Goal: Task Accomplishment & Management: Manage account settings

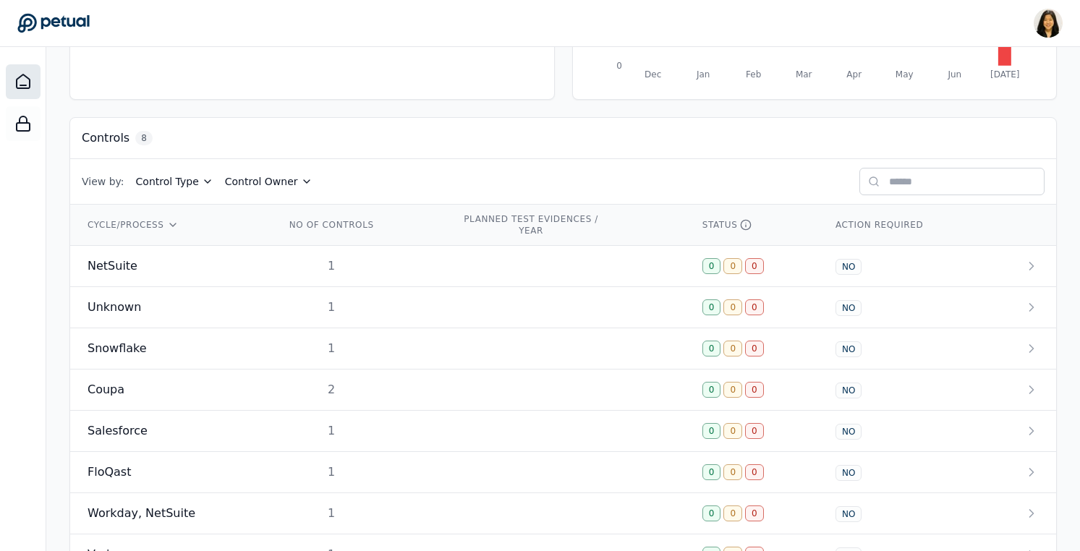
scroll to position [344, 0]
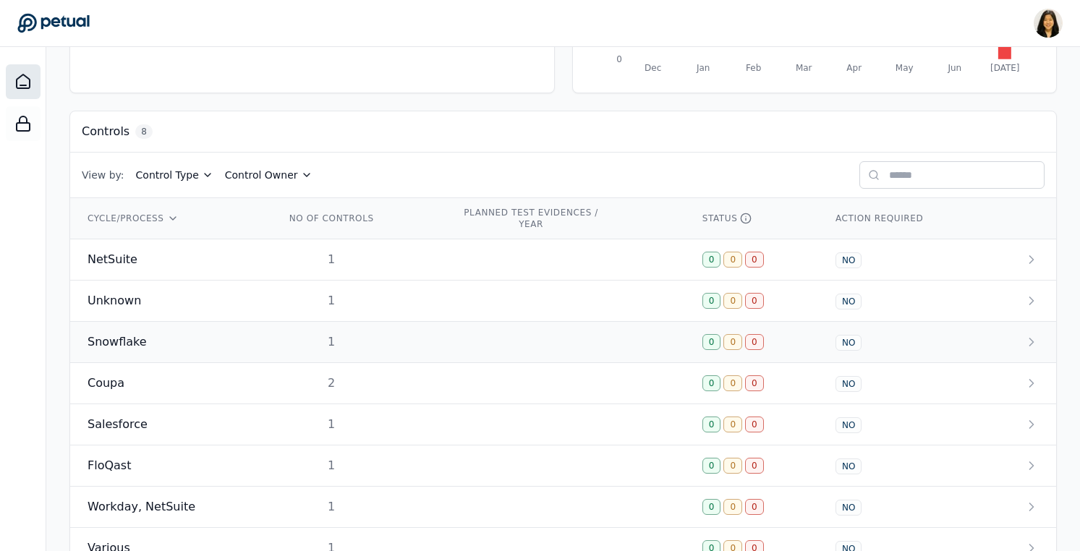
click at [173, 346] on div "Snowflake" at bounding box center [169, 342] width 163 height 17
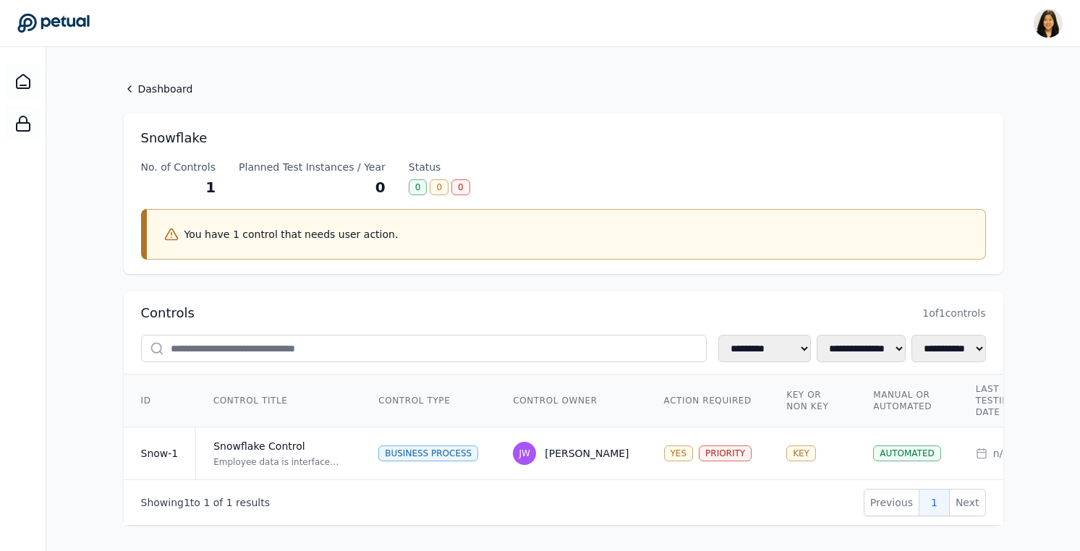
scroll to position [14, 0]
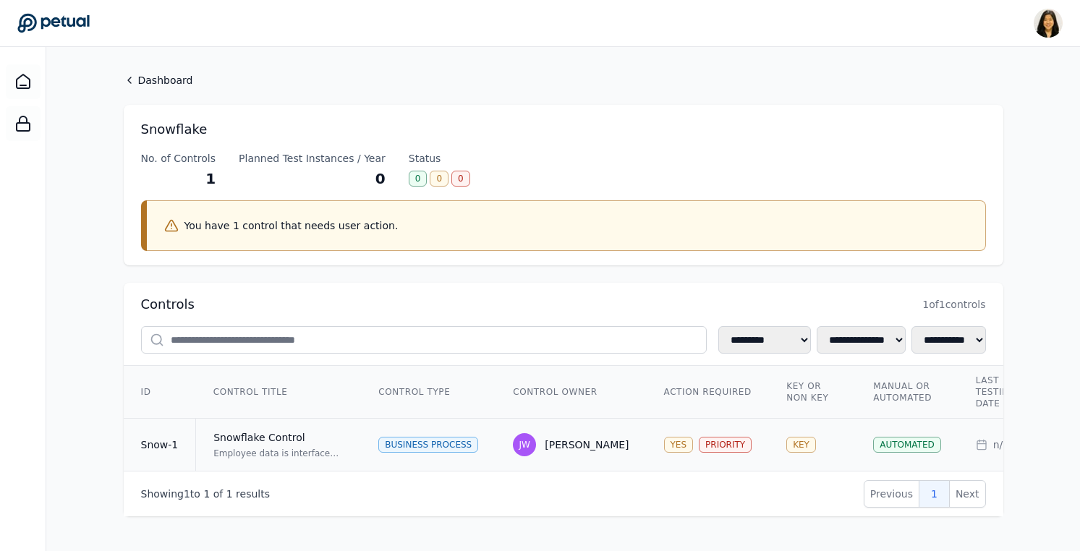
click at [294, 448] on div "Employee data is interfaced from Workday to NetSuite via Snowflake. The control…" at bounding box center [278, 454] width 130 height 12
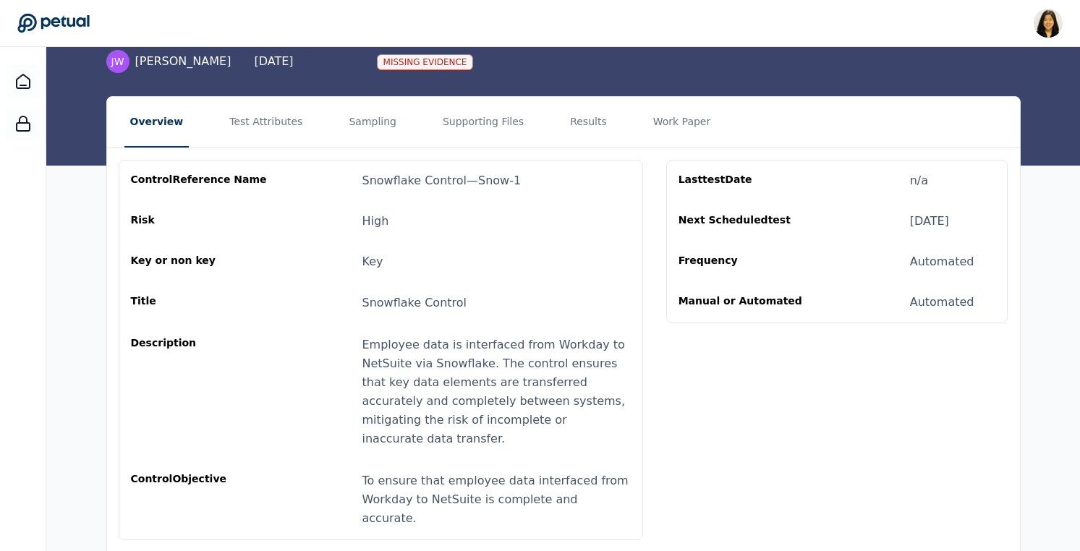
scroll to position [127, 0]
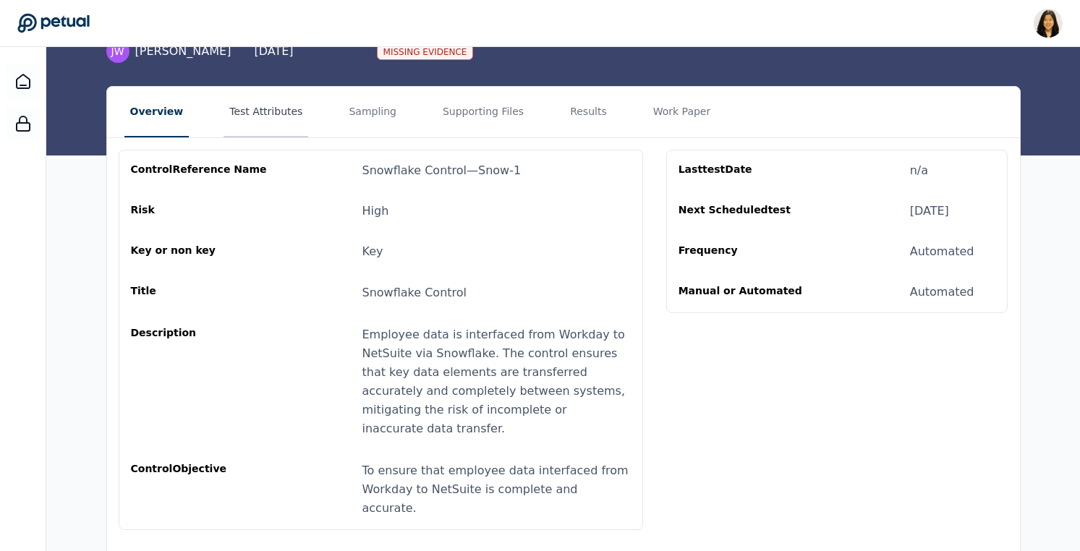
click at [275, 118] on button "Test Attributes" at bounding box center [266, 112] width 85 height 51
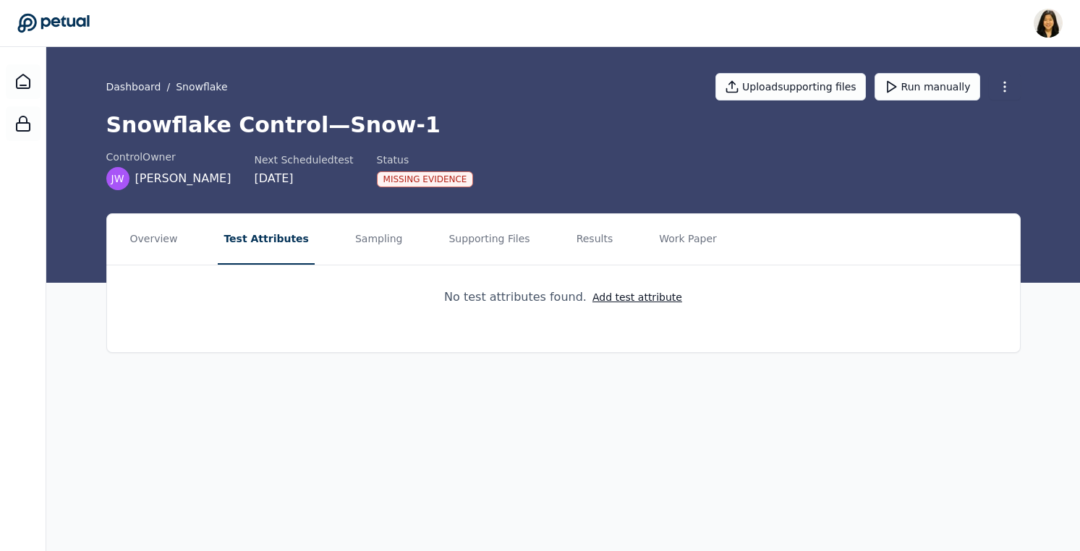
scroll to position [0, 0]
click at [618, 294] on button "Add test attribute" at bounding box center [640, 297] width 90 height 14
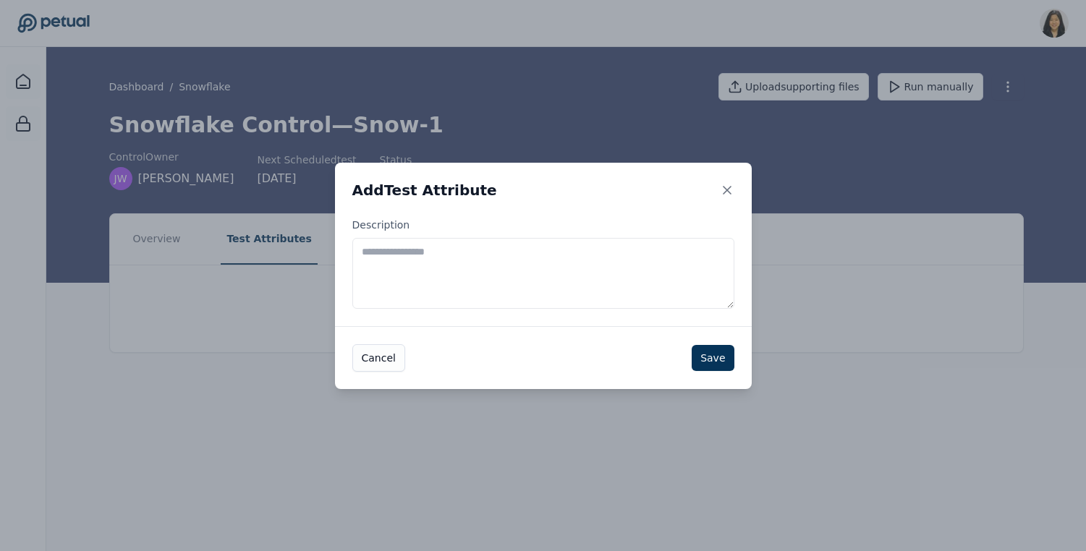
click at [618, 294] on textarea "Description" at bounding box center [543, 273] width 382 height 71
click at [728, 191] on icon at bounding box center [727, 190] width 7 height 7
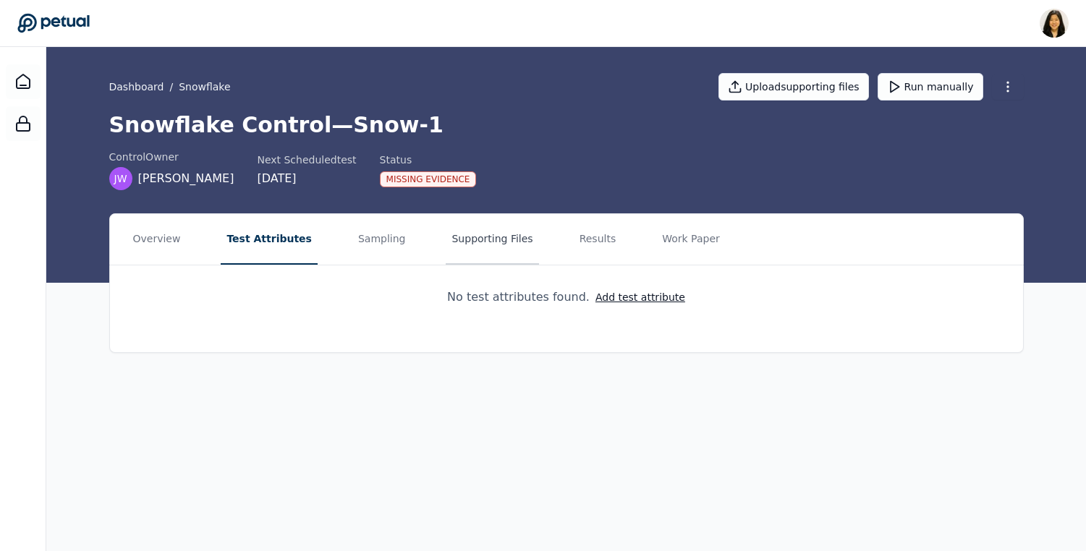
click at [475, 251] on button "Supporting Files" at bounding box center [492, 239] width 93 height 51
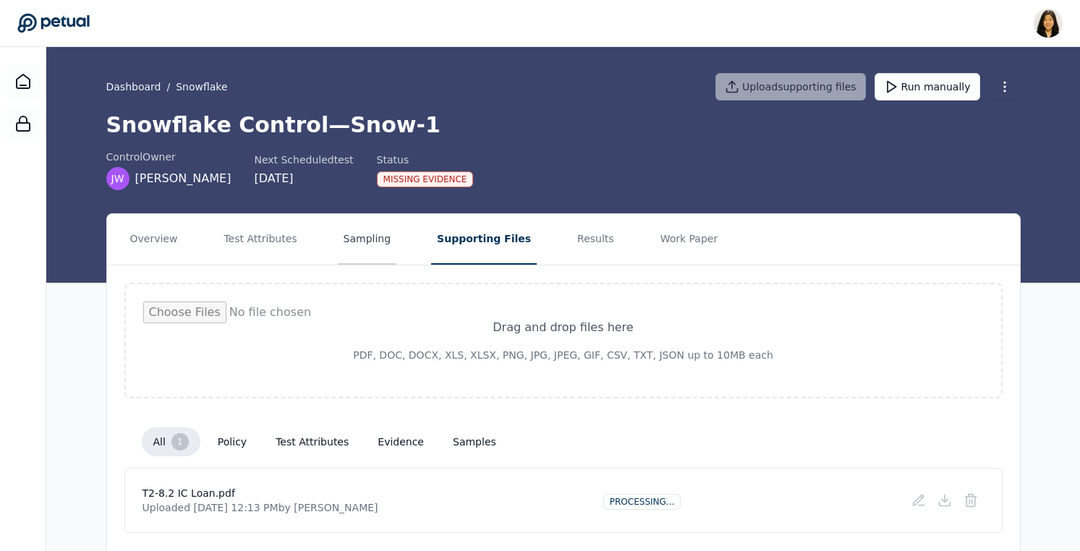
click at [373, 227] on button "Sampling" at bounding box center [367, 239] width 59 height 51
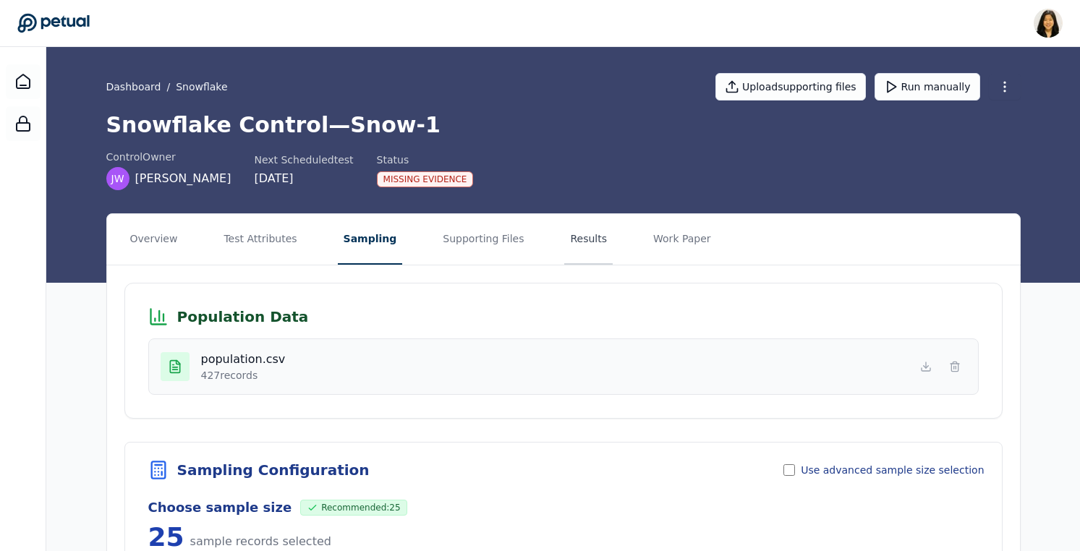
click at [564, 240] on button "Results" at bounding box center [588, 239] width 48 height 51
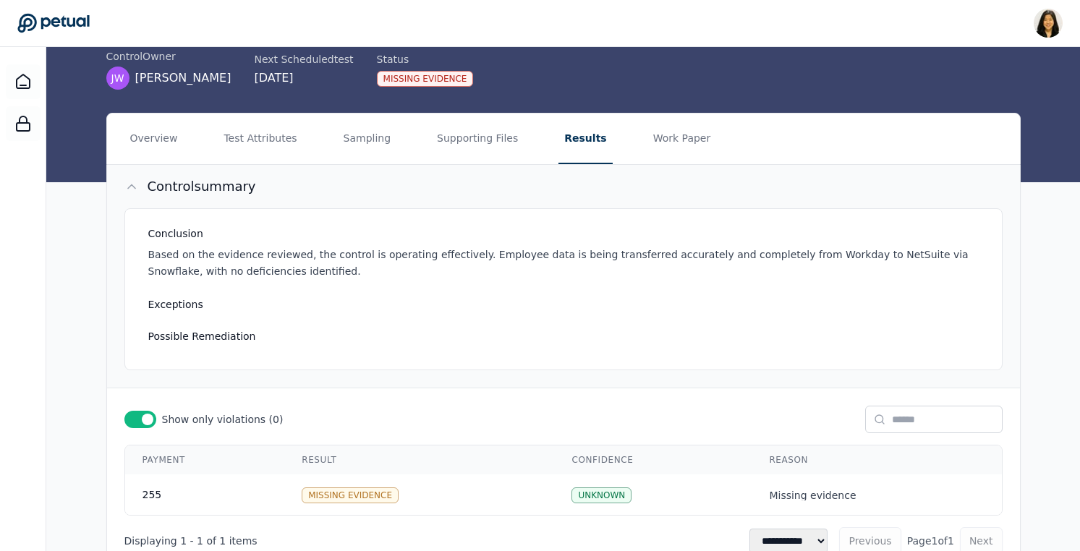
scroll to position [151, 0]
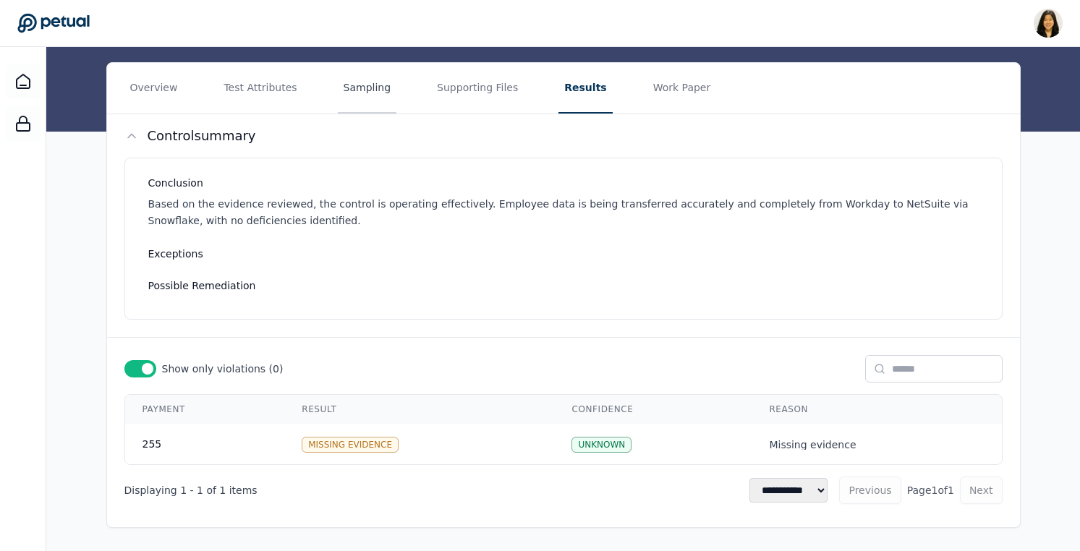
click at [375, 84] on button "Sampling" at bounding box center [367, 88] width 59 height 51
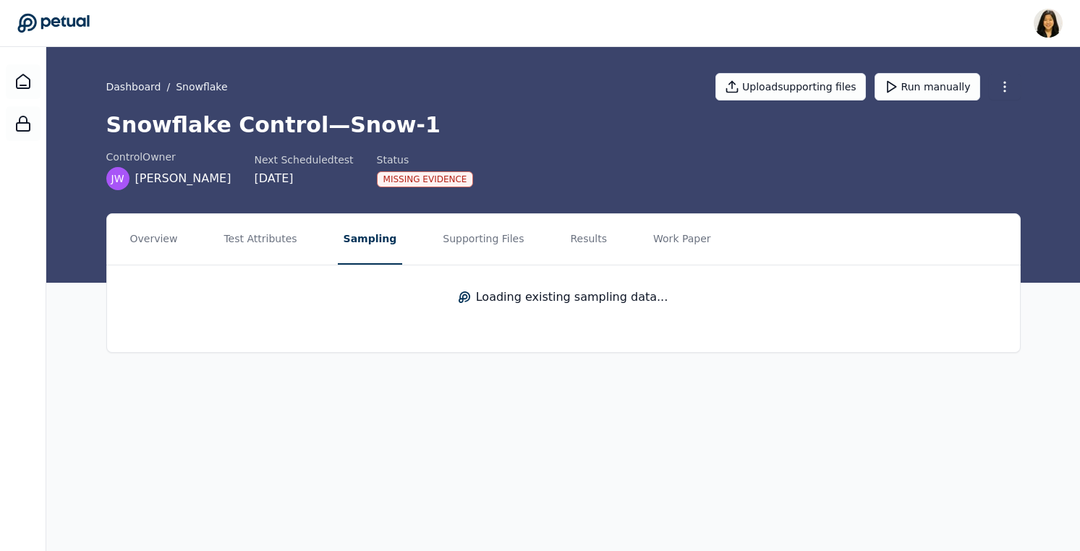
scroll to position [0, 0]
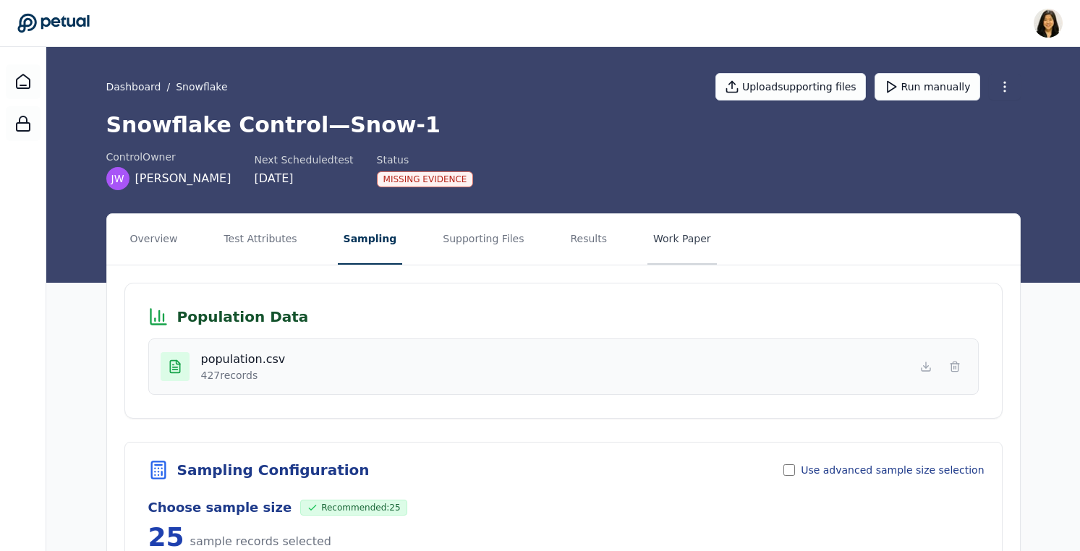
click at [660, 251] on button "Work Paper" at bounding box center [682, 239] width 69 height 51
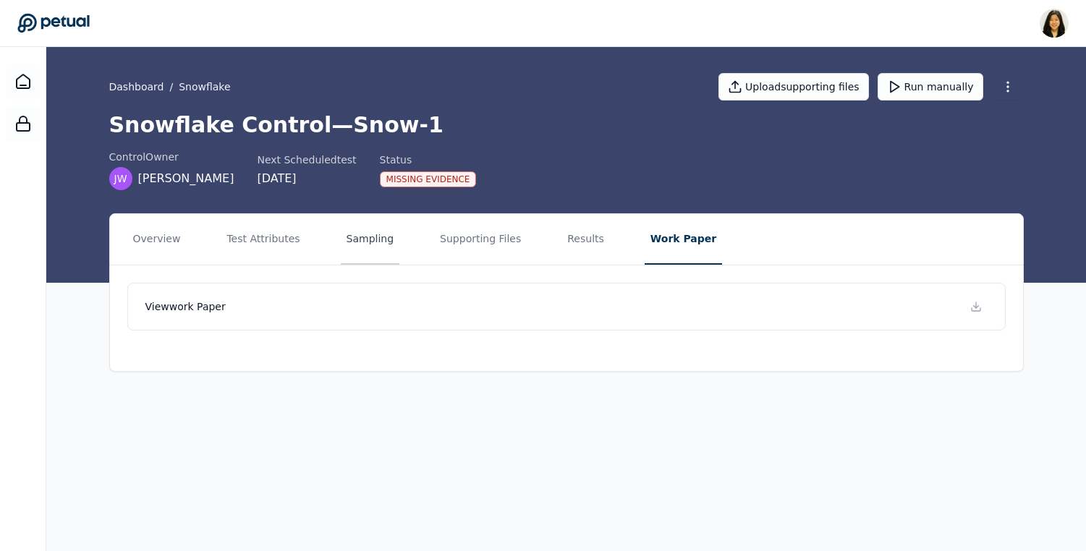
click at [361, 237] on button "Sampling" at bounding box center [370, 239] width 59 height 51
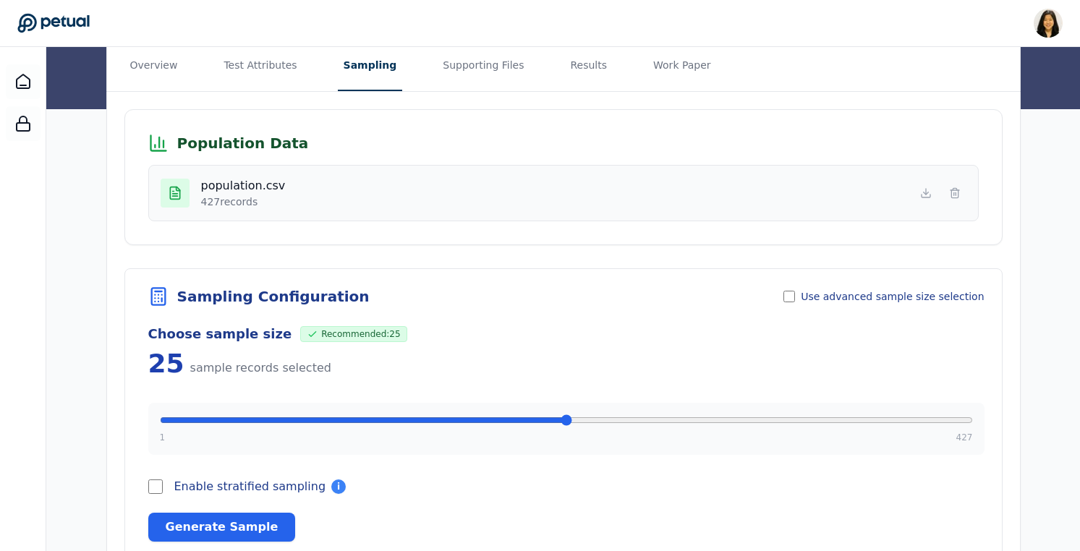
scroll to position [321, 0]
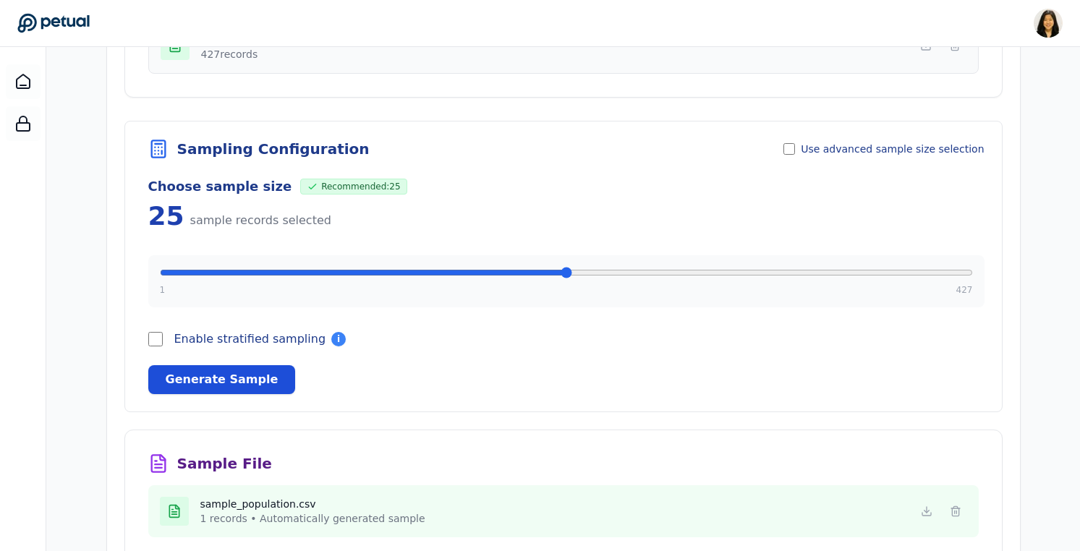
click at [226, 380] on button "Generate Sample" at bounding box center [222, 379] width 148 height 29
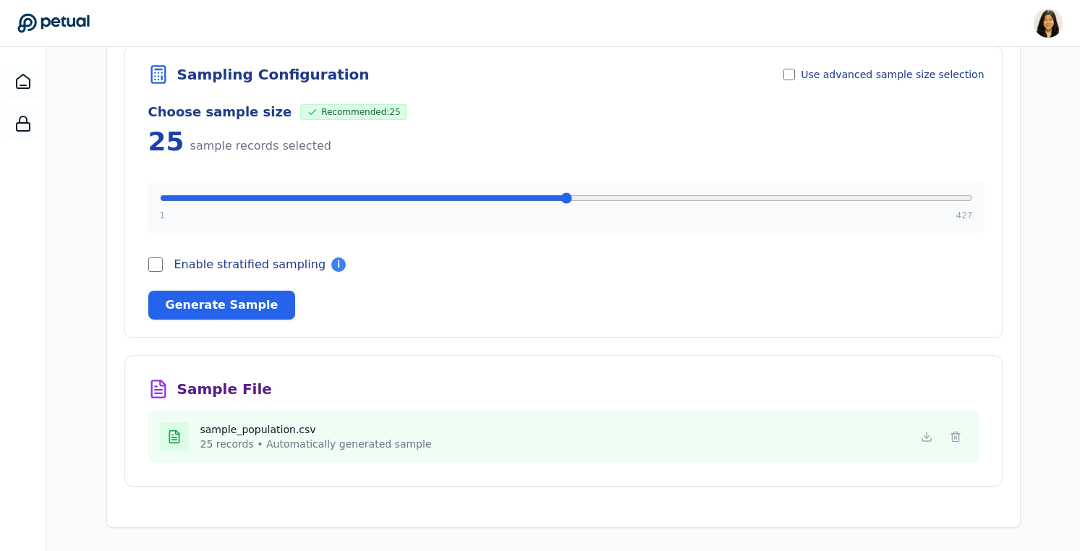
scroll to position [396, 0]
click at [929, 435] on icon at bounding box center [927, 437] width 12 height 12
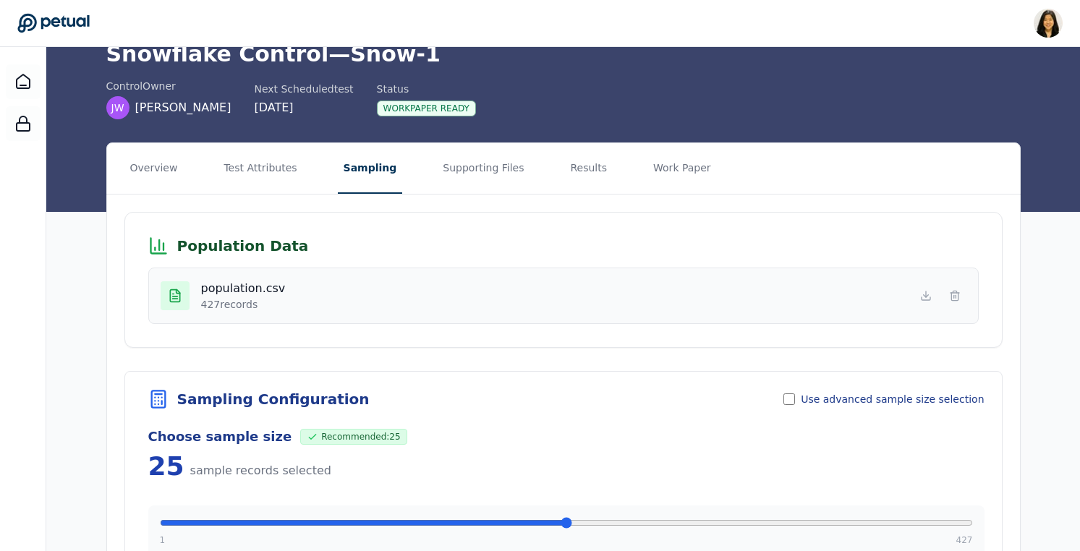
scroll to position [0, 0]
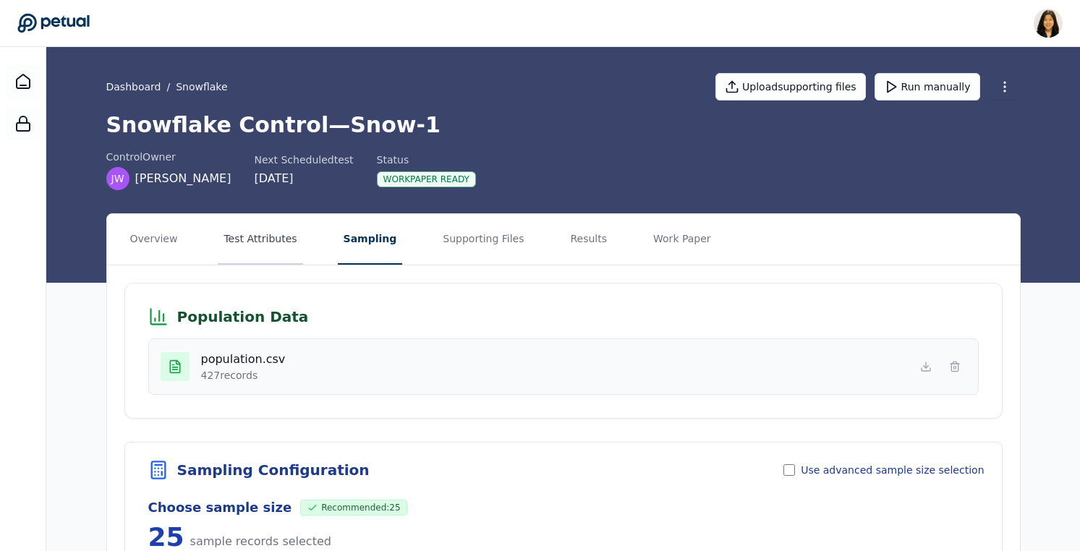
click at [266, 241] on button "Test Attributes" at bounding box center [260, 239] width 85 height 51
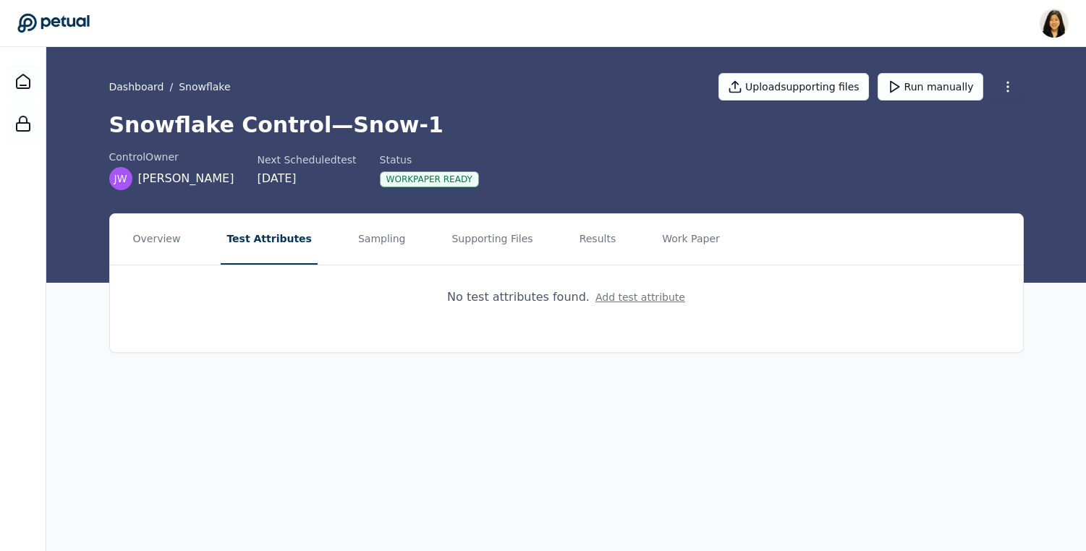
click at [639, 302] on button "Add test attribute" at bounding box center [640, 297] width 90 height 14
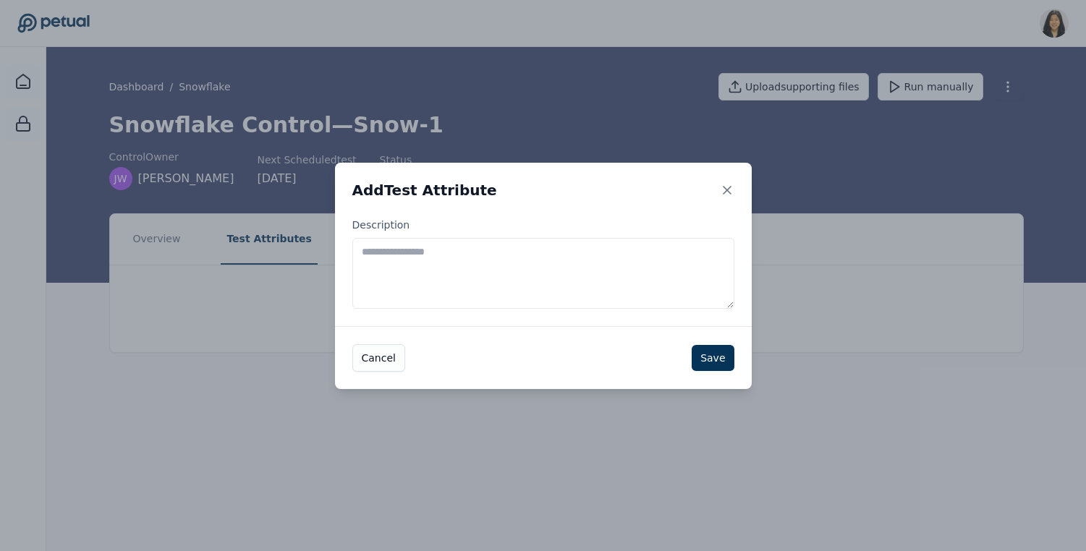
click at [639, 302] on textarea "Description" at bounding box center [543, 273] width 382 height 71
type textarea "*********"
click at [720, 357] on button "Save" at bounding box center [713, 358] width 42 height 26
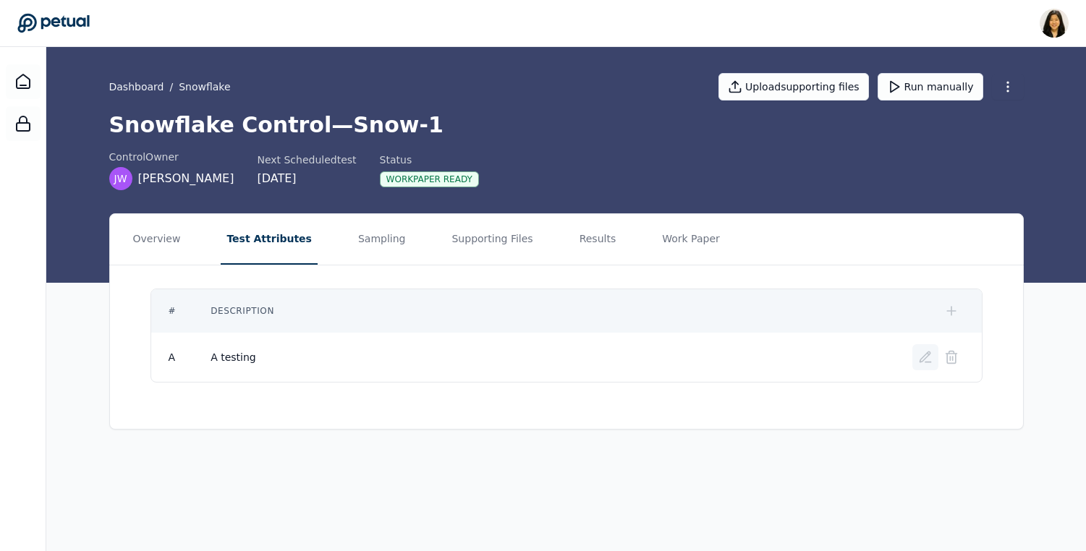
click at [923, 355] on icon at bounding box center [925, 357] width 14 height 14
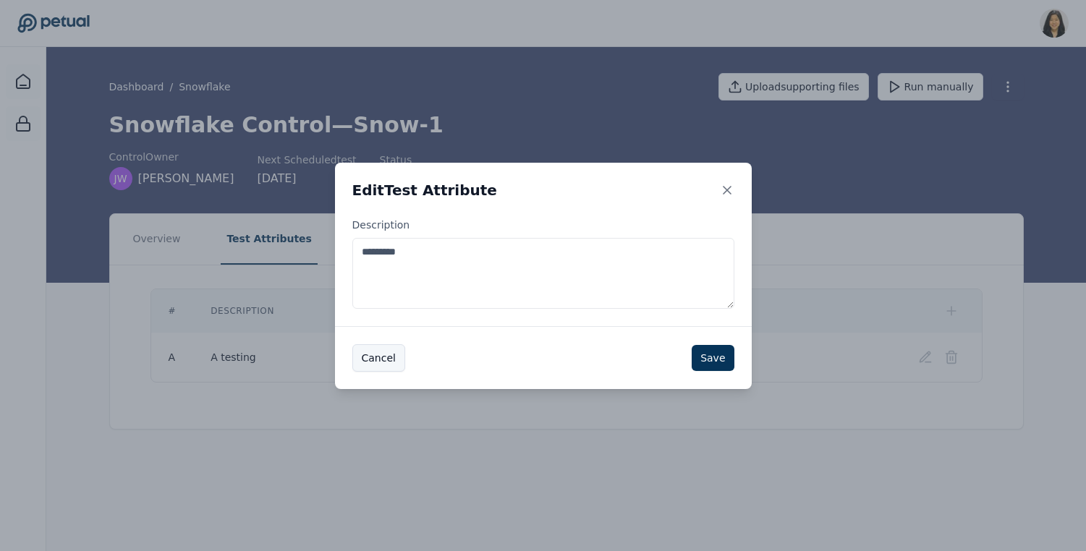
click at [389, 368] on button "Cancel" at bounding box center [378, 357] width 53 height 27
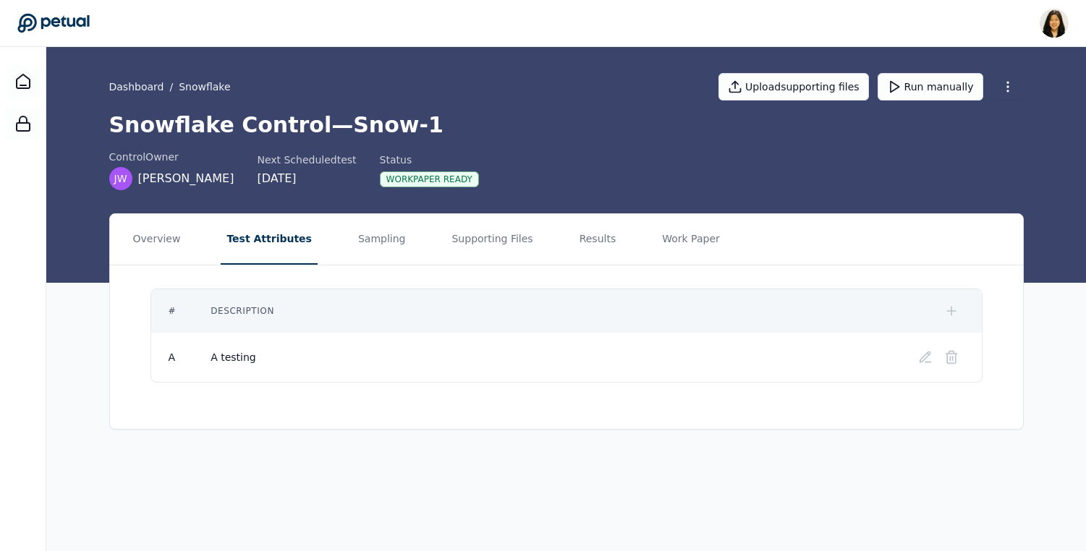
click at [949, 311] on icon at bounding box center [951, 311] width 9 height 0
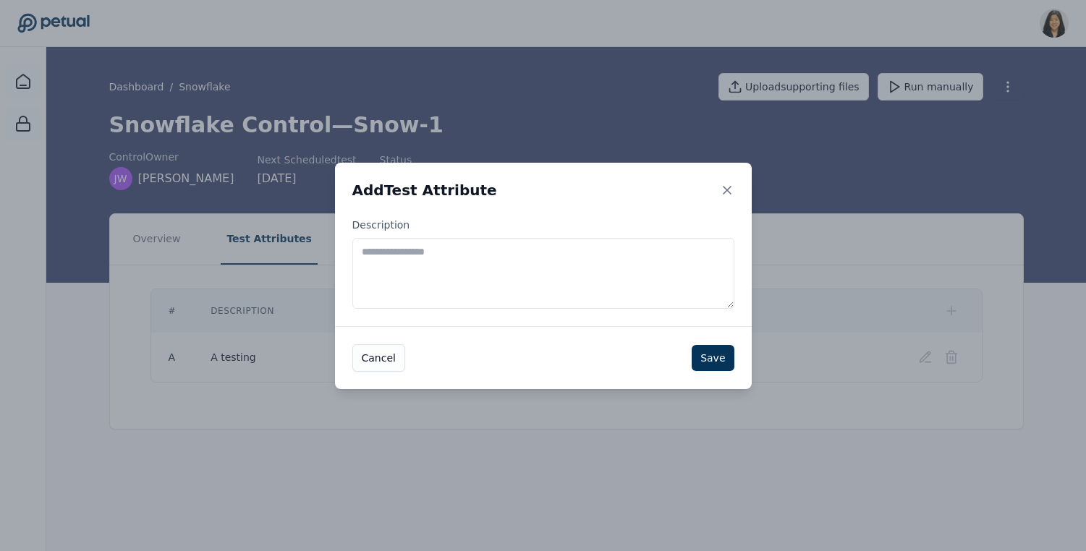
click at [596, 280] on textarea "Description" at bounding box center [543, 273] width 382 height 71
type textarea "*********"
click at [718, 360] on button "Save" at bounding box center [713, 358] width 42 height 26
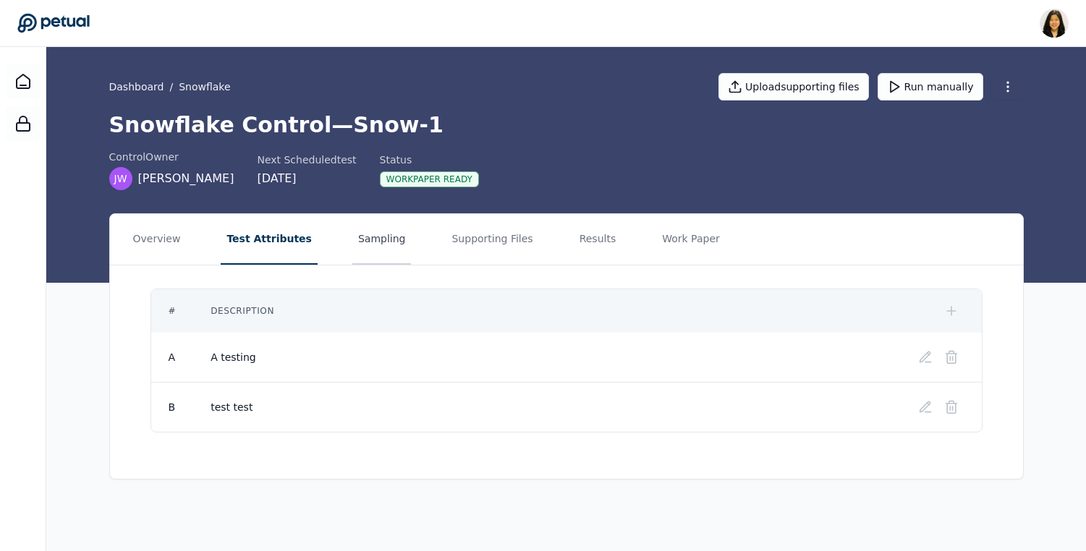
click at [374, 230] on button "Sampling" at bounding box center [381, 239] width 59 height 51
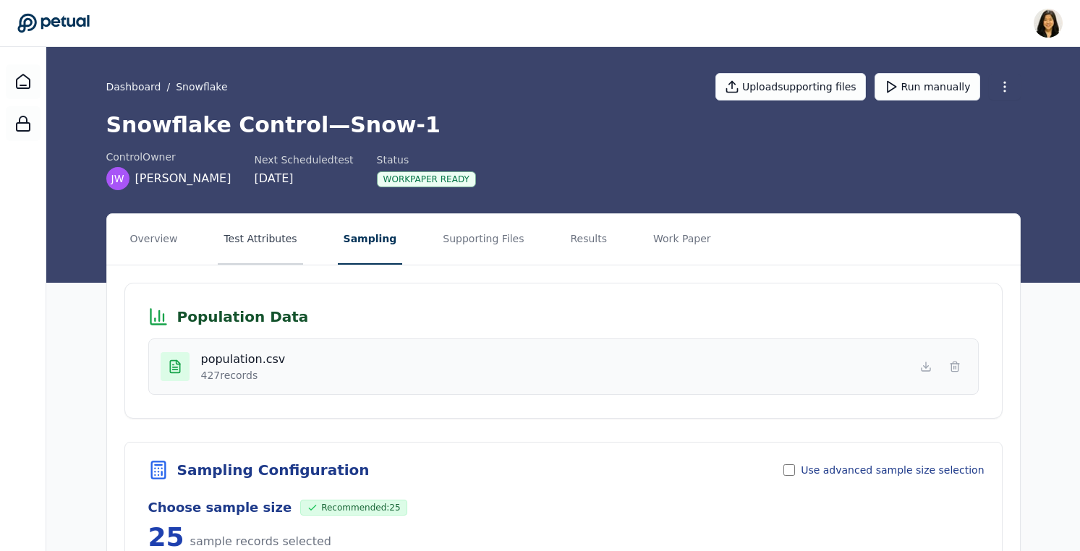
click at [254, 242] on button "Test Attributes" at bounding box center [260, 239] width 85 height 51
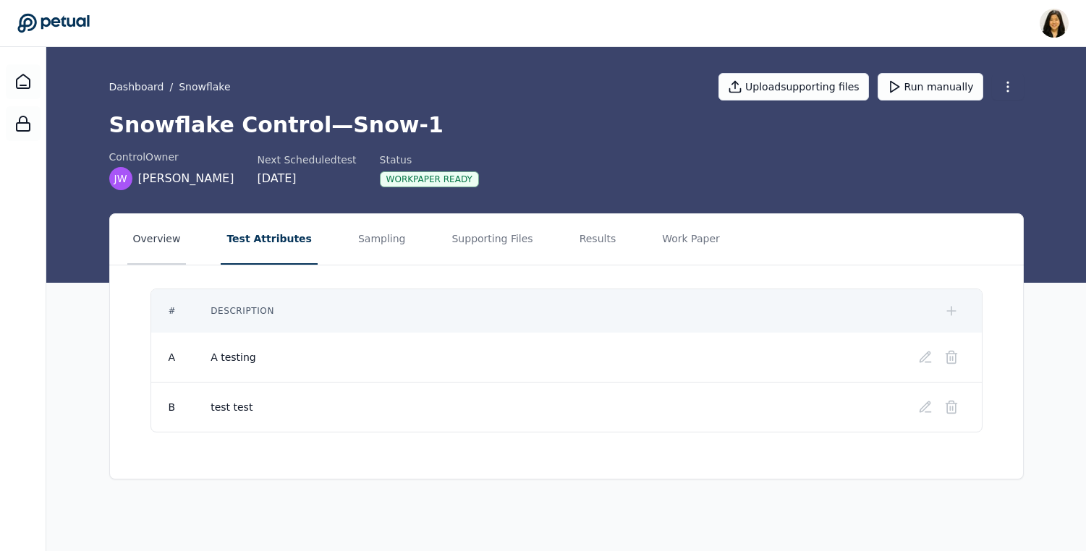
click at [169, 237] on button "Overview" at bounding box center [156, 239] width 59 height 51
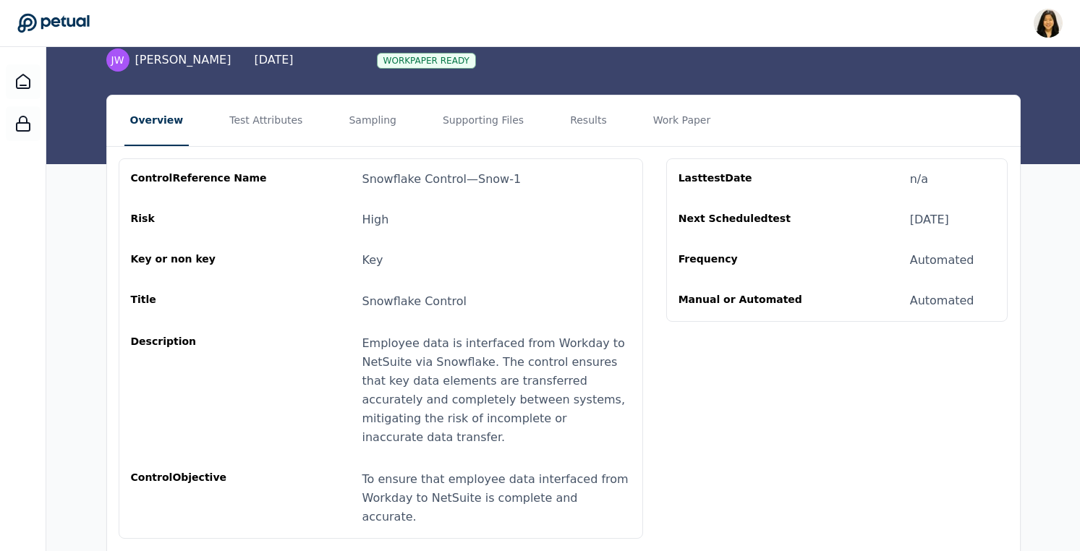
scroll to position [127, 0]
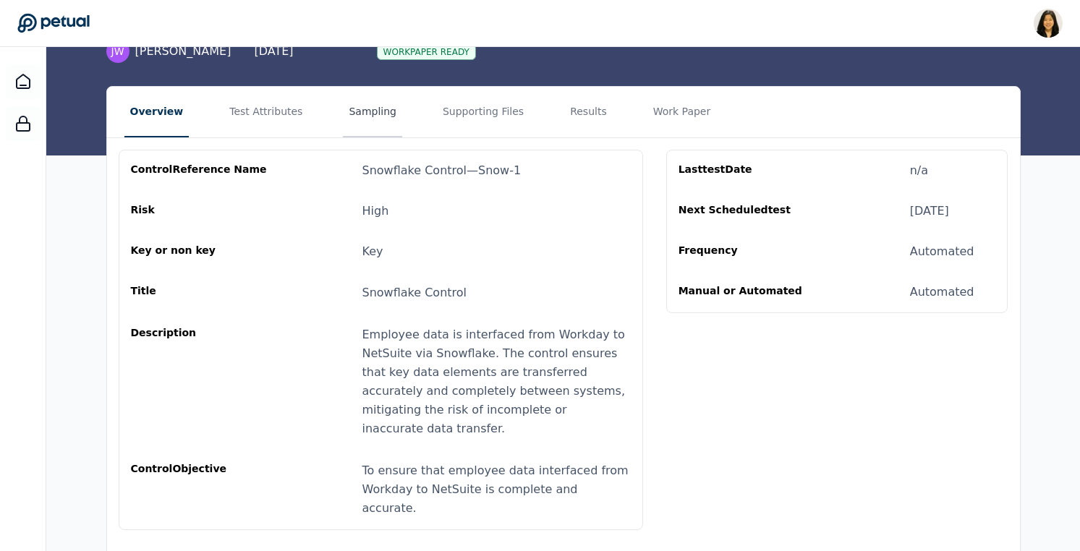
click at [349, 114] on button "Sampling" at bounding box center [372, 112] width 59 height 51
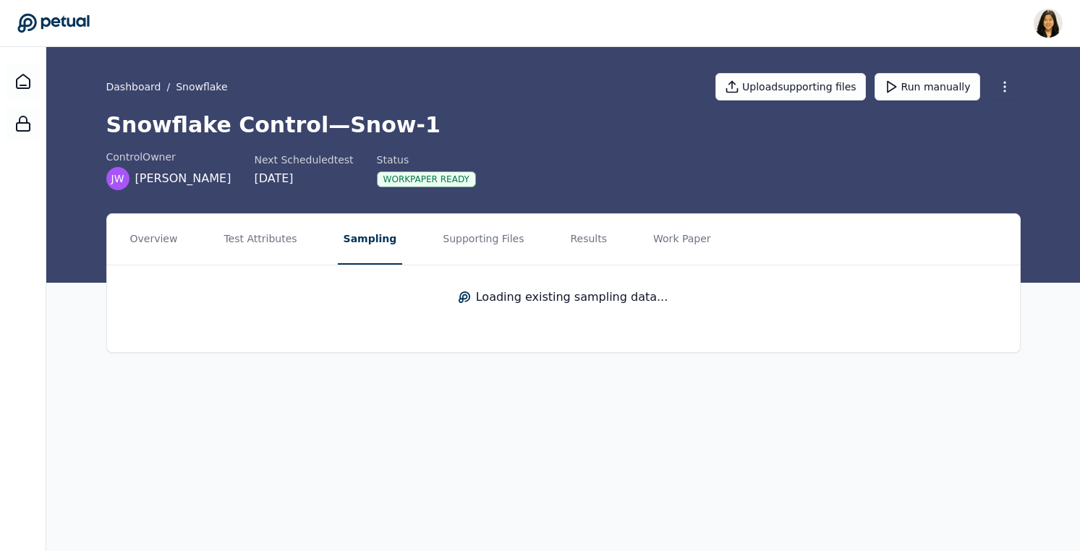
scroll to position [0, 0]
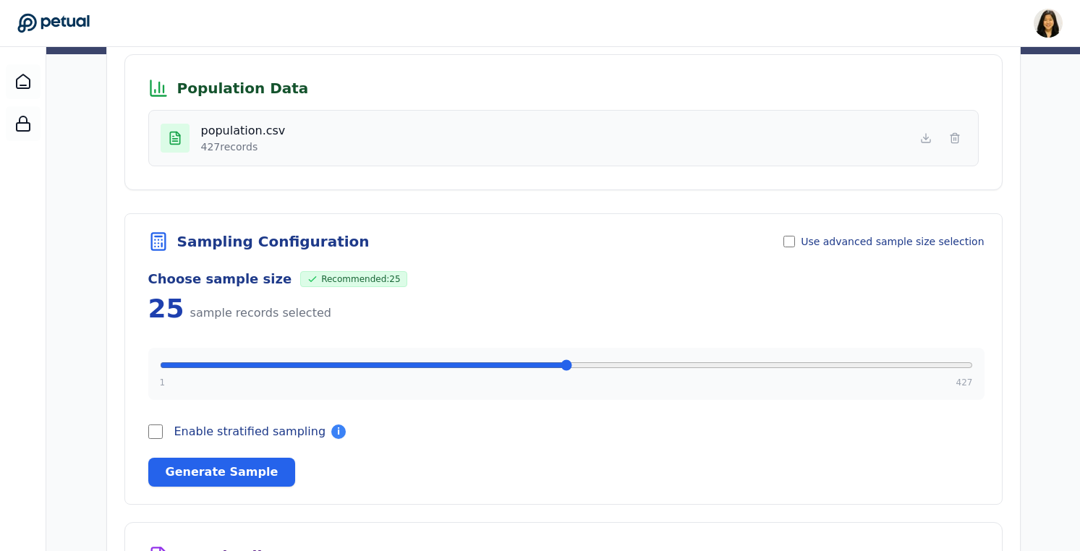
scroll to position [249, 0]
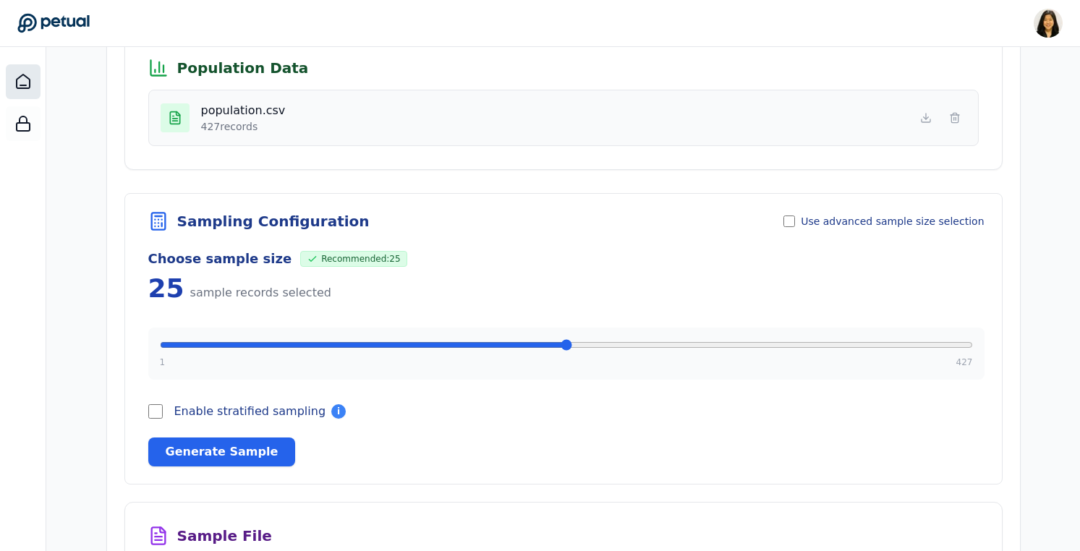
click at [17, 87] on icon at bounding box center [23, 82] width 13 height 14
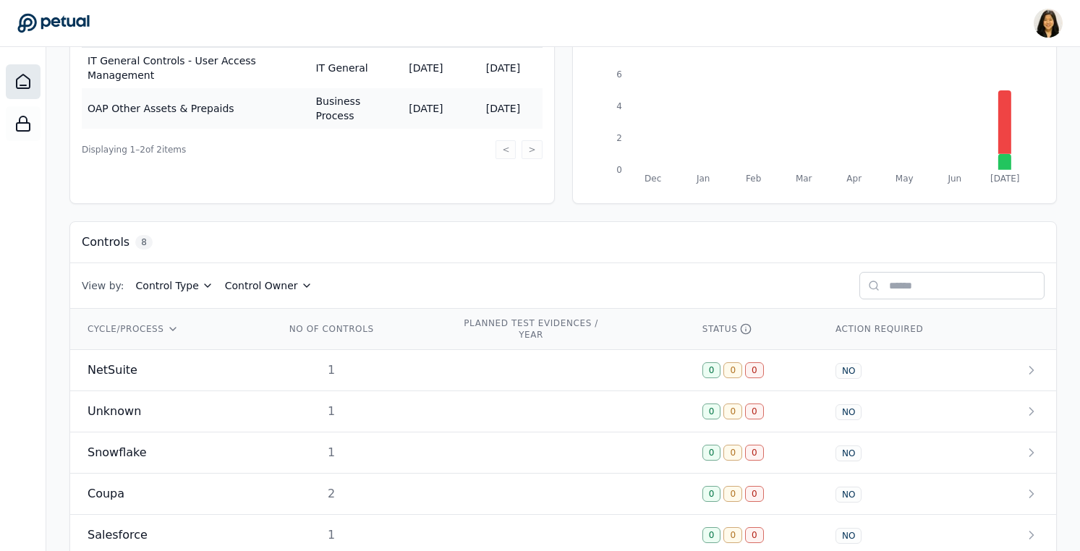
scroll to position [267, 0]
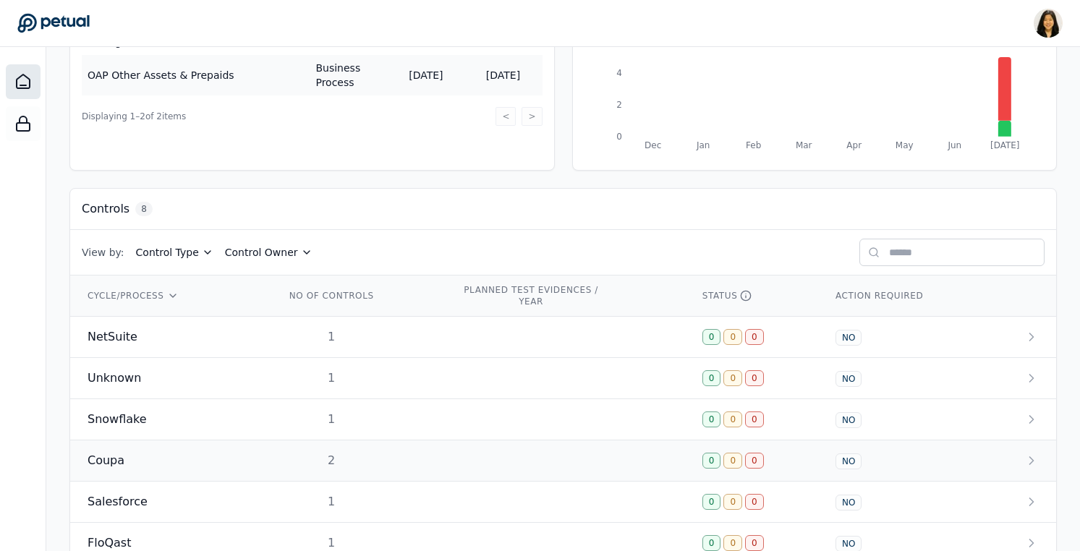
click at [256, 460] on td "Coupa" at bounding box center [169, 461] width 198 height 41
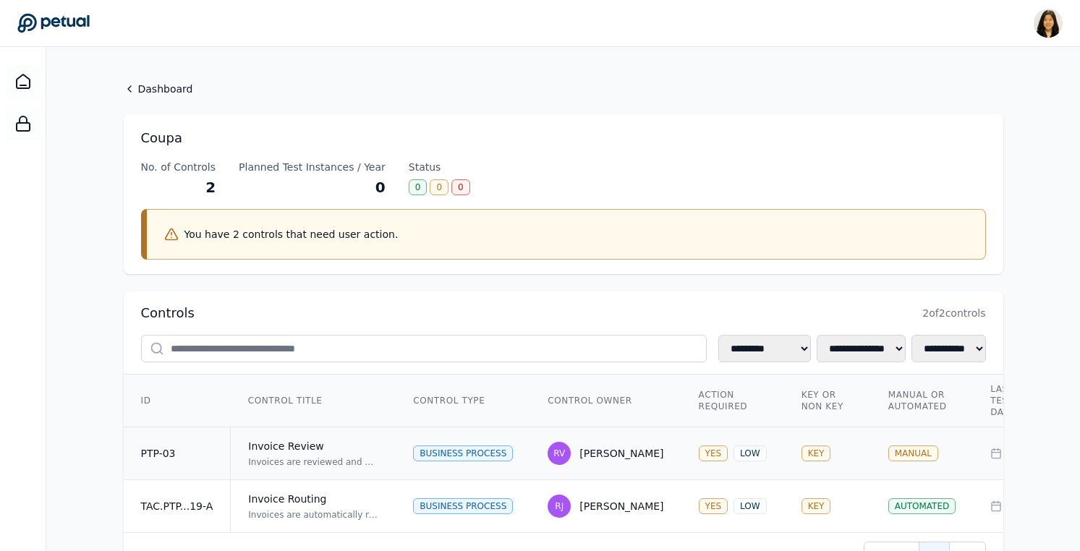
click at [336, 459] on div "Invoices are reviewed and approved by an independent reviewer on the AP team. T…" at bounding box center [313, 463] width 130 height 12
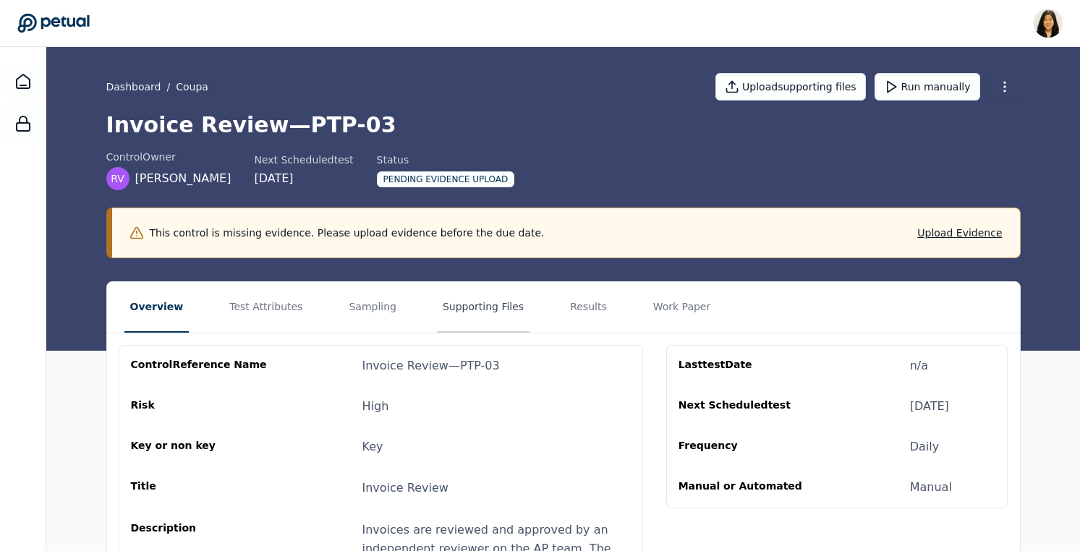
click at [464, 311] on button "Supporting Files" at bounding box center [483, 307] width 93 height 51
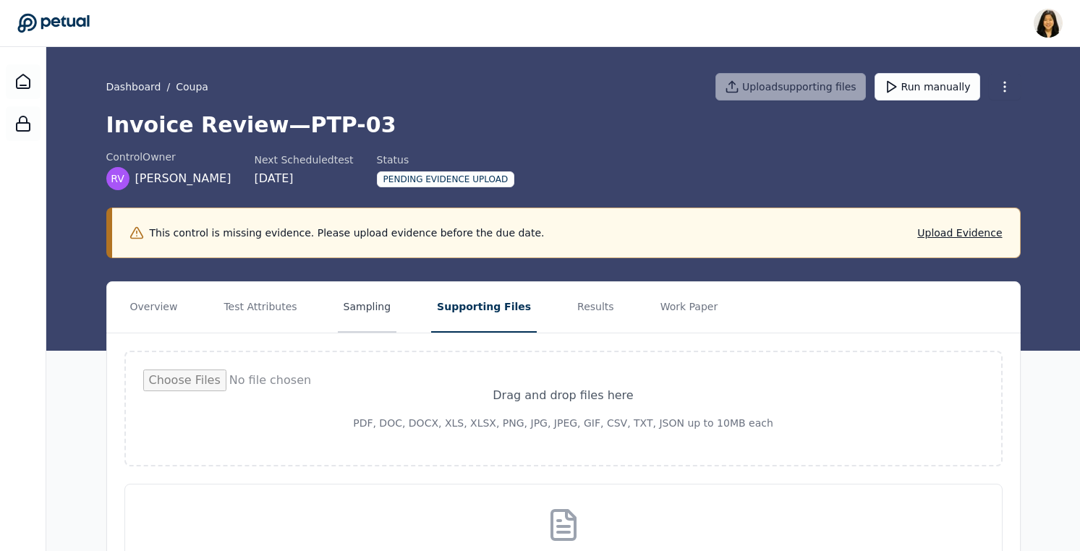
click at [350, 297] on button "Sampling" at bounding box center [367, 307] width 59 height 51
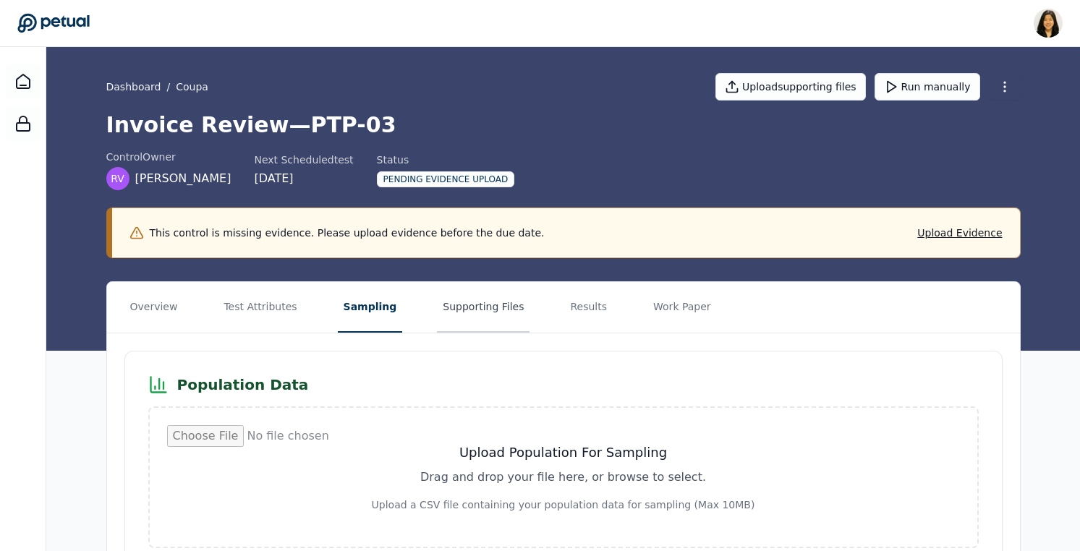
click at [496, 314] on button "Supporting Files" at bounding box center [483, 307] width 93 height 51
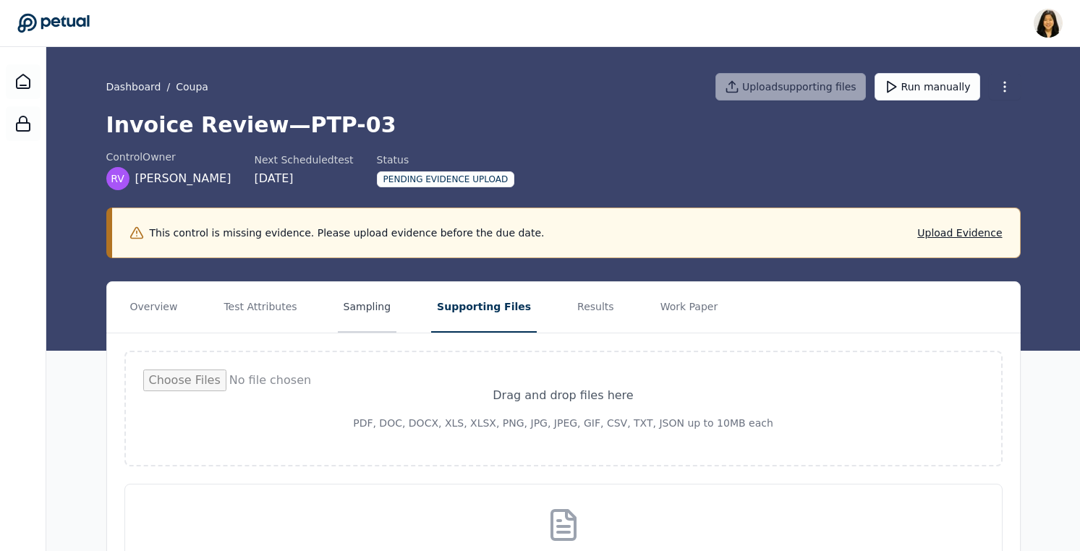
click at [355, 307] on button "Sampling" at bounding box center [367, 307] width 59 height 51
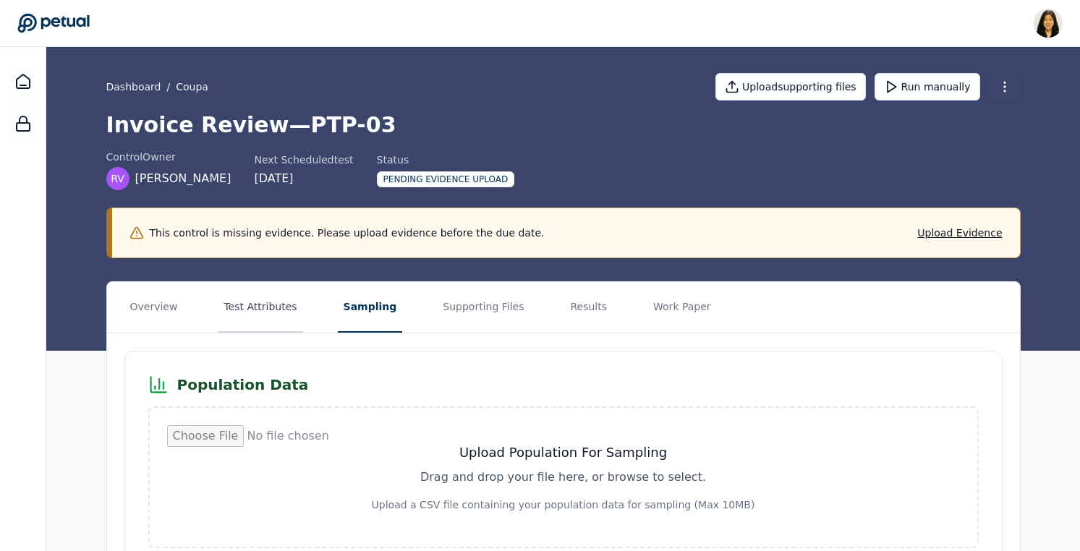
click at [256, 307] on button "Test Attributes" at bounding box center [260, 307] width 85 height 51
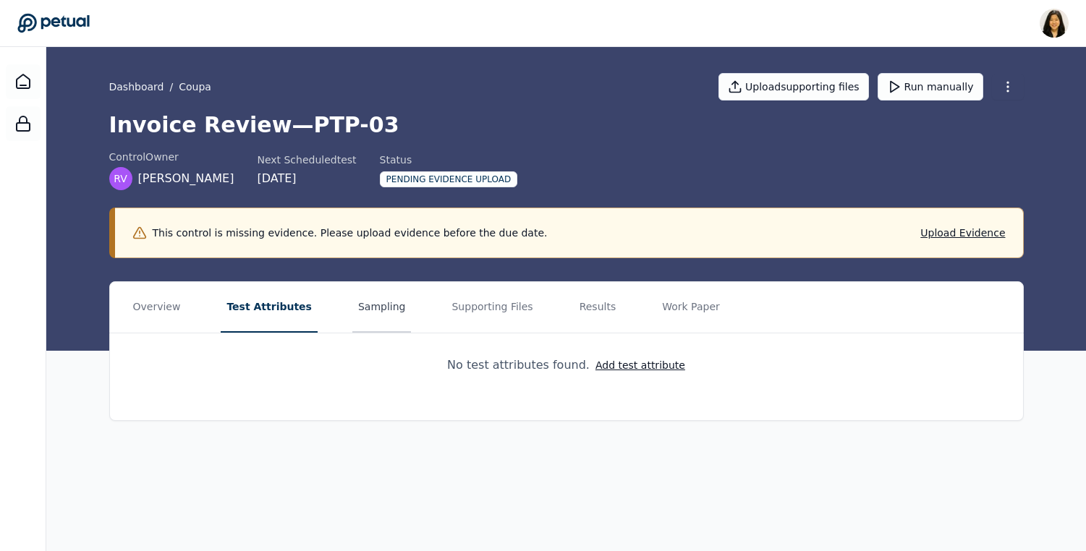
click at [354, 313] on button "Sampling" at bounding box center [381, 307] width 59 height 51
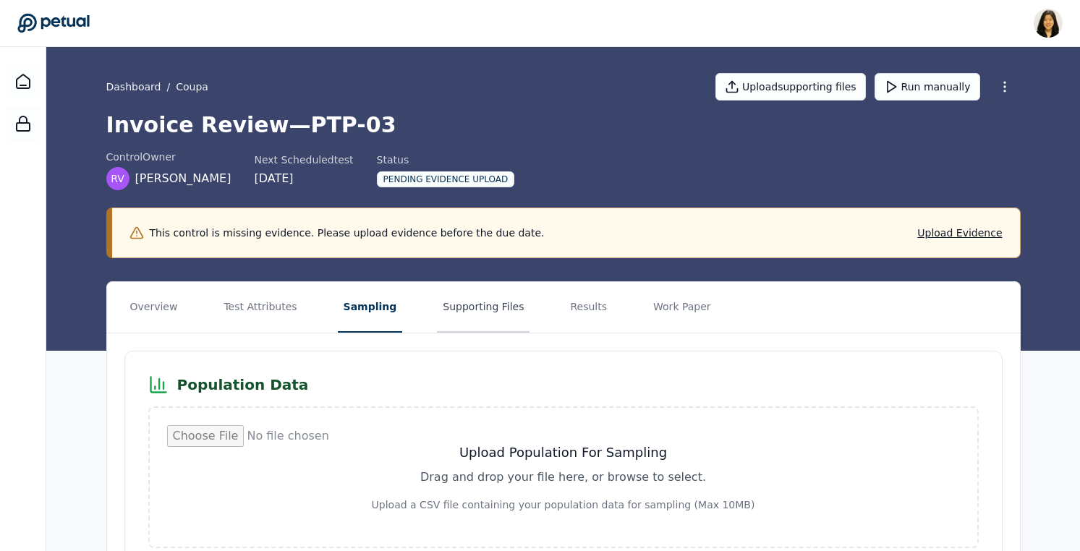
click at [463, 297] on button "Supporting Files" at bounding box center [483, 307] width 93 height 51
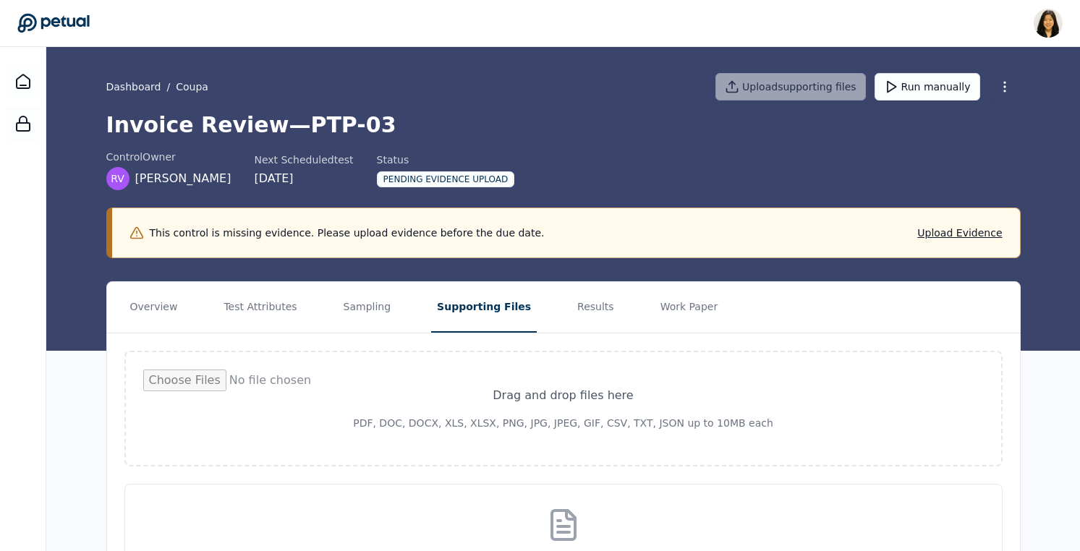
scroll to position [117, 0]
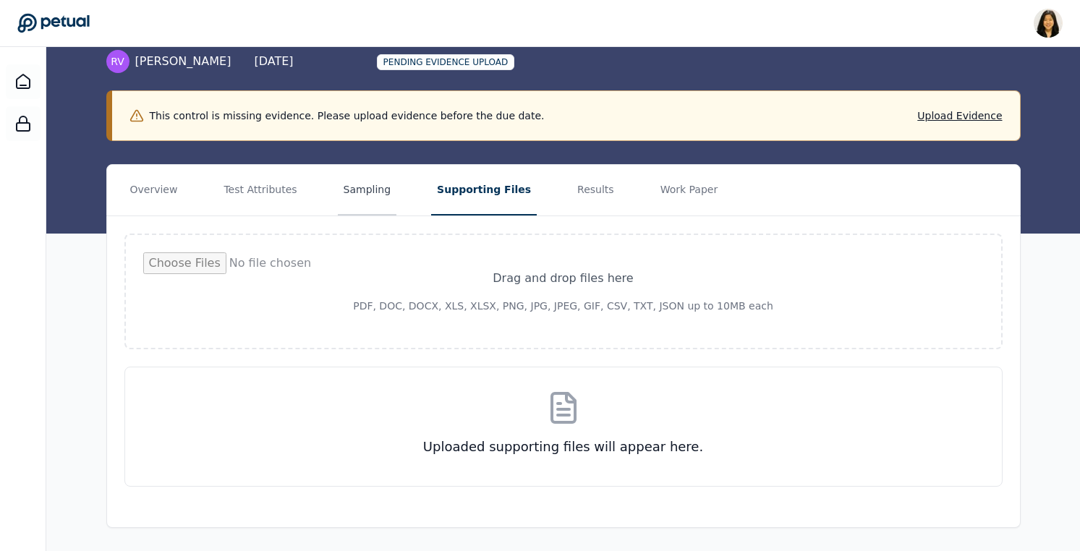
click at [373, 195] on button "Sampling" at bounding box center [367, 190] width 59 height 51
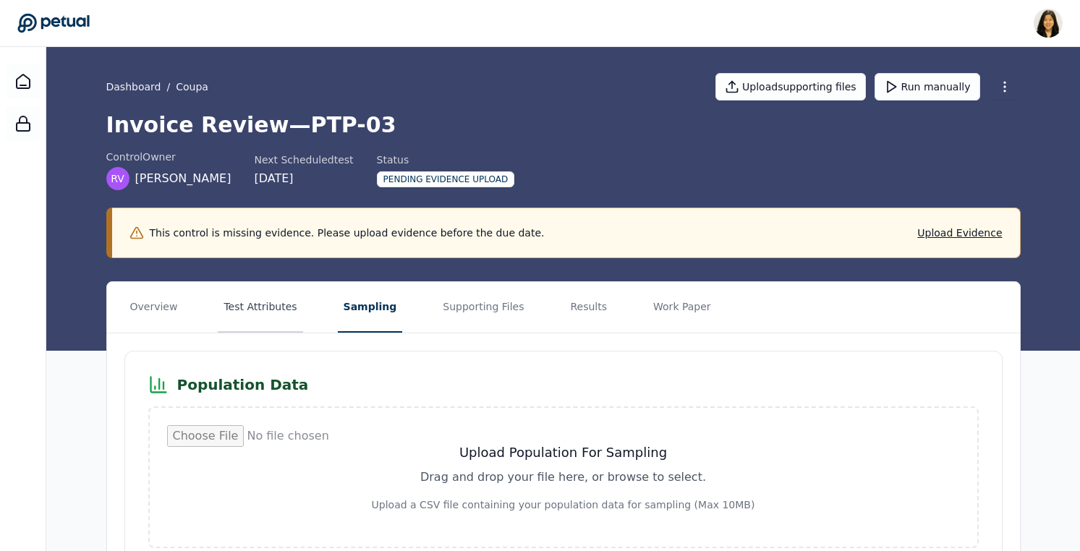
click at [250, 307] on button "Test Attributes" at bounding box center [260, 307] width 85 height 51
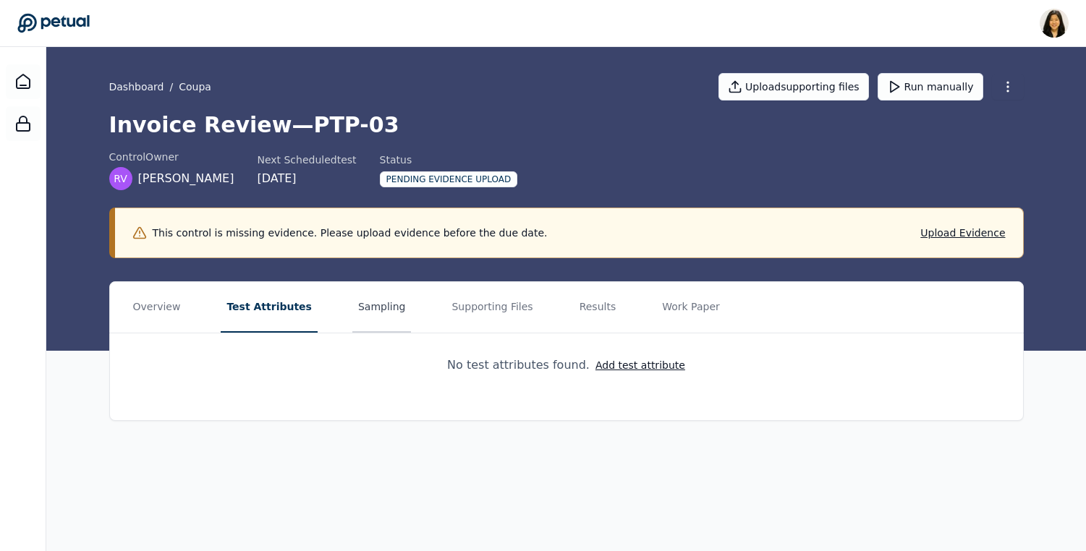
click at [357, 308] on button "Sampling" at bounding box center [381, 307] width 59 height 51
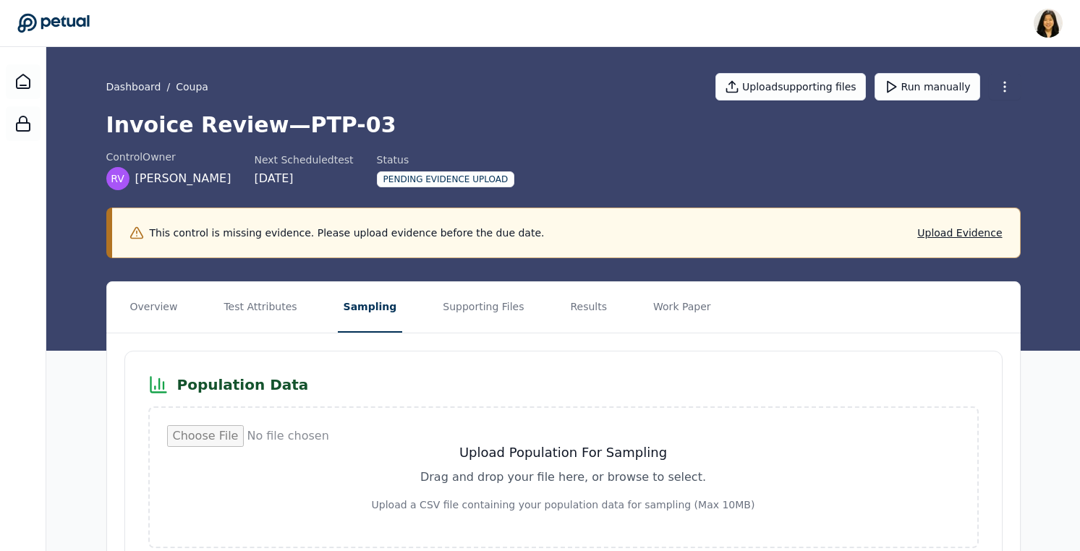
click at [340, 311] on button "Sampling" at bounding box center [370, 307] width 65 height 51
click at [243, 299] on button "Test Attributes" at bounding box center [260, 307] width 85 height 51
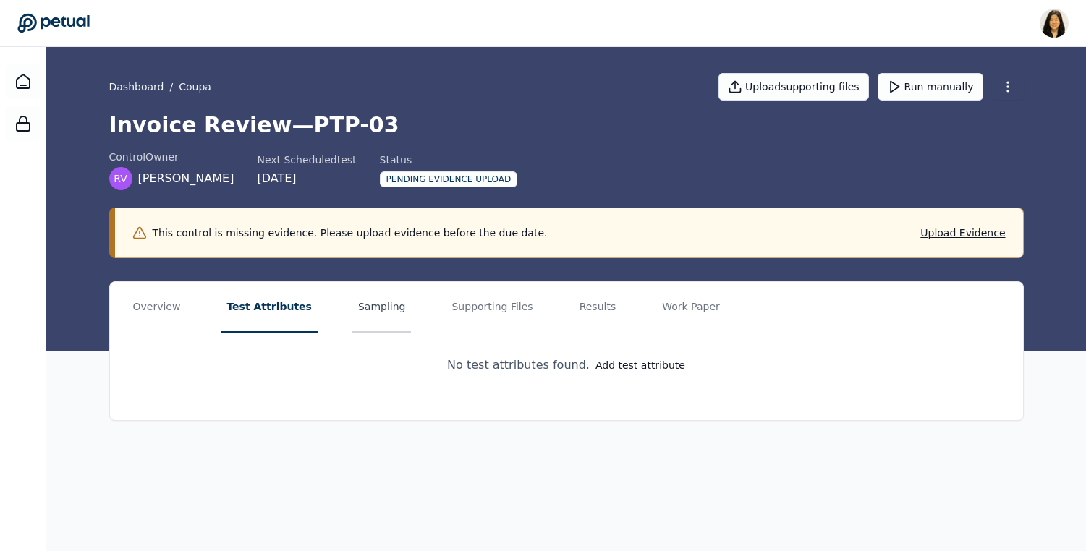
click at [365, 310] on button "Sampling" at bounding box center [381, 307] width 59 height 51
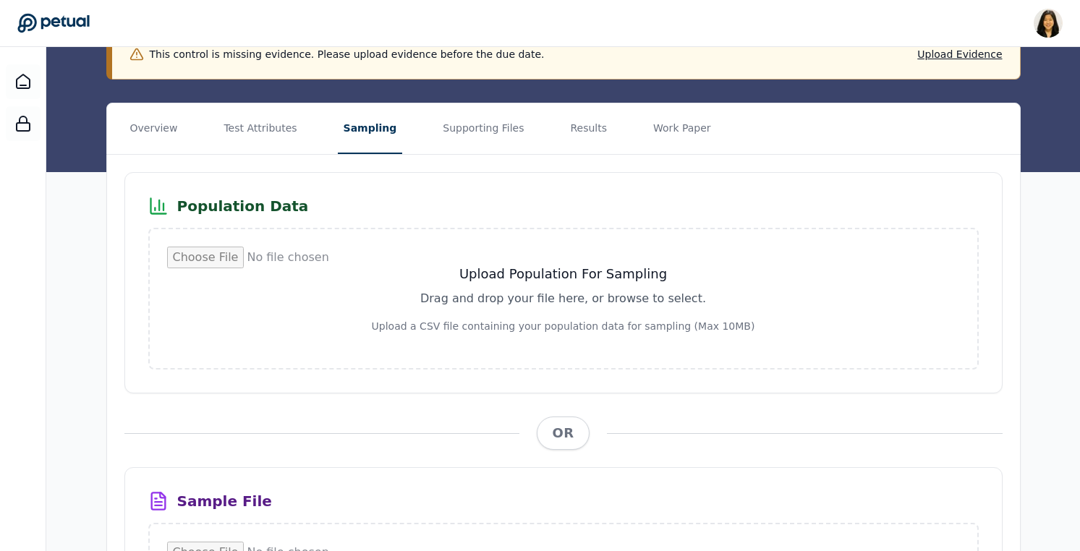
scroll to position [126, 0]
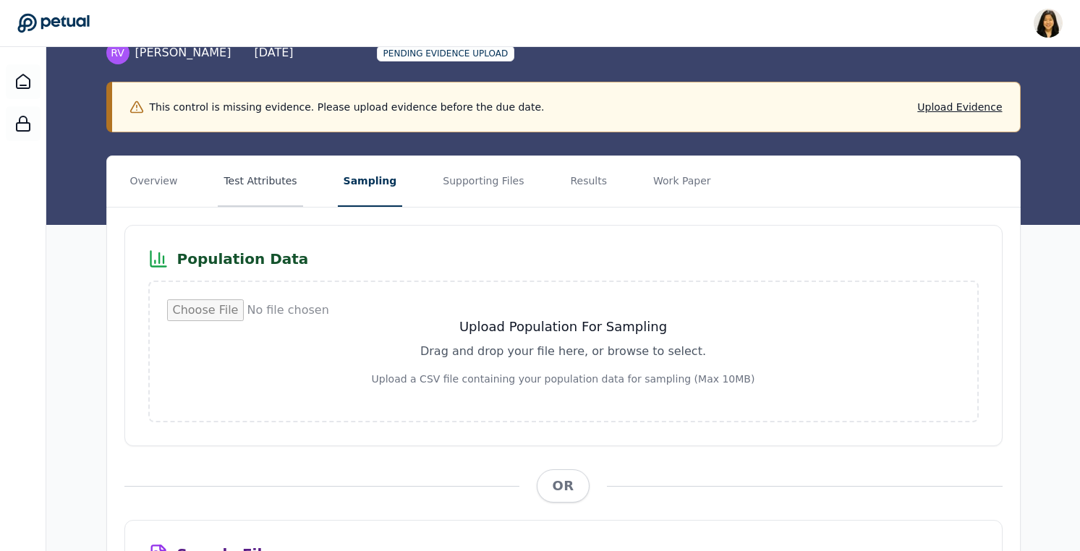
click at [262, 175] on button "Test Attributes" at bounding box center [260, 181] width 85 height 51
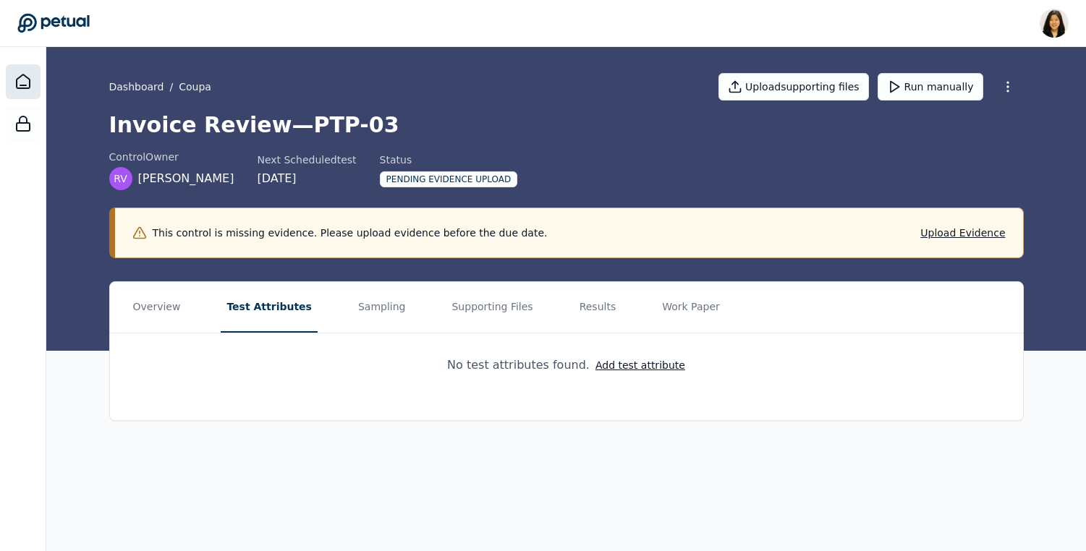
click at [29, 82] on icon at bounding box center [23, 82] width 13 height 14
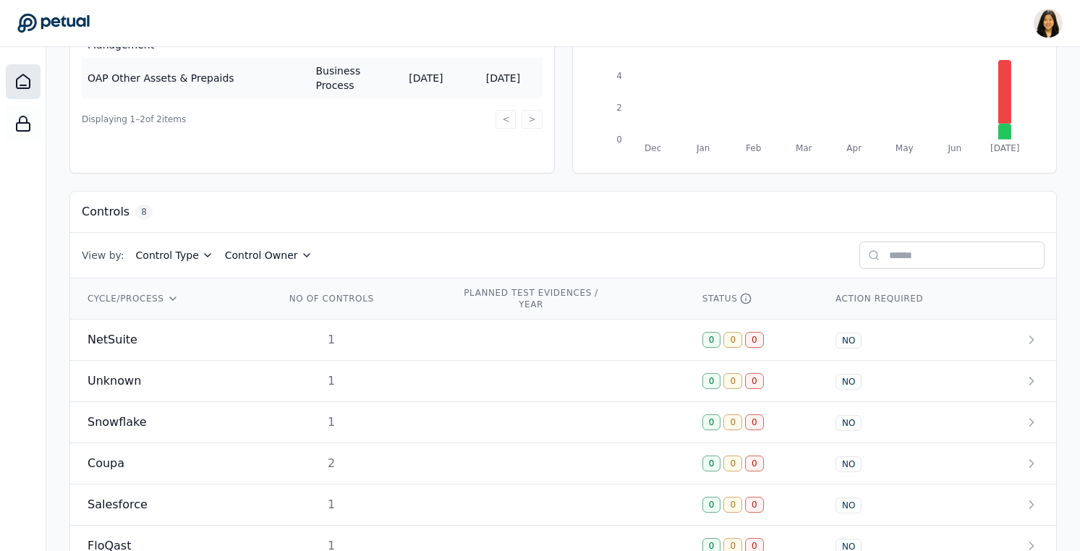
scroll to position [389, 0]
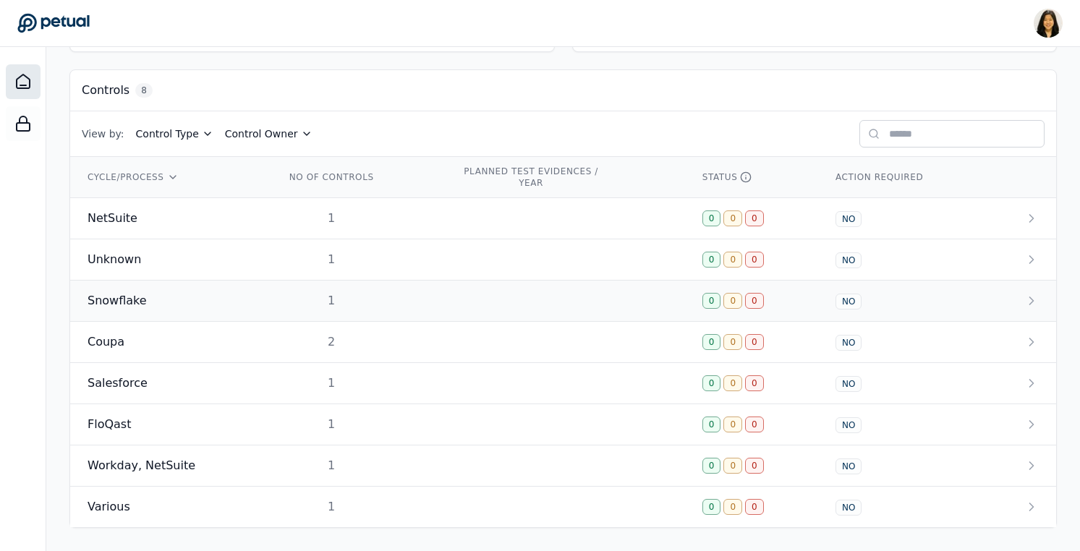
click at [302, 298] on div "1" at bounding box center [331, 300] width 93 height 17
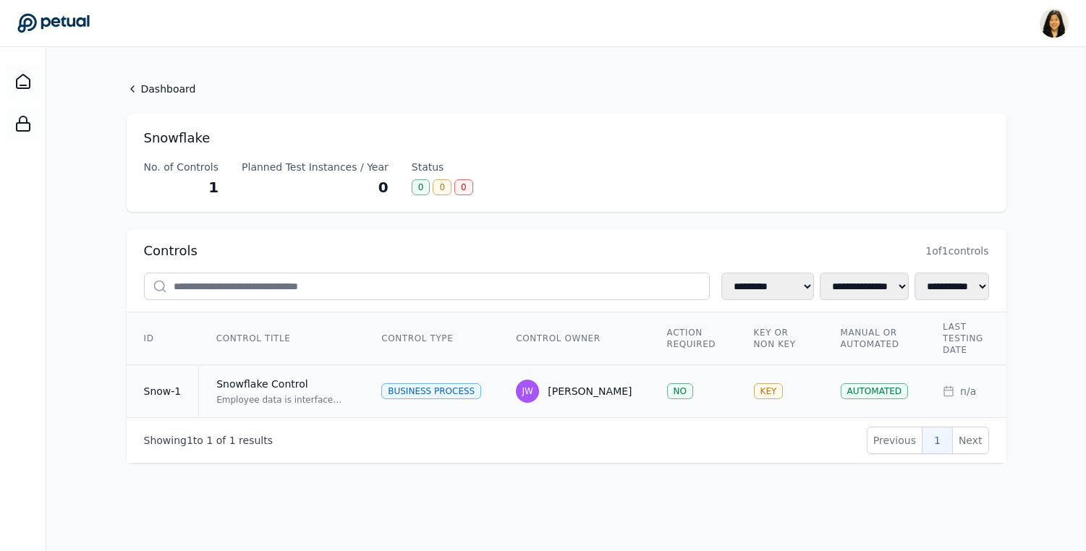
click at [414, 389] on div "Business Process" at bounding box center [431, 391] width 100 height 16
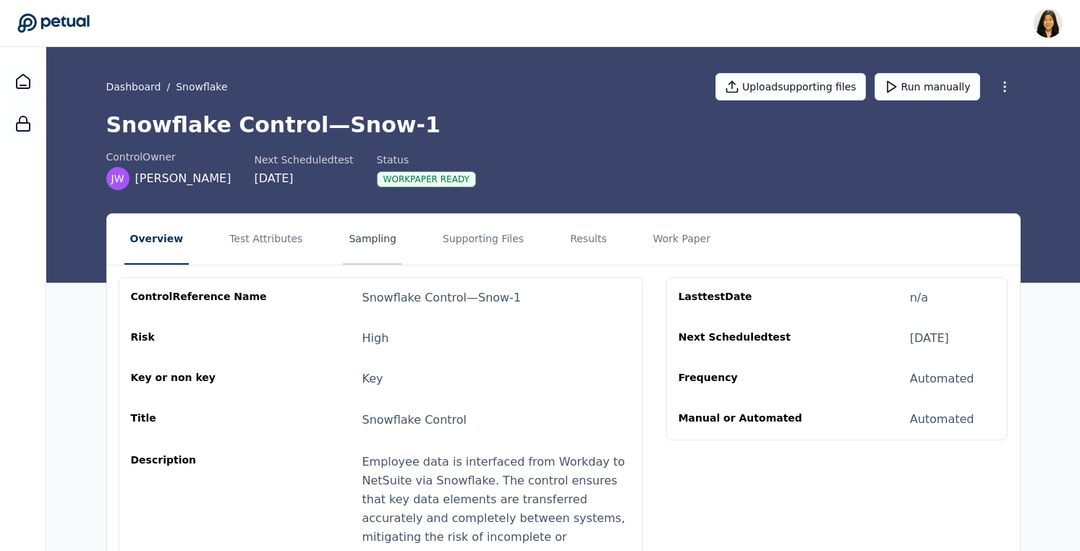
click at [373, 244] on button "Sampling" at bounding box center [372, 239] width 59 height 51
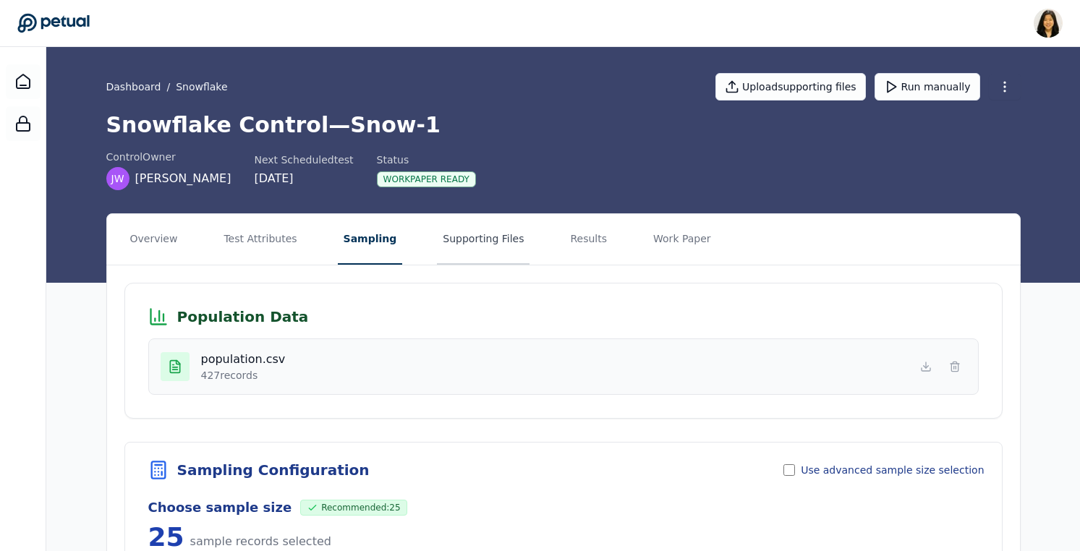
click at [484, 246] on button "Supporting Files" at bounding box center [483, 239] width 93 height 51
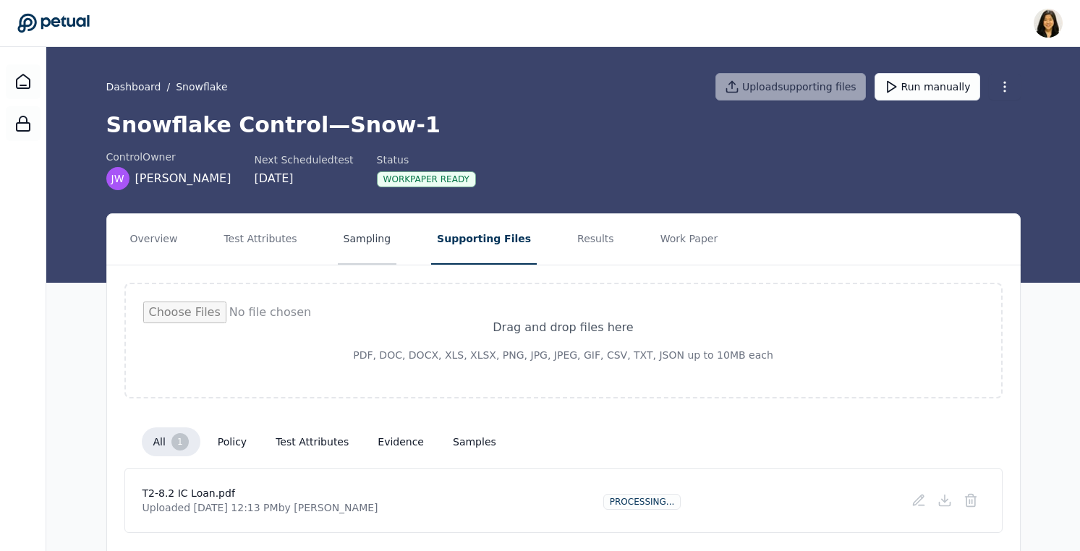
click at [350, 229] on button "Sampling" at bounding box center [367, 239] width 59 height 51
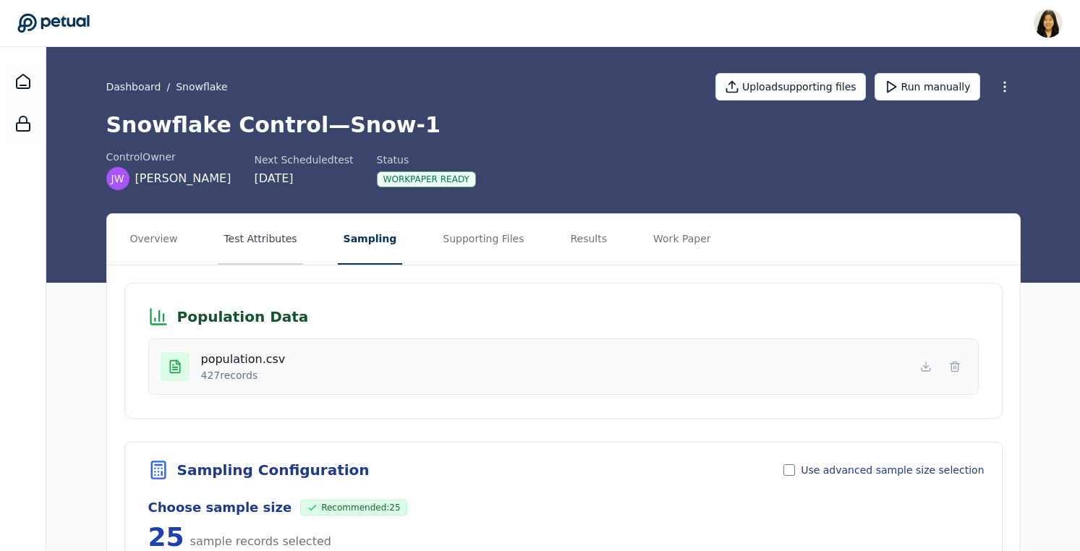
click at [276, 233] on button "Test Attributes" at bounding box center [260, 239] width 85 height 51
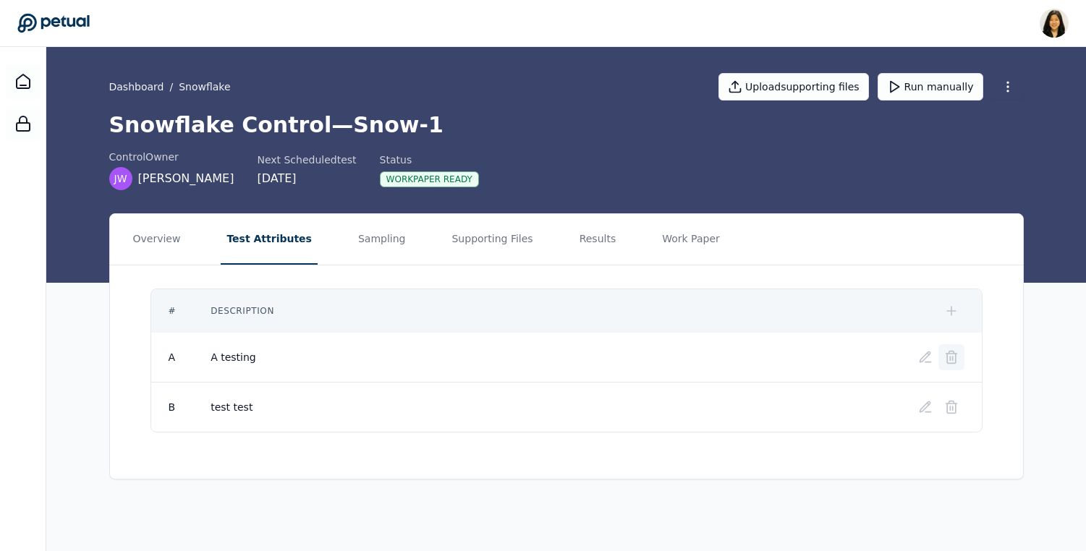
click at [954, 352] on icon at bounding box center [951, 357] width 14 height 14
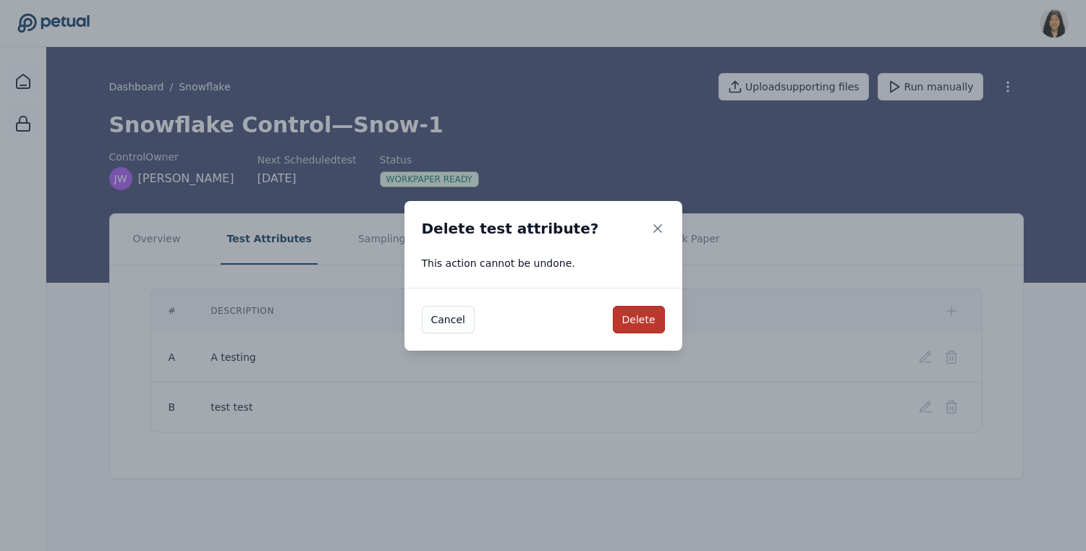
click at [633, 320] on button "Delete" at bounding box center [639, 319] width 52 height 27
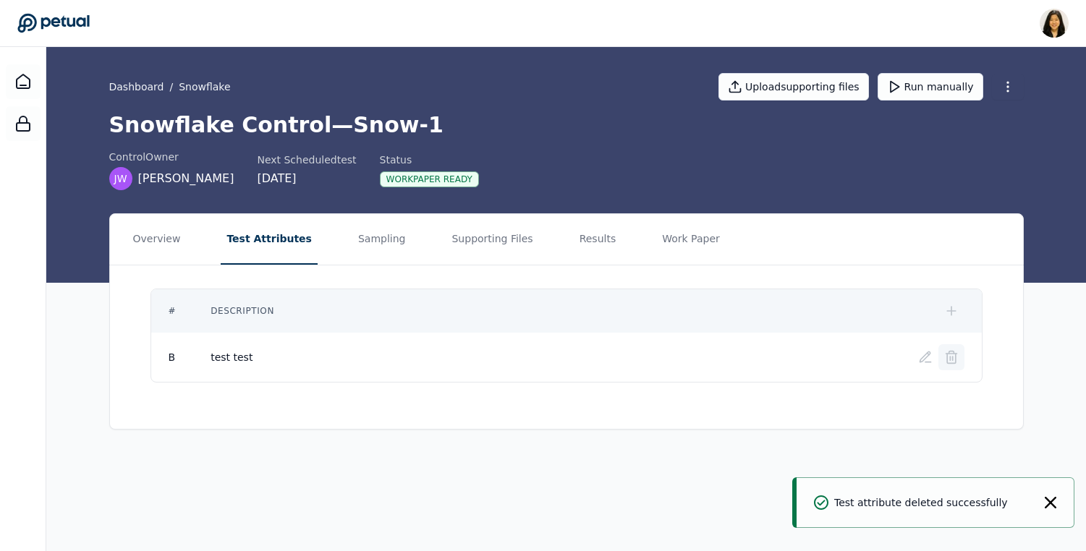
click at [953, 370] on button at bounding box center [951, 357] width 26 height 26
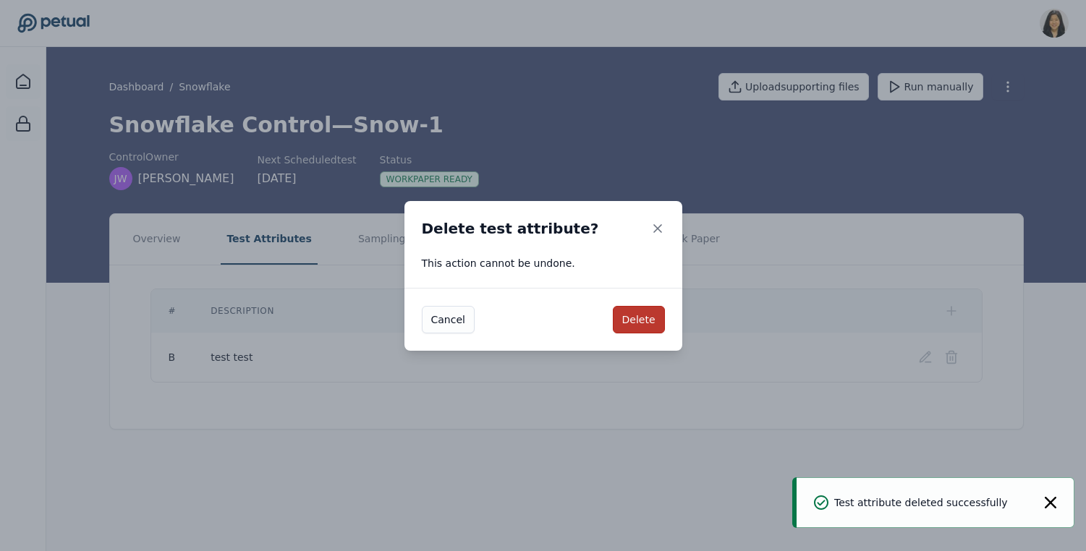
click at [635, 316] on button "Delete" at bounding box center [639, 319] width 52 height 27
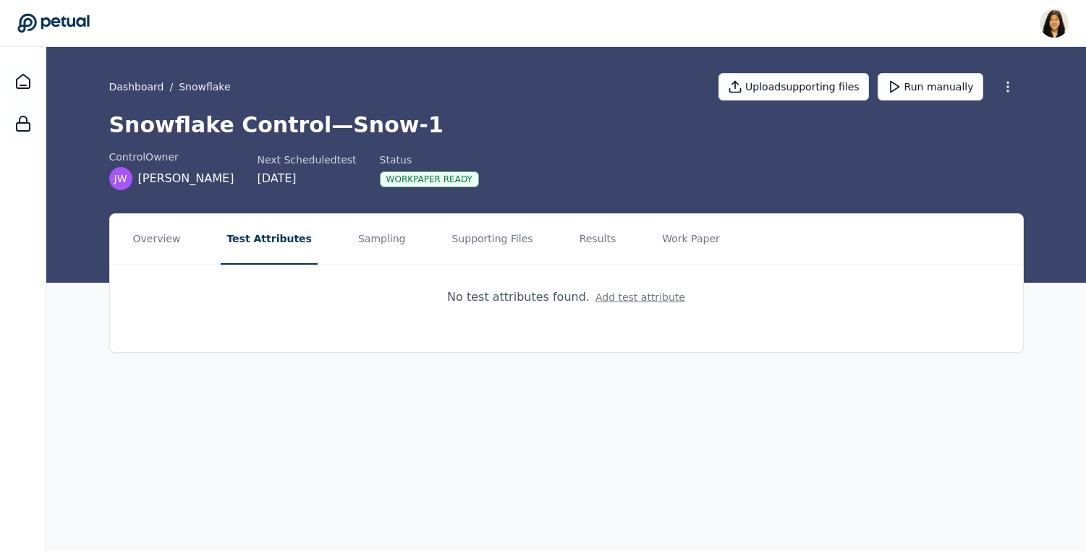
click at [611, 302] on button "Add test attribute" at bounding box center [640, 297] width 90 height 14
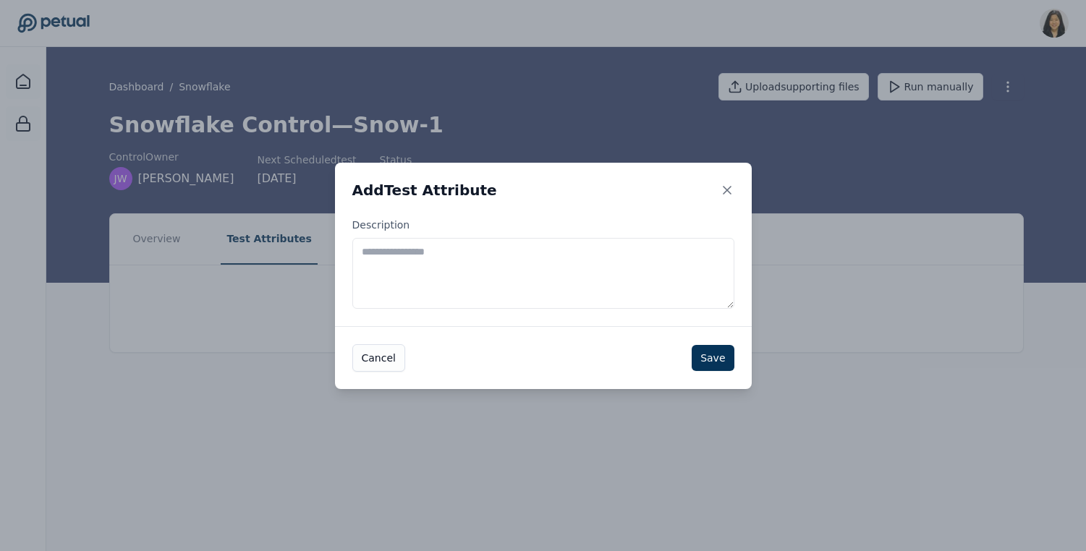
click at [587, 280] on textarea "Description" at bounding box center [543, 273] width 382 height 71
type textarea "*******"
click at [713, 350] on button "Save" at bounding box center [713, 358] width 42 height 26
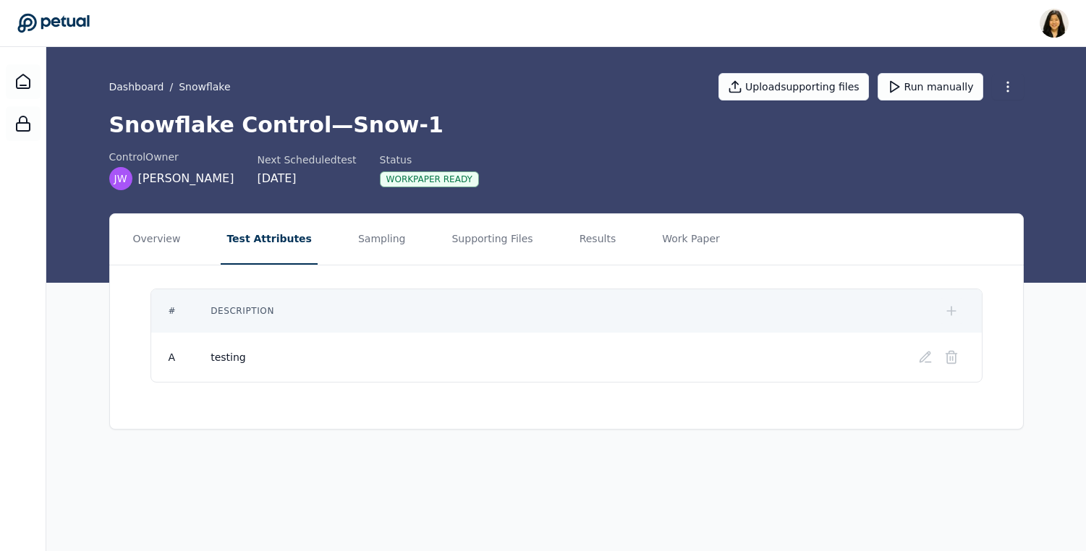
click at [954, 311] on icon at bounding box center [951, 311] width 9 height 0
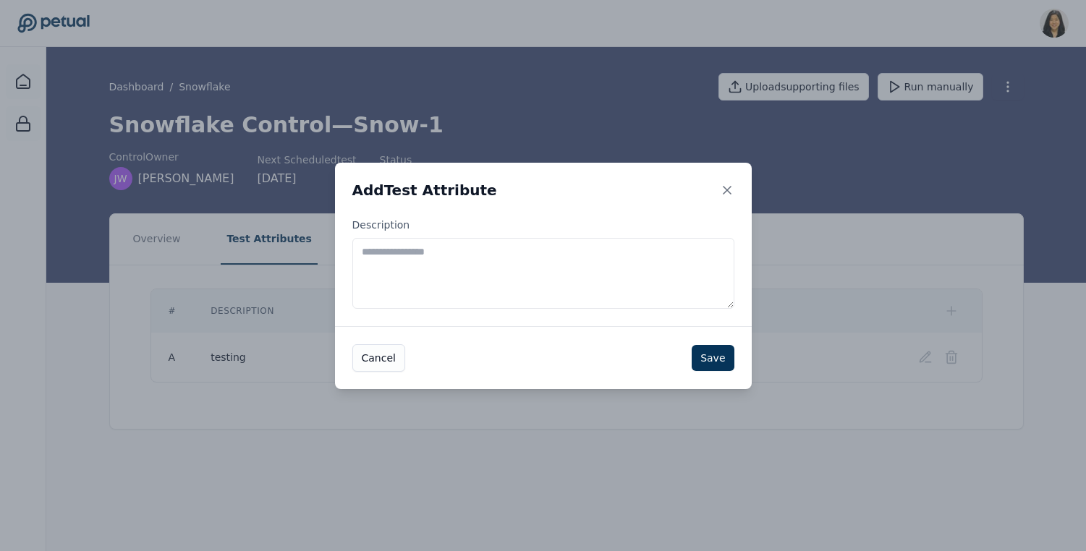
click at [645, 257] on textarea "Description" at bounding box center [543, 273] width 382 height 71
type textarea "**"
click at [716, 361] on button "Save" at bounding box center [713, 358] width 42 height 26
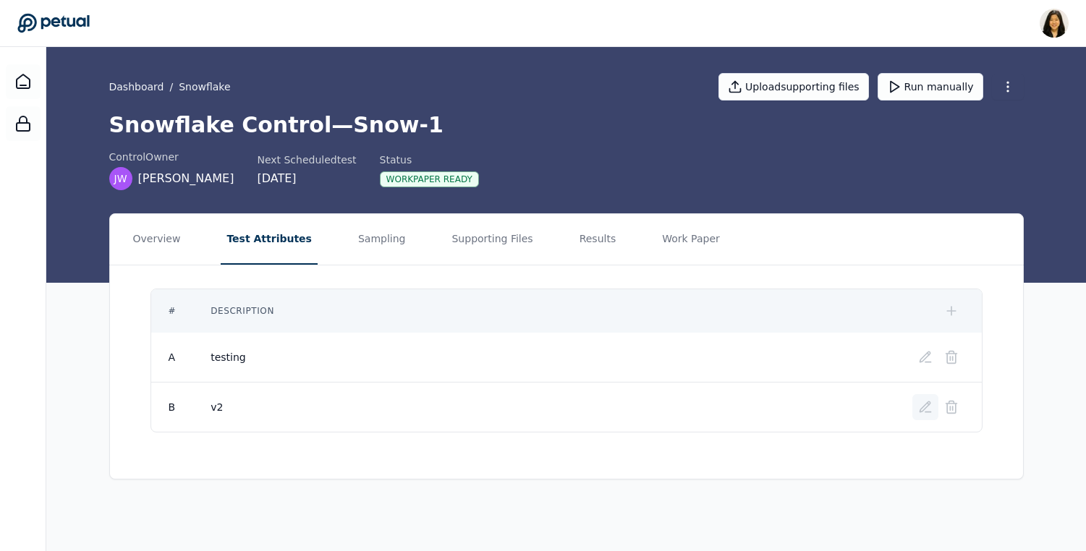
click at [921, 408] on icon at bounding box center [925, 407] width 10 height 10
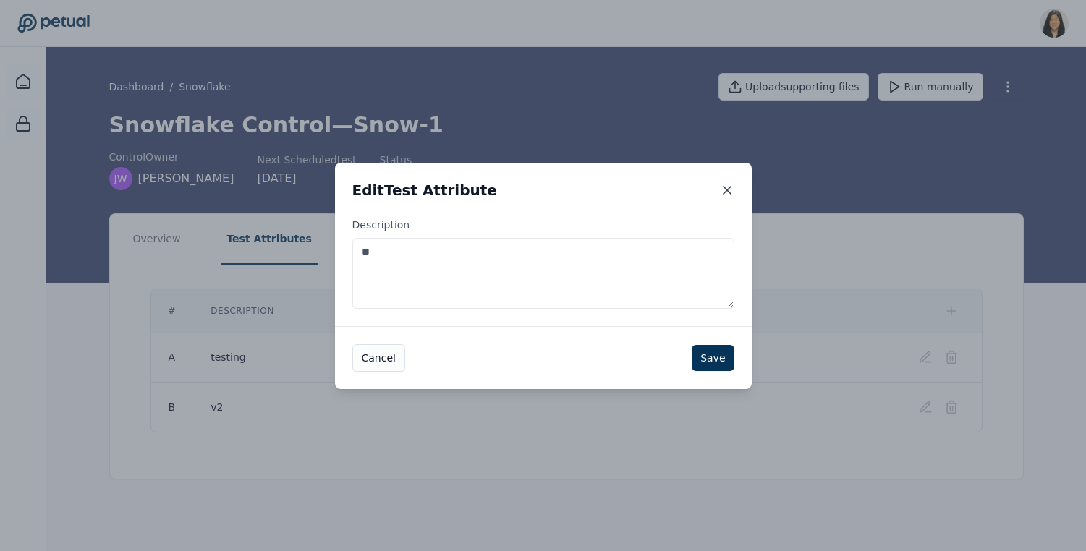
click at [725, 192] on icon at bounding box center [727, 190] width 7 height 7
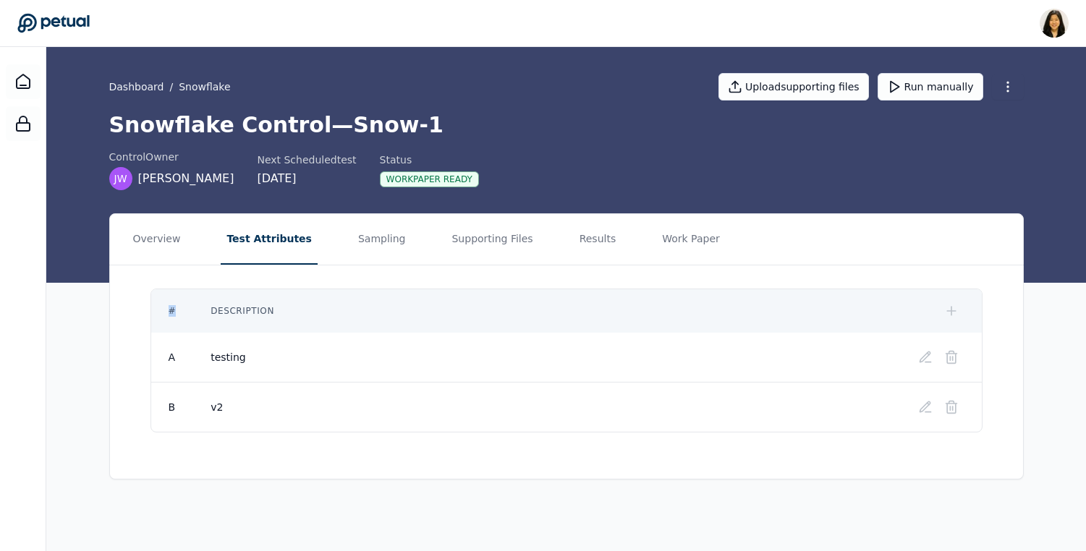
drag, startPoint x: 168, startPoint y: 312, endPoint x: 177, endPoint y: 312, distance: 8.7
click at [177, 312] on th "#" at bounding box center [172, 310] width 43 height 43
click at [162, 306] on th "#" at bounding box center [172, 310] width 43 height 43
click at [210, 310] on th "Description" at bounding box center [543, 310] width 701 height 43
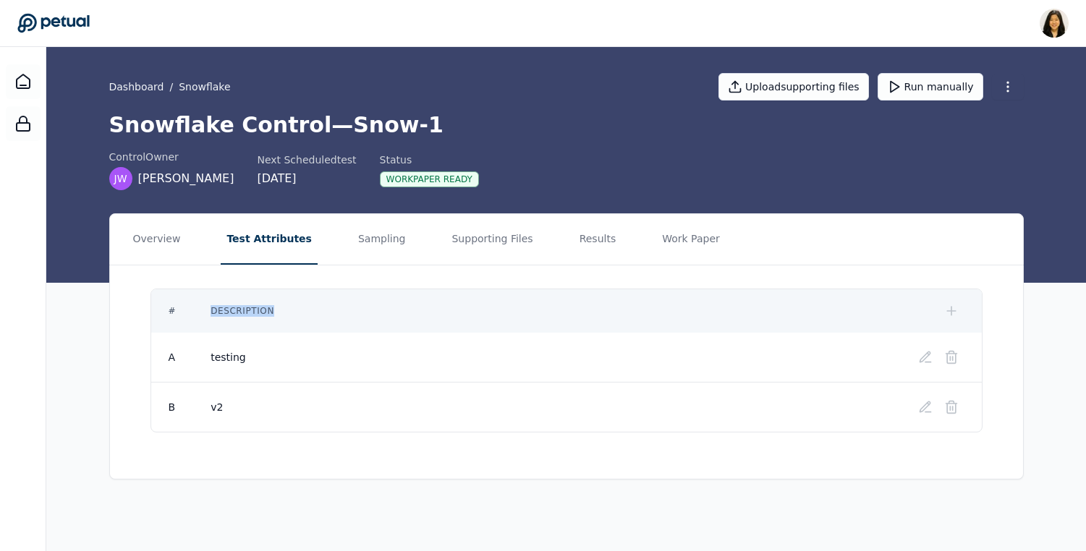
click at [210, 310] on th "Description" at bounding box center [543, 310] width 701 height 43
click at [169, 310] on th "#" at bounding box center [172, 310] width 43 height 43
click at [362, 248] on button "Sampling" at bounding box center [381, 239] width 59 height 51
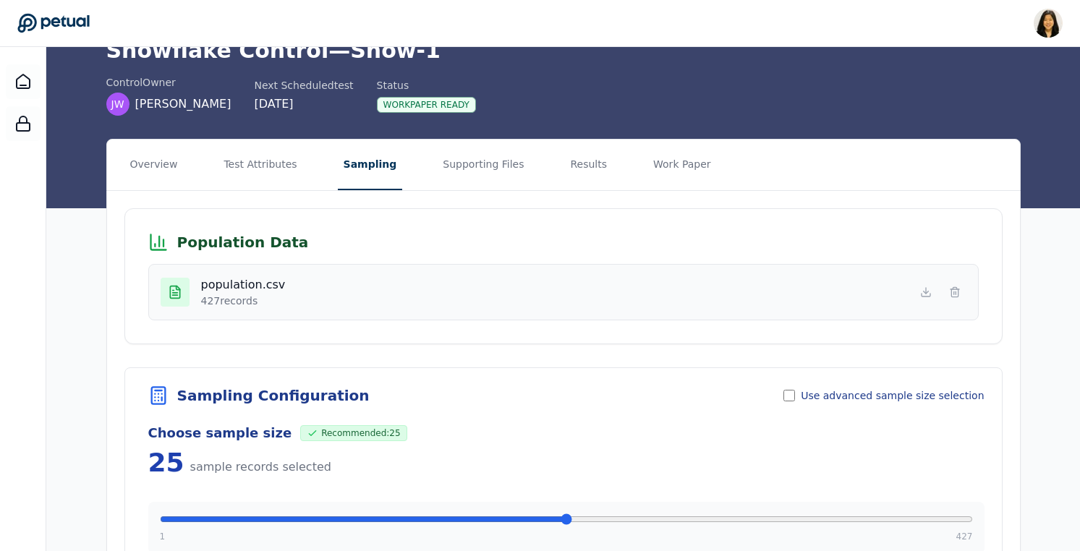
scroll to position [72, 0]
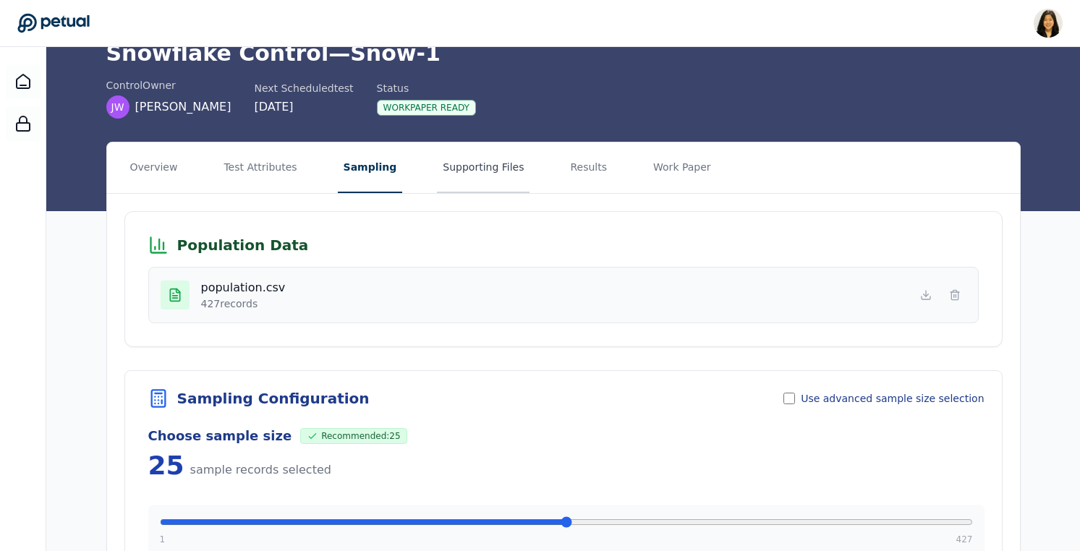
click at [480, 162] on button "Supporting Files" at bounding box center [483, 168] width 93 height 51
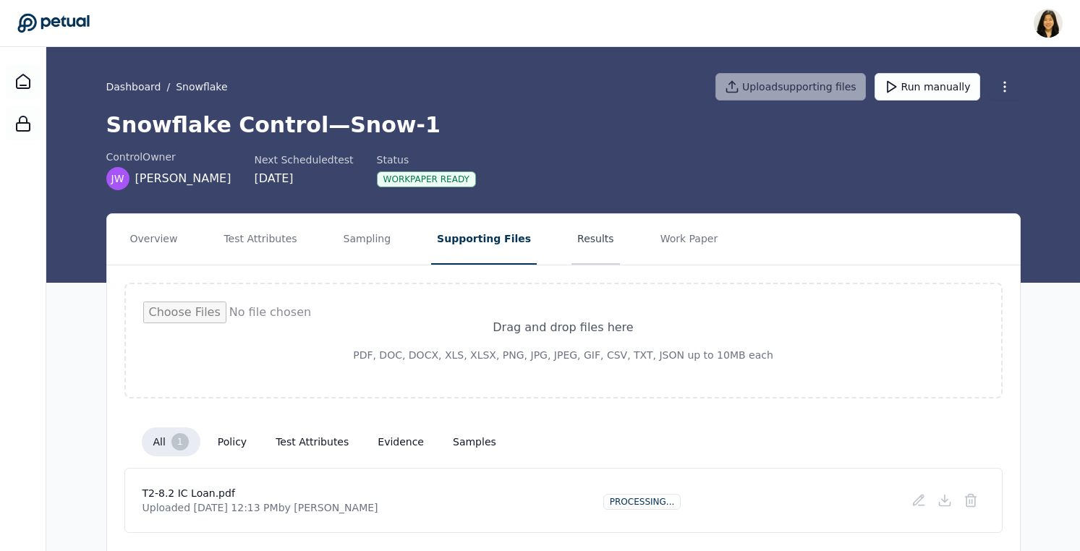
scroll to position [46, 0]
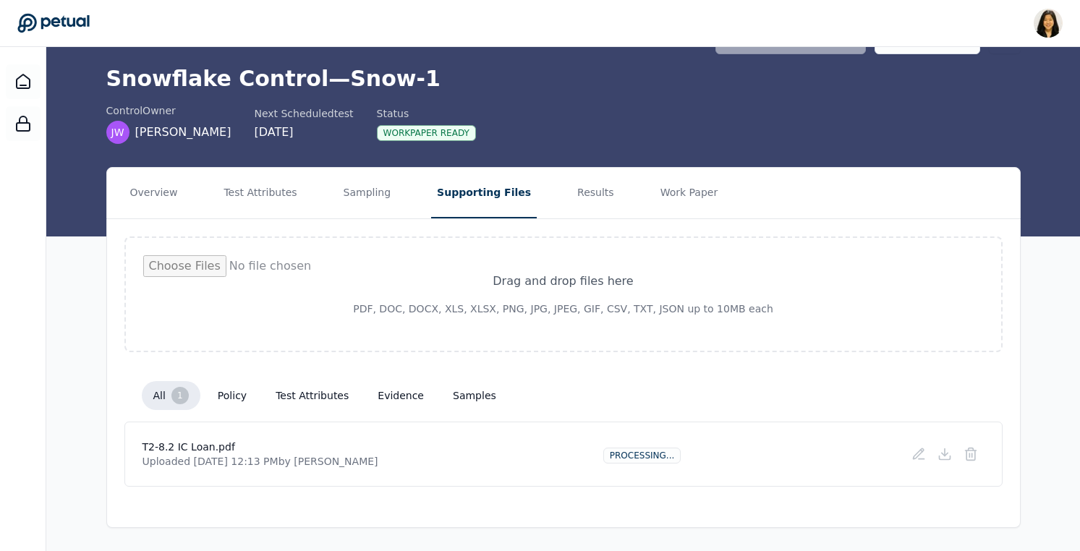
click at [320, 407] on button "test attributes" at bounding box center [312, 396] width 96 height 26
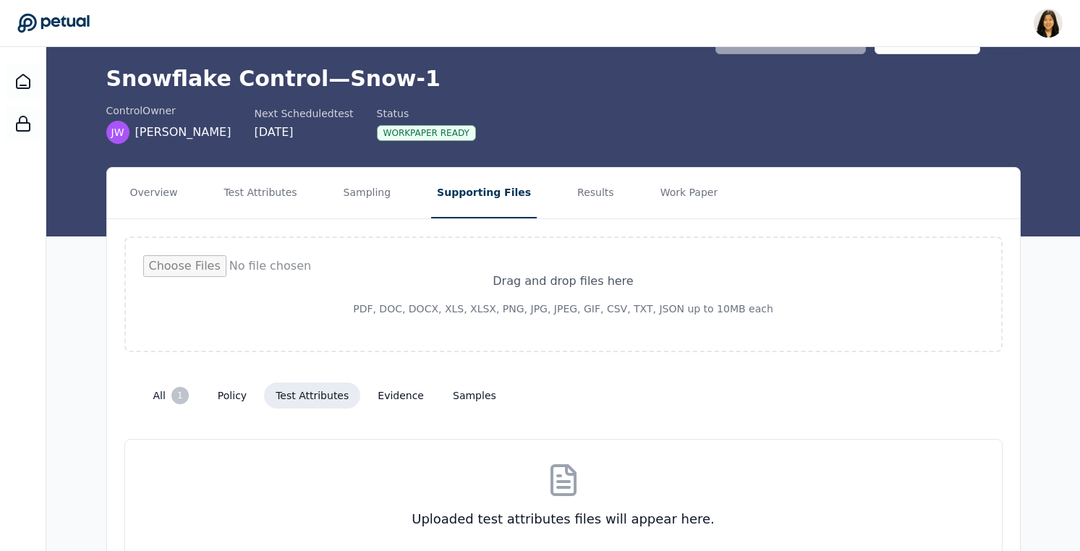
scroll to position [119, 0]
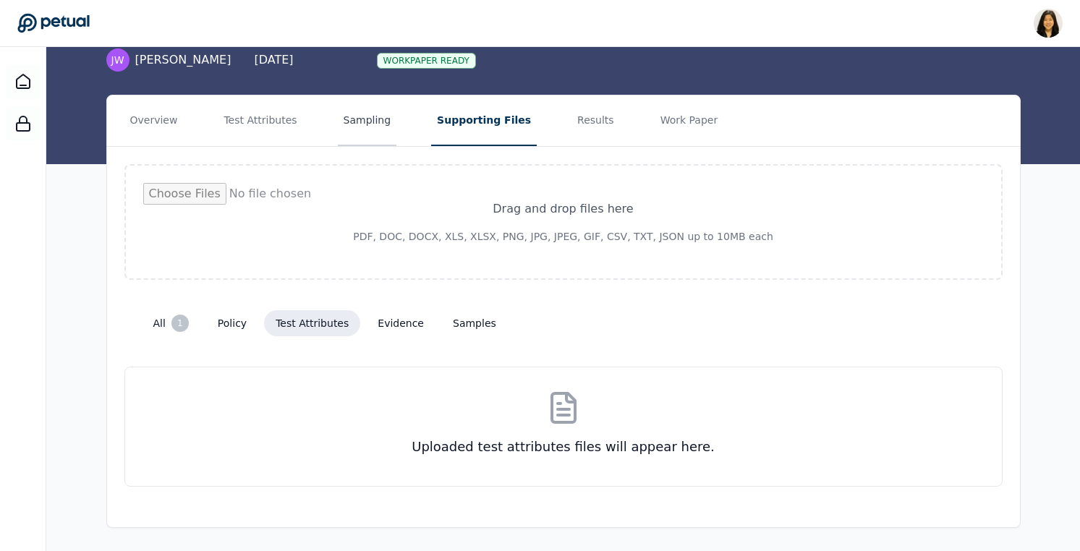
click at [339, 116] on button "Sampling" at bounding box center [367, 121] width 59 height 51
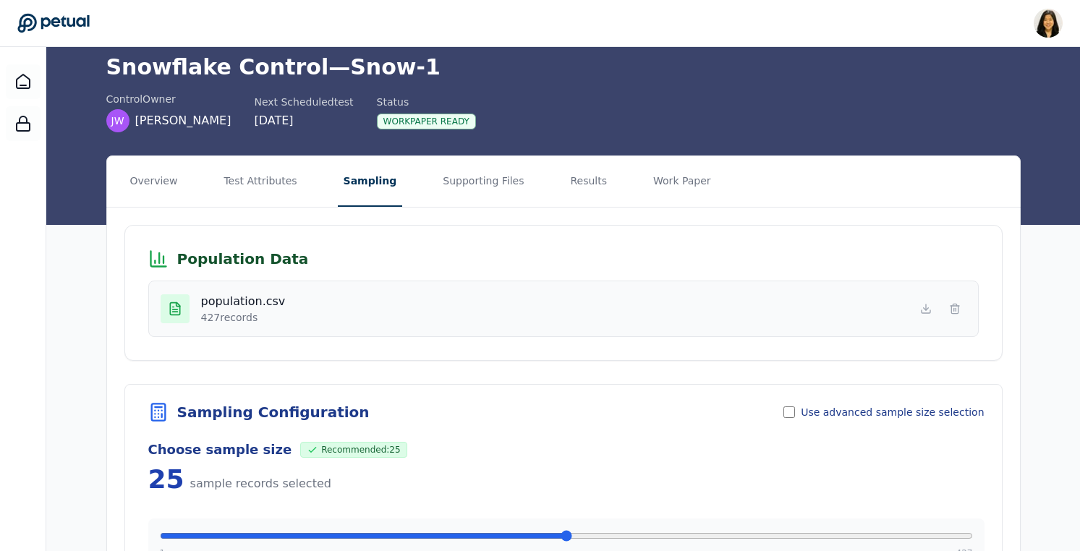
scroll to position [119, 0]
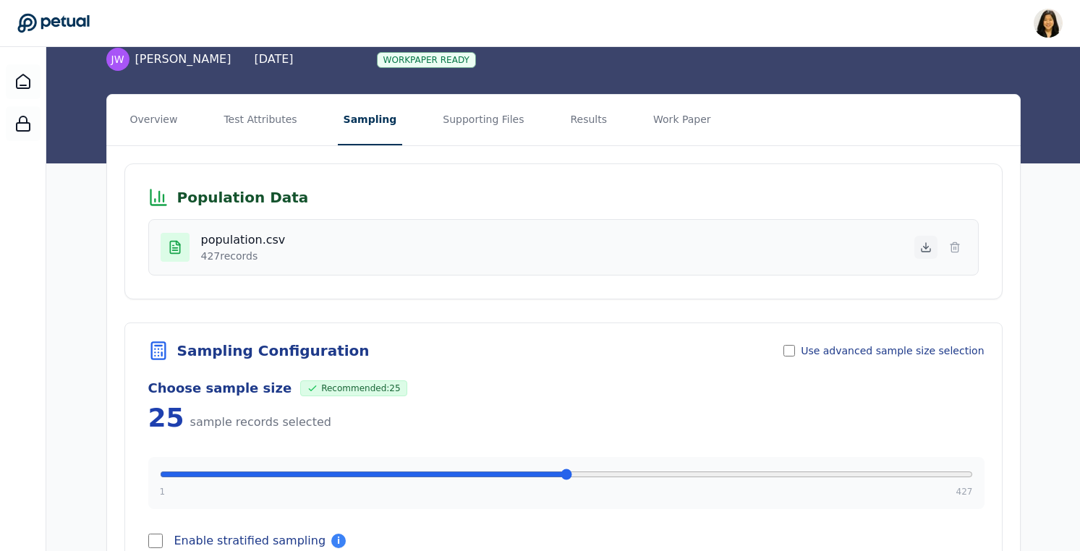
click at [922, 249] on icon at bounding box center [926, 248] width 12 height 12
click at [648, 114] on button "Work Paper" at bounding box center [682, 120] width 69 height 51
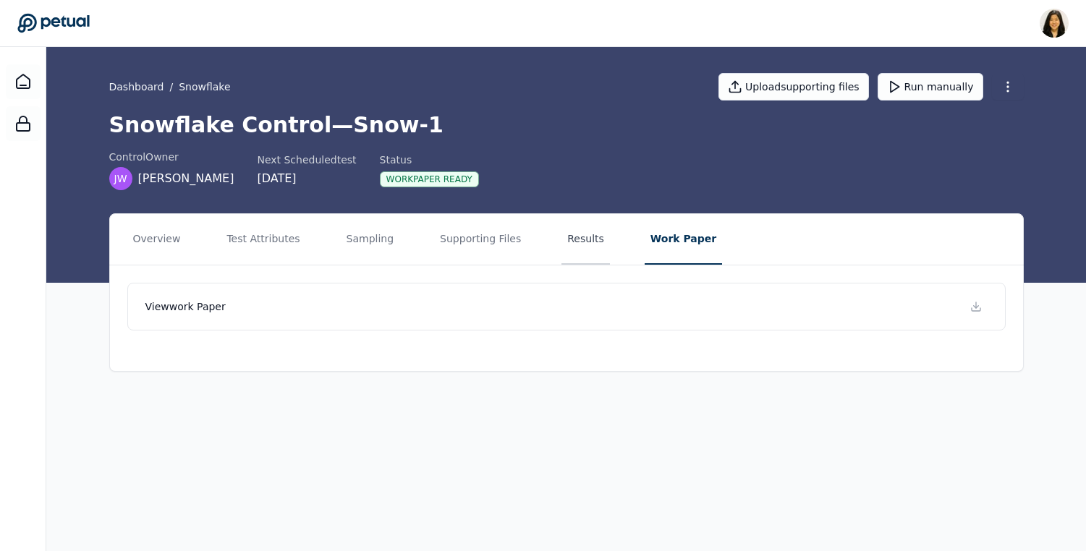
click at [576, 245] on button "Results" at bounding box center [585, 239] width 48 height 51
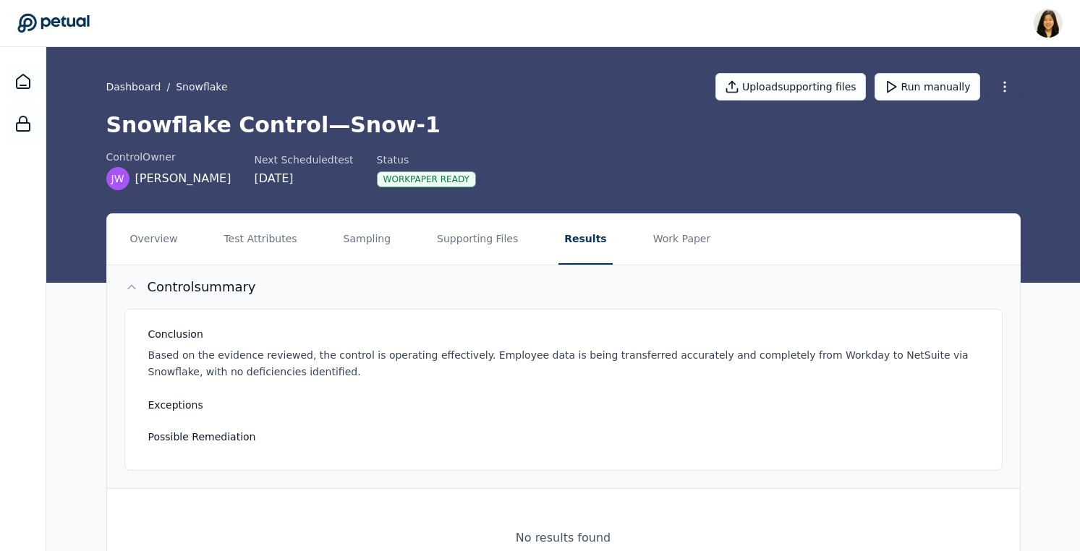
scroll to position [65, 0]
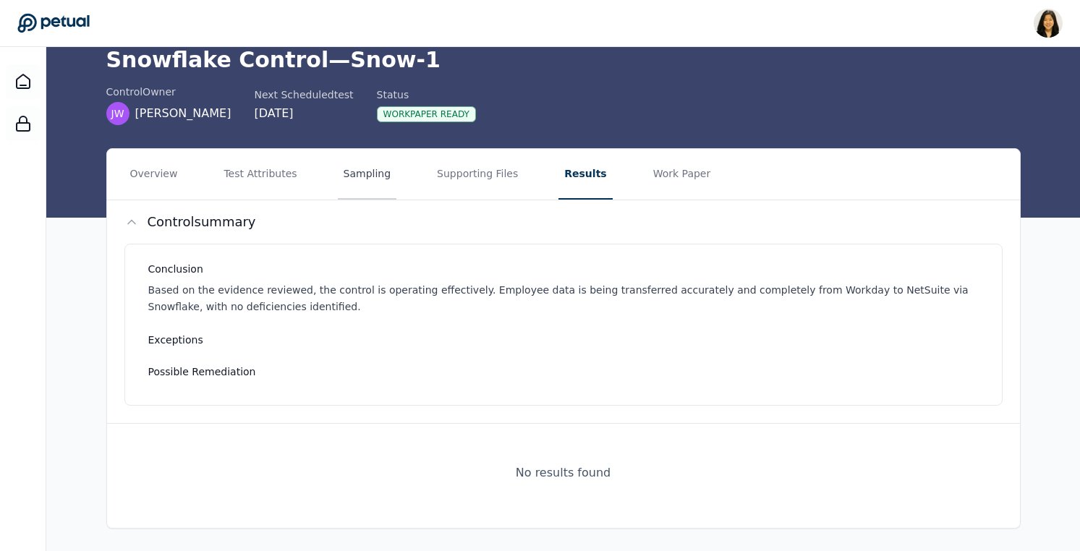
click at [362, 187] on button "Sampling" at bounding box center [367, 174] width 59 height 51
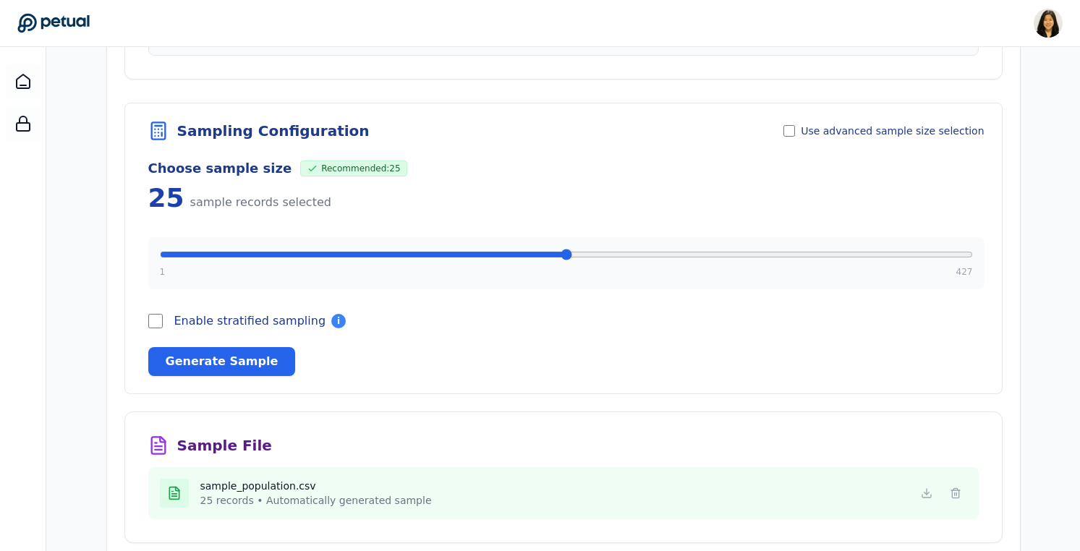
scroll to position [396, 0]
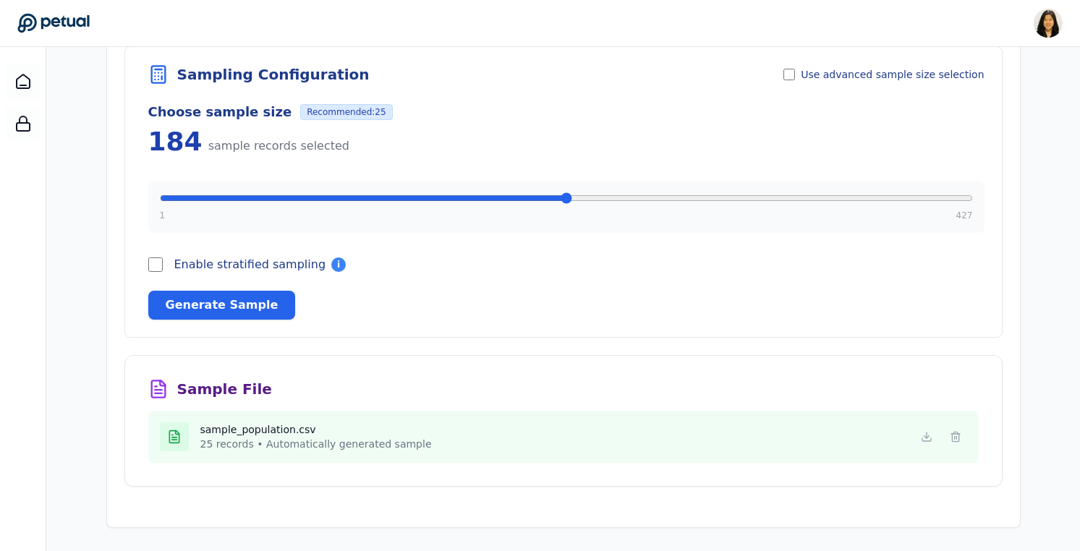
click at [510, 199] on input "range" at bounding box center [566, 198] width 813 height 12
click at [656, 200] on input "range" at bounding box center [566, 198] width 813 height 12
click at [329, 195] on input "range" at bounding box center [566, 198] width 813 height 12
click at [599, 200] on input "range" at bounding box center [566, 198] width 813 height 12
click at [725, 195] on input "range" at bounding box center [566, 198] width 813 height 12
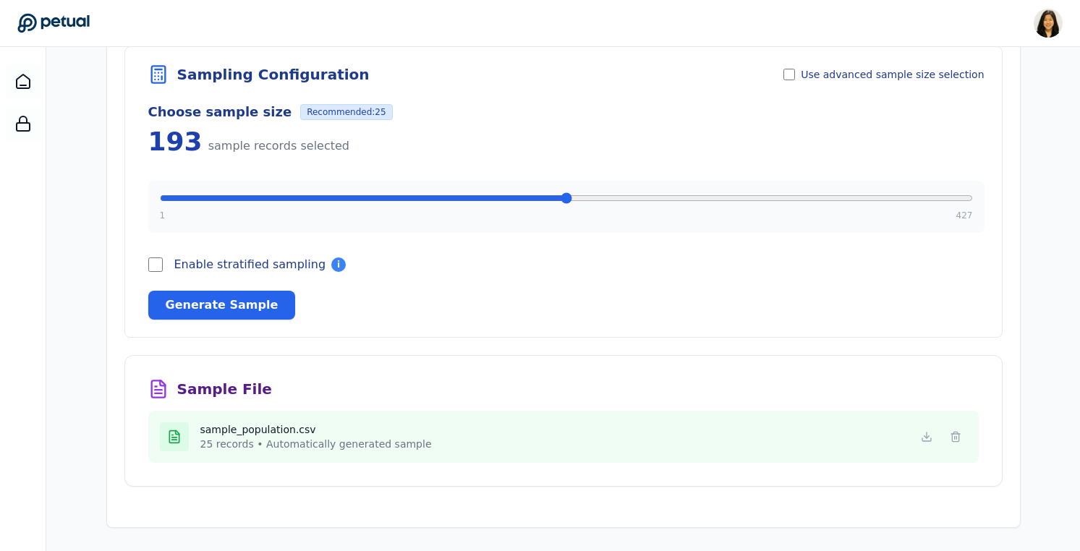
drag, startPoint x: 725, startPoint y: 195, endPoint x: 525, endPoint y: 227, distance: 202.9
type input "***"
click at [525, 204] on input "range" at bounding box center [566, 198] width 813 height 12
click at [627, 119] on div "Choose sample size Recommended: 25" at bounding box center [566, 112] width 836 height 20
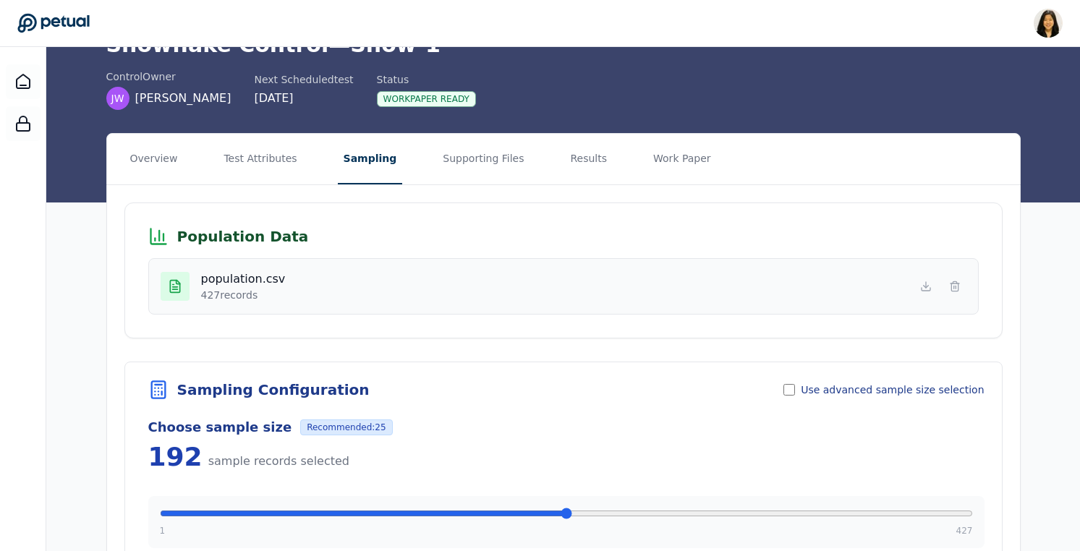
scroll to position [85, 0]
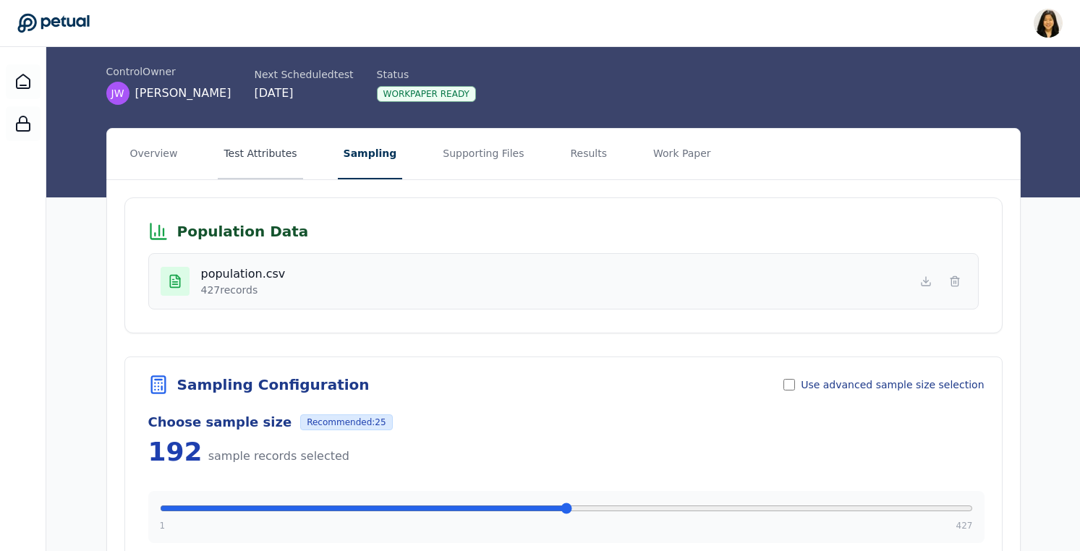
click at [279, 159] on button "Test Attributes" at bounding box center [260, 154] width 85 height 51
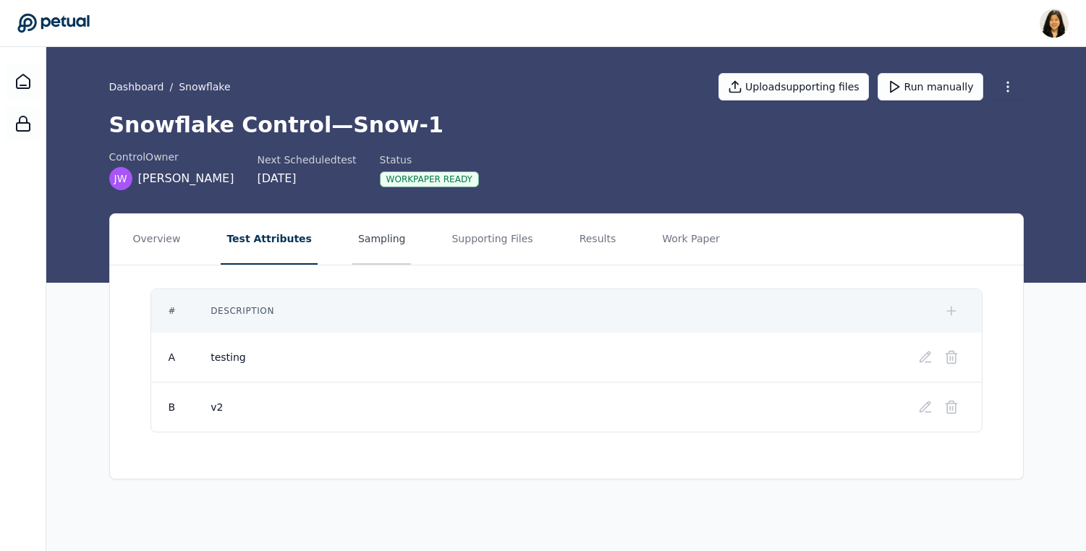
click at [381, 240] on button "Sampling" at bounding box center [381, 239] width 59 height 51
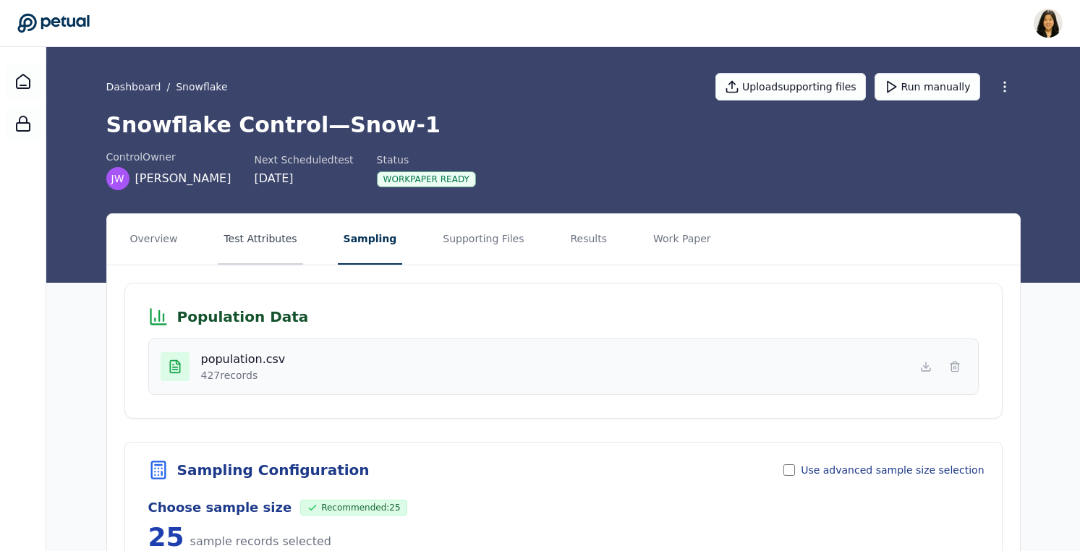
click at [266, 238] on button "Test Attributes" at bounding box center [260, 239] width 85 height 51
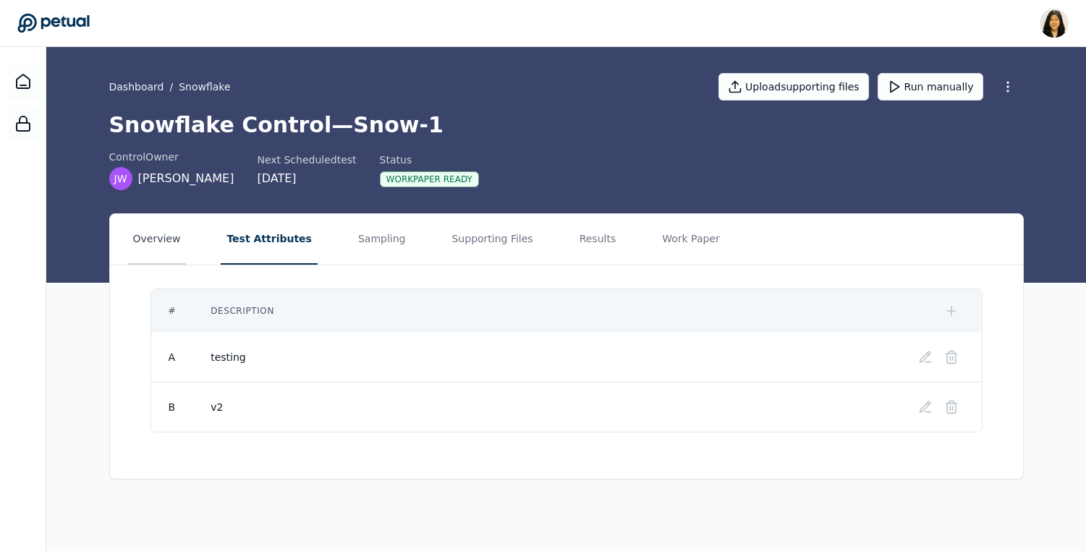
click at [163, 242] on button "Overview" at bounding box center [156, 239] width 59 height 51
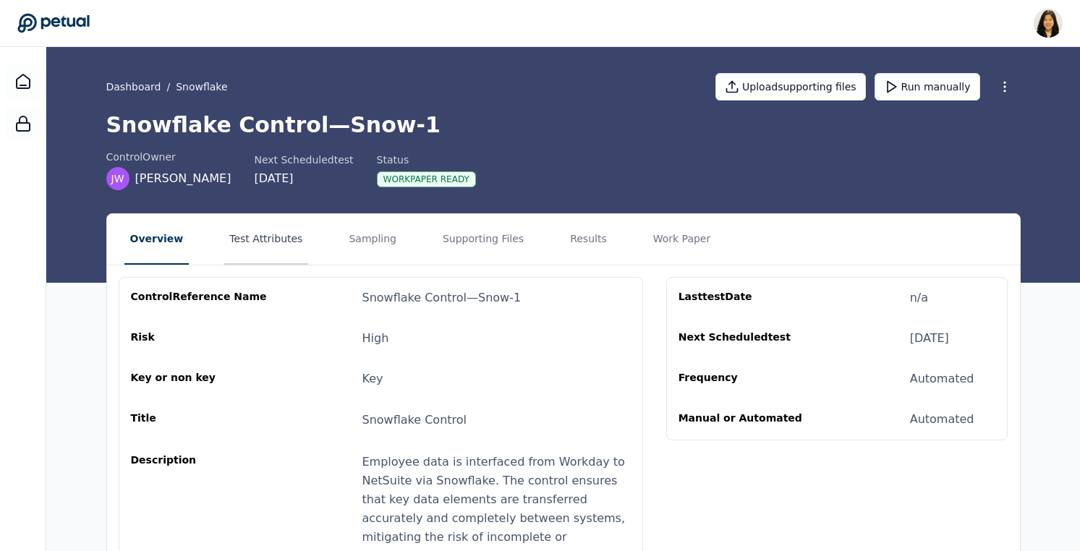
click at [263, 247] on button "Test Attributes" at bounding box center [266, 239] width 85 height 51
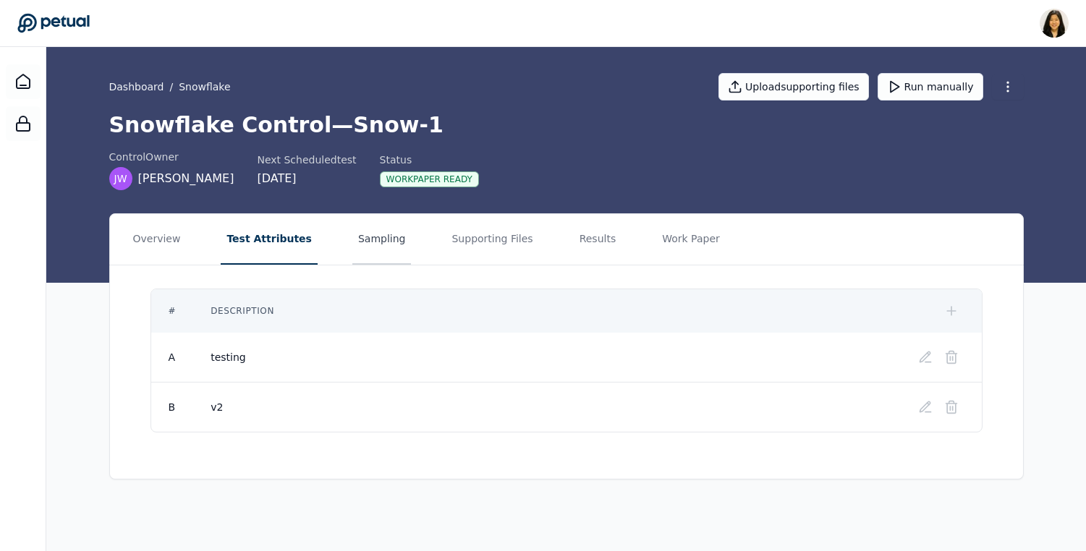
click at [366, 230] on button "Sampling" at bounding box center [381, 239] width 59 height 51
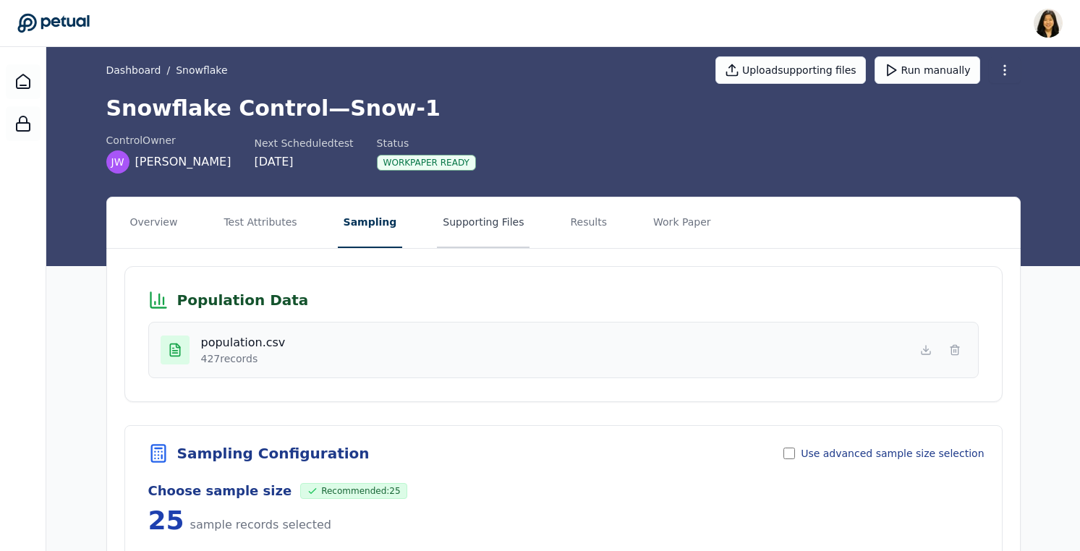
scroll to position [18, 0]
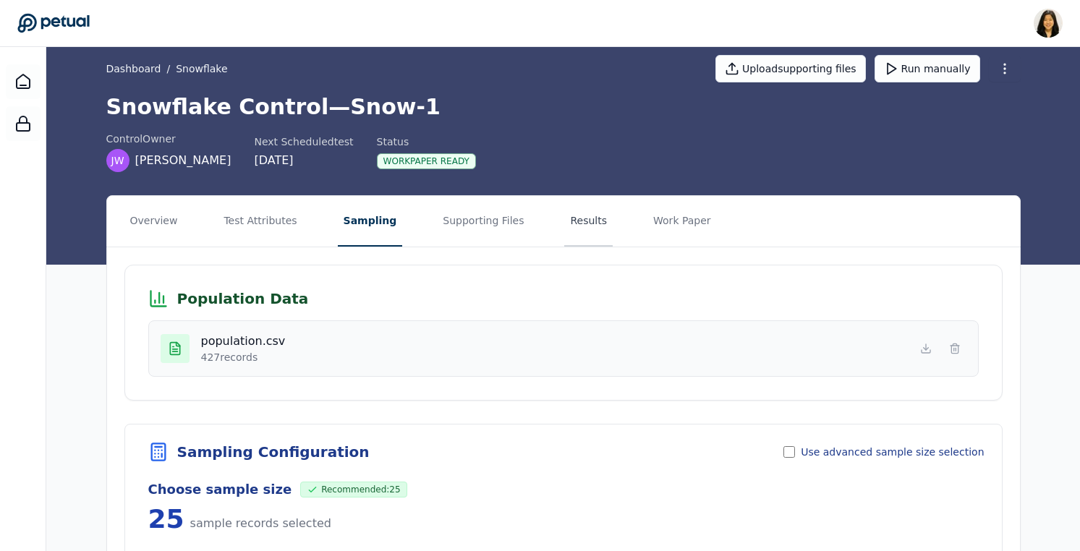
click at [564, 221] on button "Results" at bounding box center [588, 221] width 48 height 51
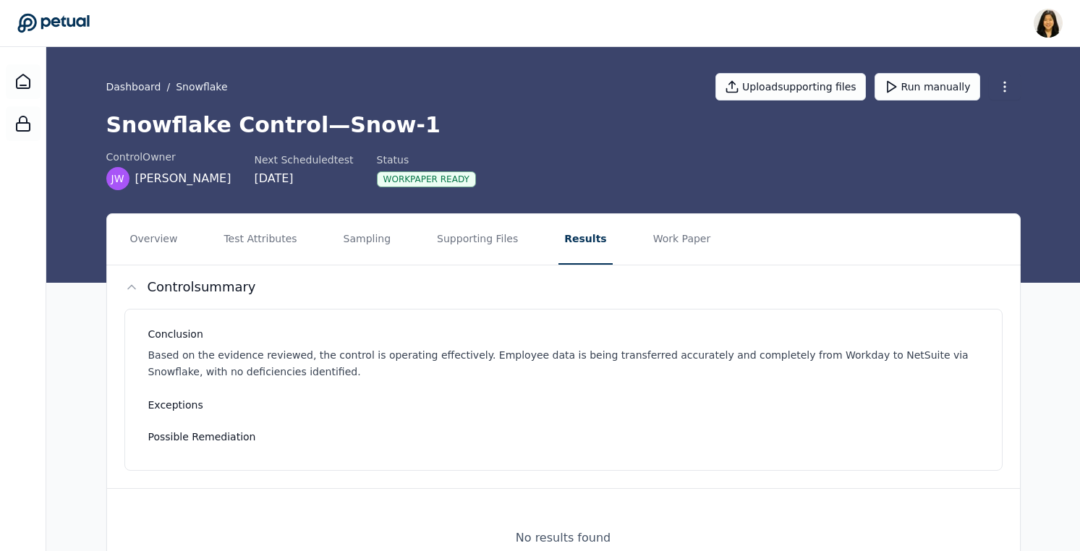
scroll to position [65, 0]
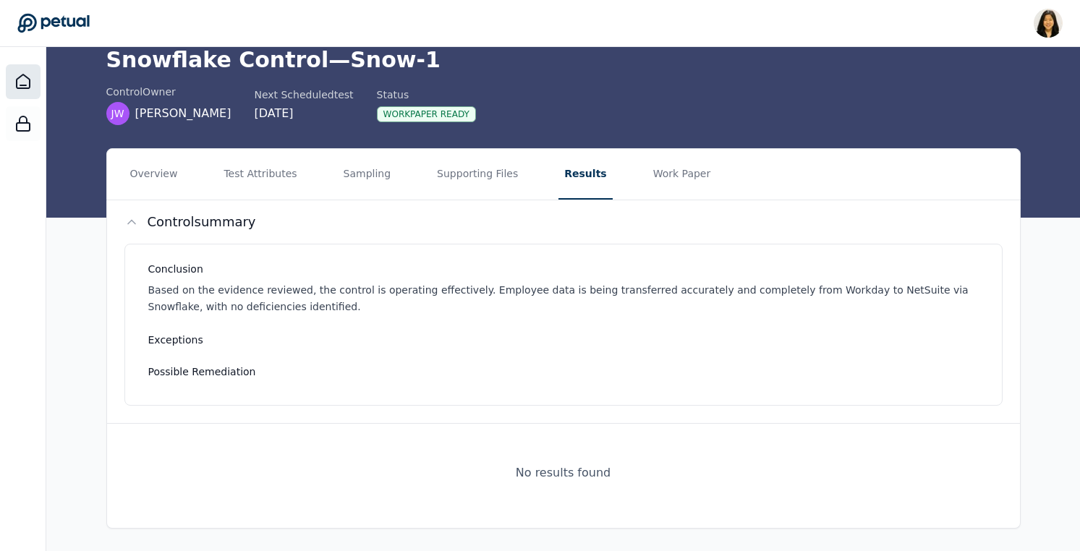
click at [12, 70] on div at bounding box center [23, 81] width 35 height 35
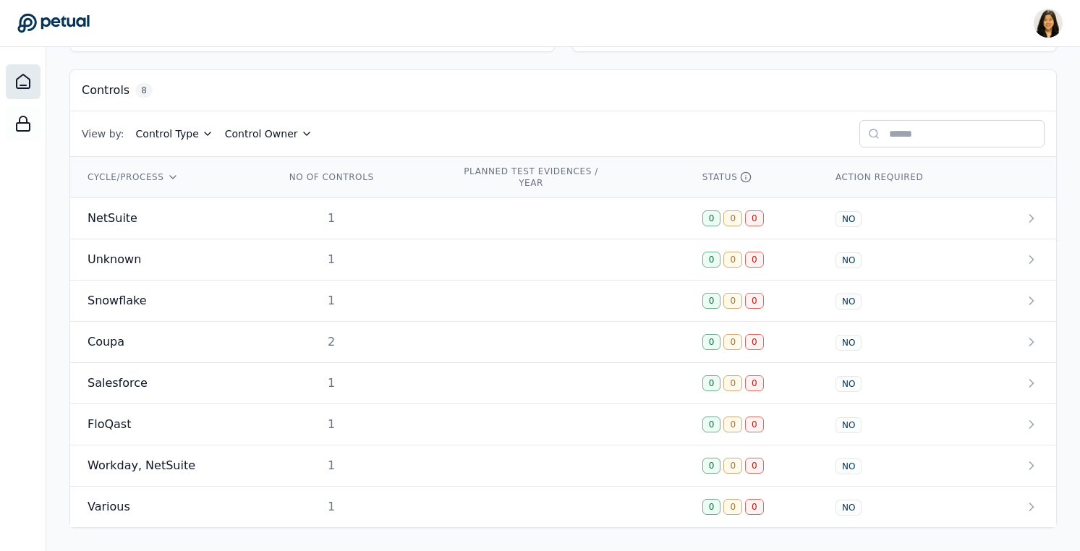
scroll to position [389, 0]
click at [169, 347] on div "Coupa" at bounding box center [169, 342] width 163 height 17
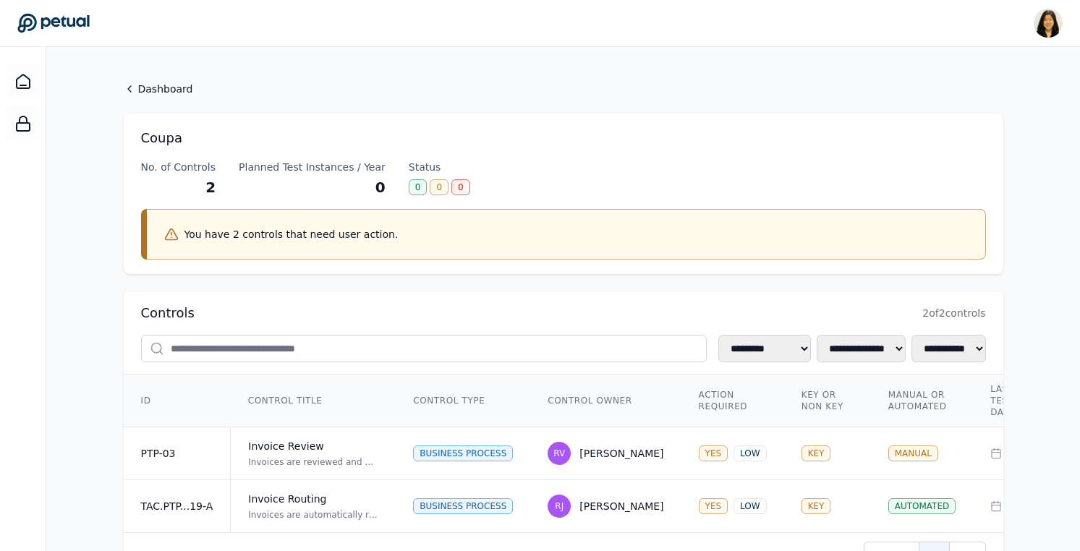
scroll to position [17, 0]
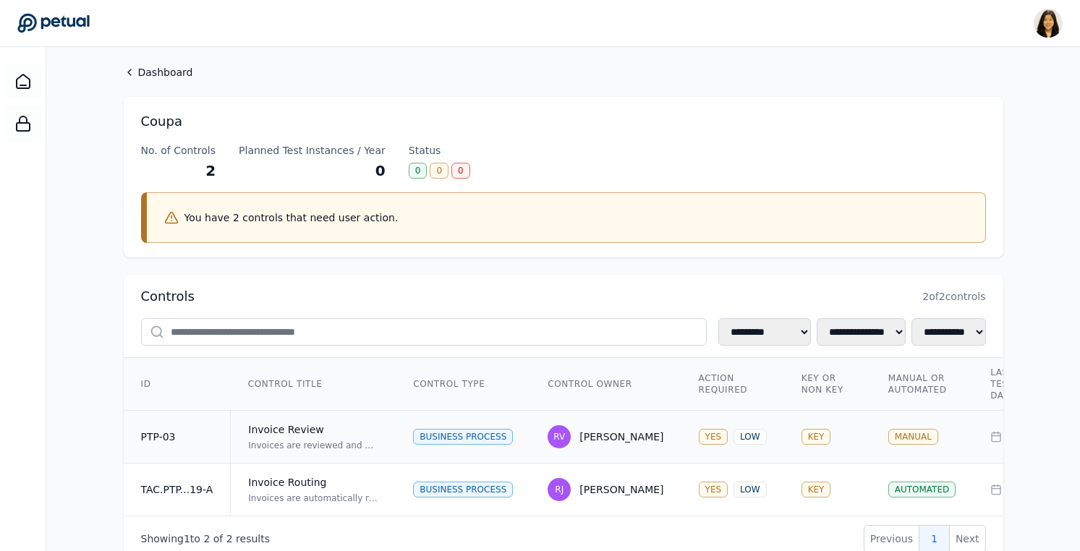
click at [297, 436] on div "Invoice Review" at bounding box center [313, 430] width 130 height 14
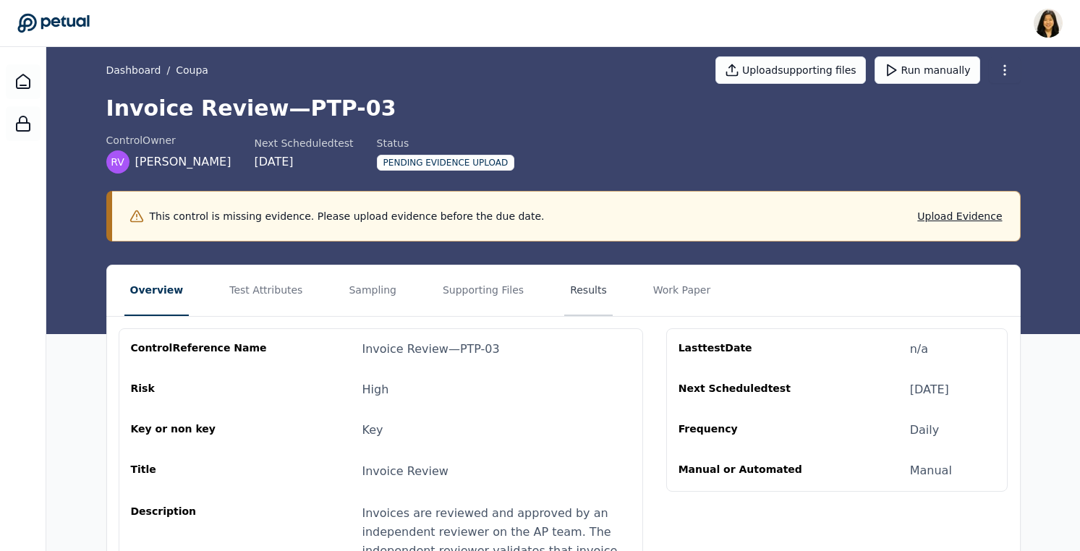
click at [572, 297] on button "Results" at bounding box center [588, 291] width 48 height 51
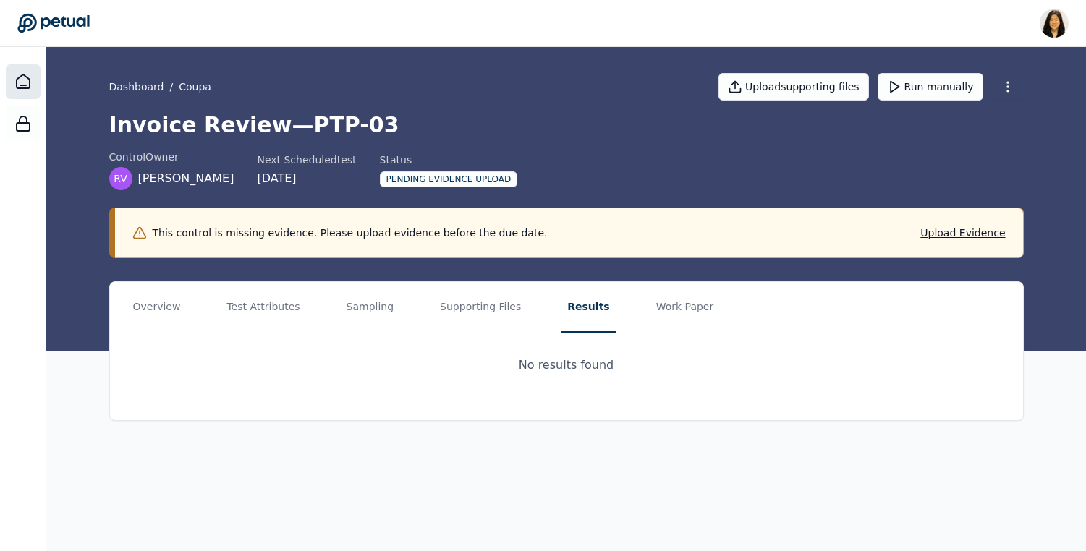
click at [17, 80] on icon at bounding box center [22, 81] width 17 height 17
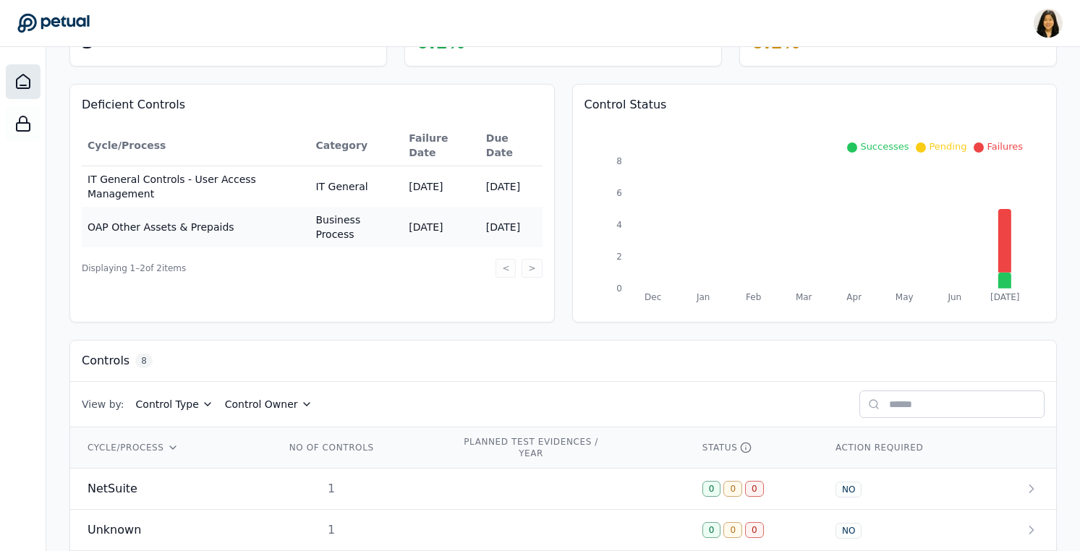
scroll to position [389, 0]
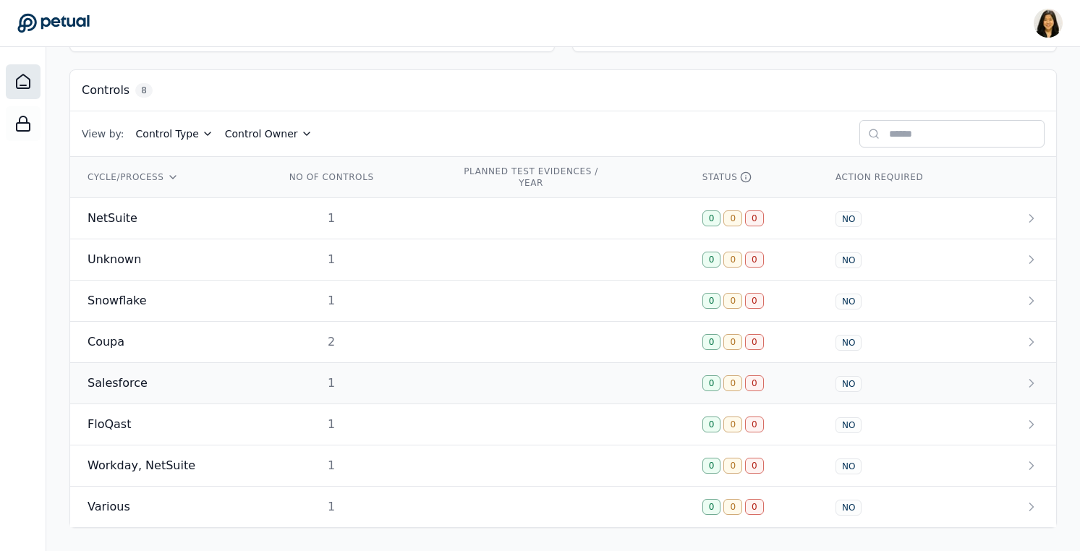
click at [160, 376] on div "Salesforce" at bounding box center [169, 383] width 163 height 17
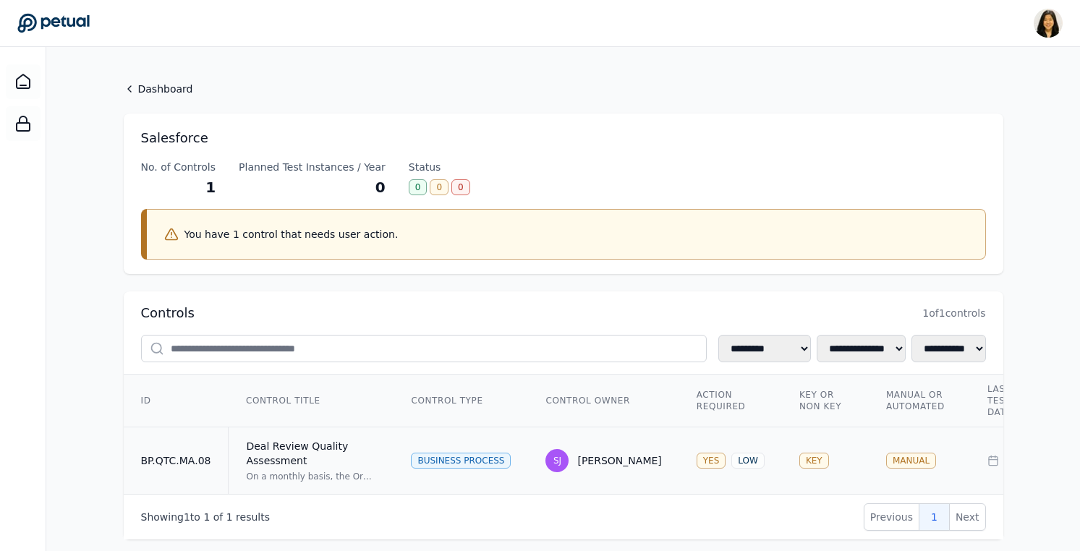
click at [278, 441] on div "Deal Review Quality Assessment" at bounding box center [311, 453] width 130 height 29
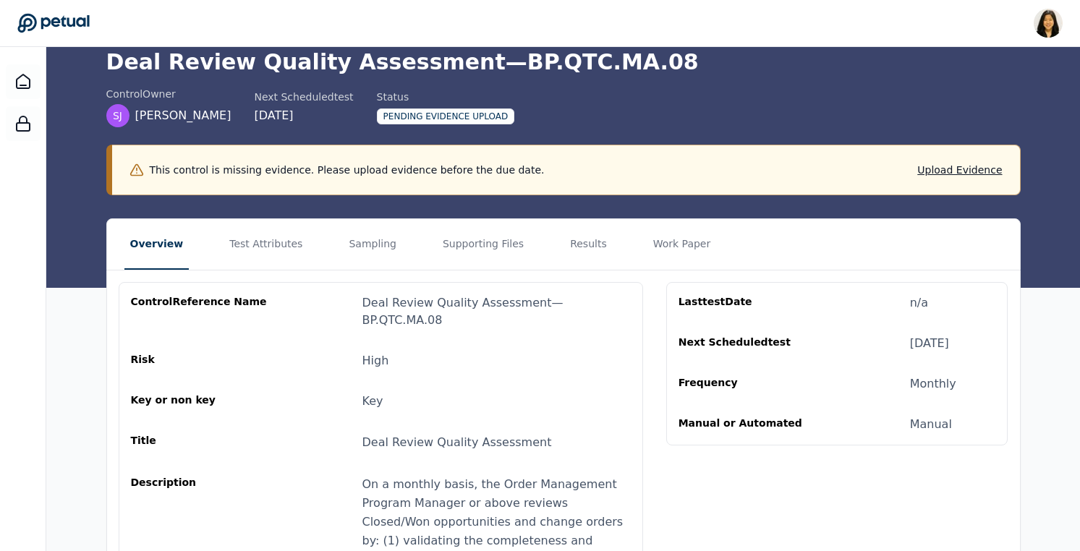
scroll to position [77, 0]
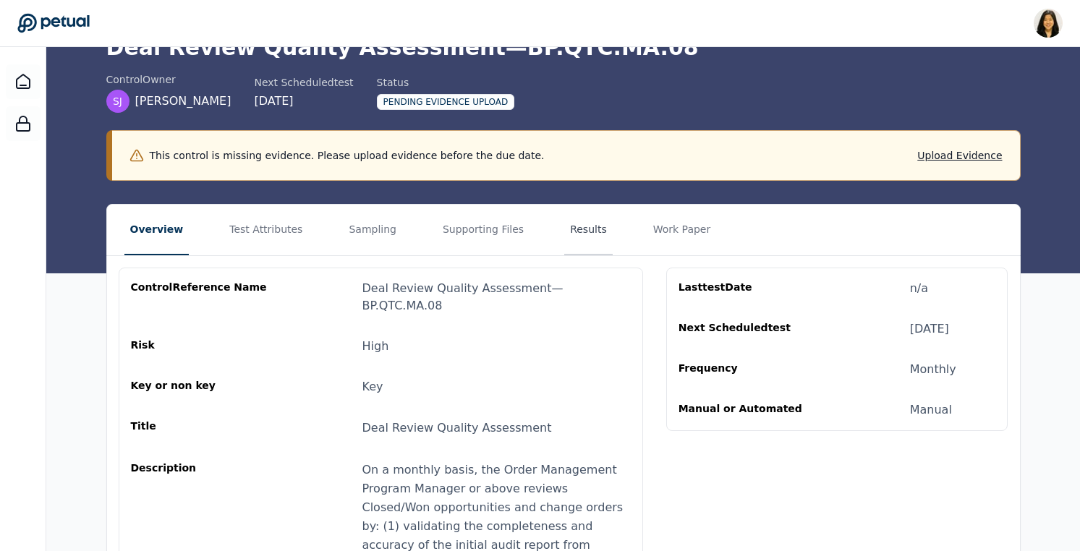
click at [564, 236] on button "Results" at bounding box center [588, 230] width 48 height 51
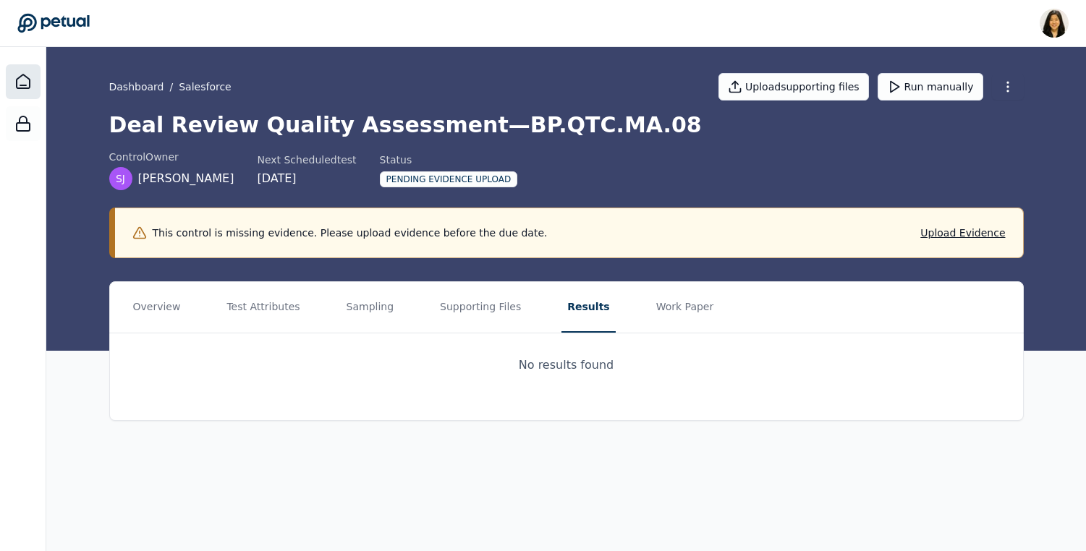
click at [30, 75] on icon at bounding box center [22, 81] width 17 height 17
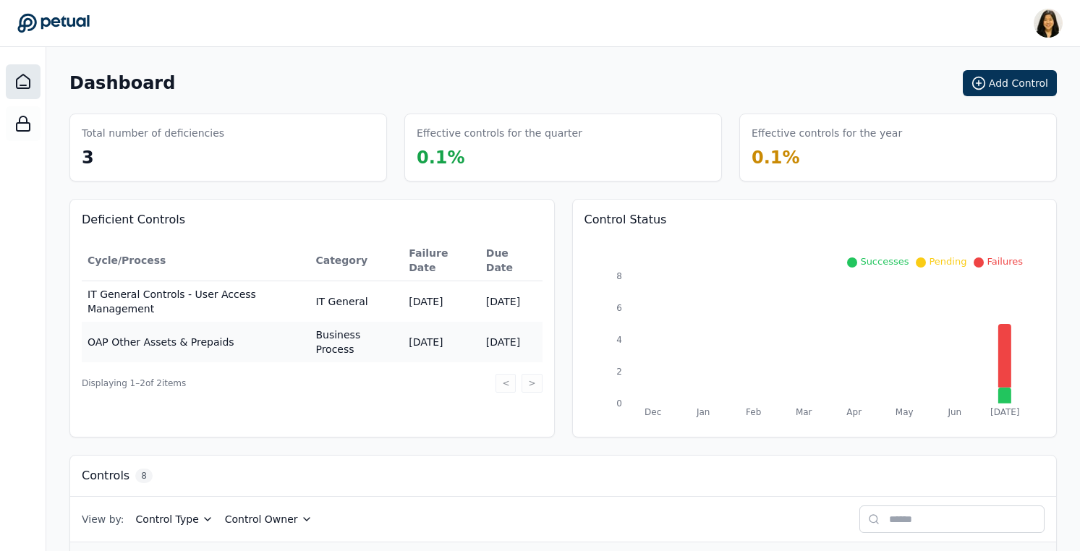
scroll to position [389, 0]
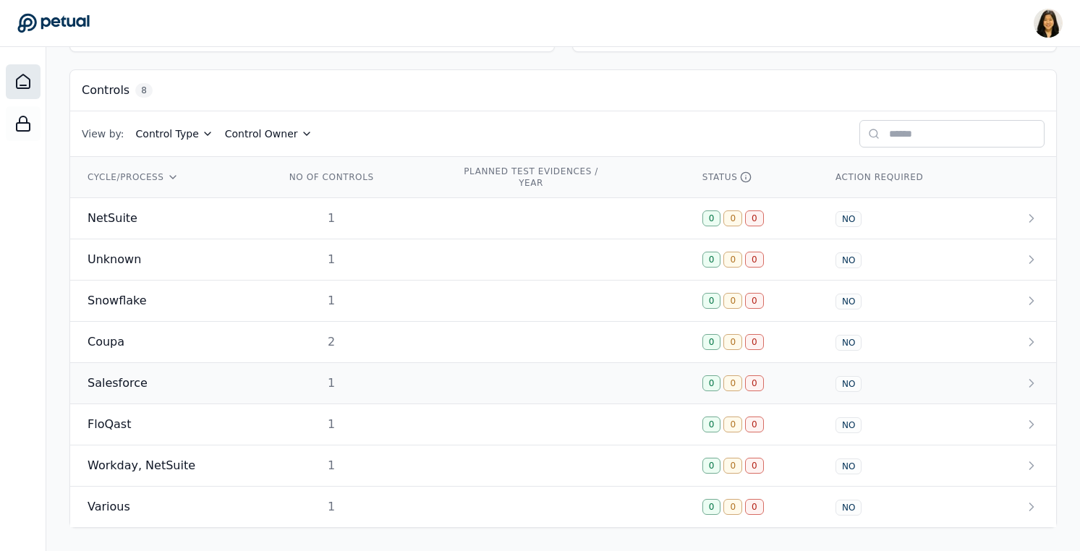
click at [169, 384] on div "Salesforce" at bounding box center [169, 383] width 163 height 17
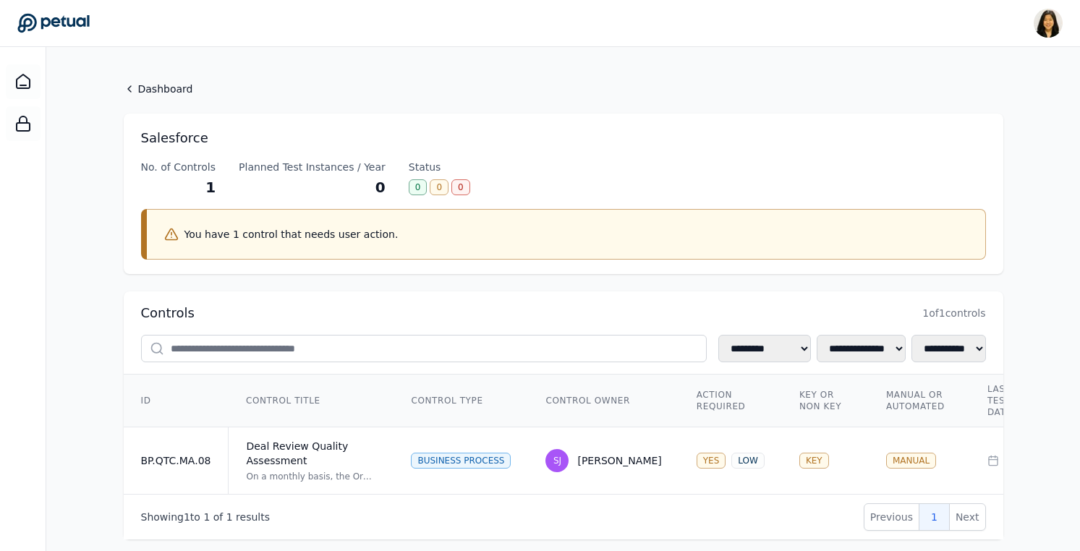
scroll to position [29, 0]
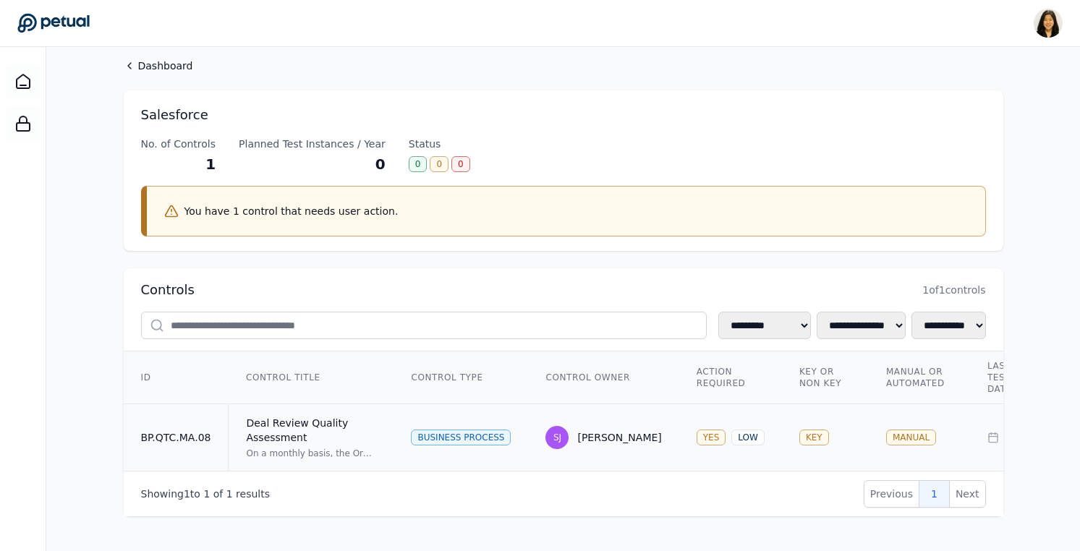
click at [315, 422] on div "Deal Review Quality Assessment" at bounding box center [311, 430] width 130 height 29
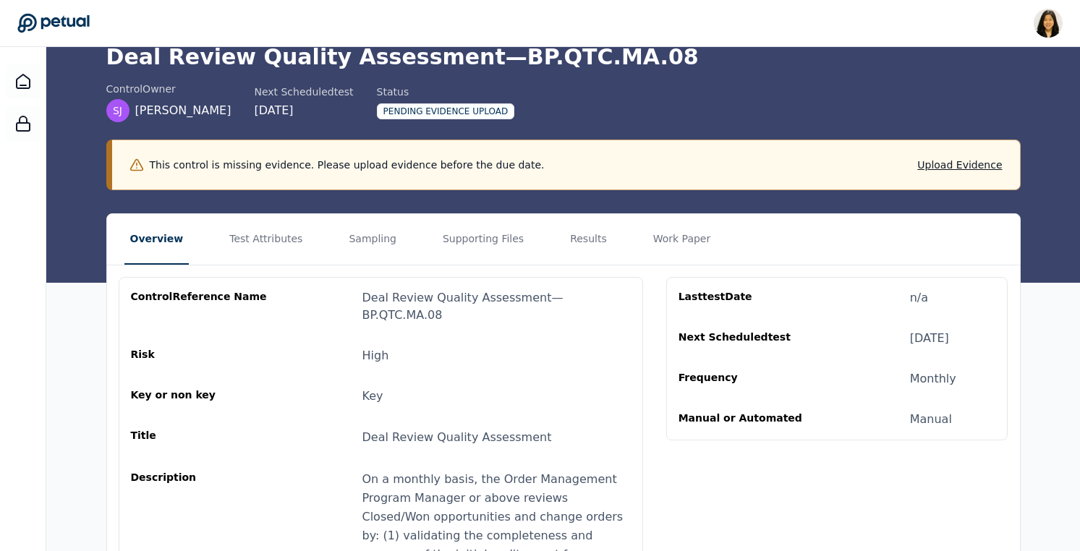
scroll to position [72, 0]
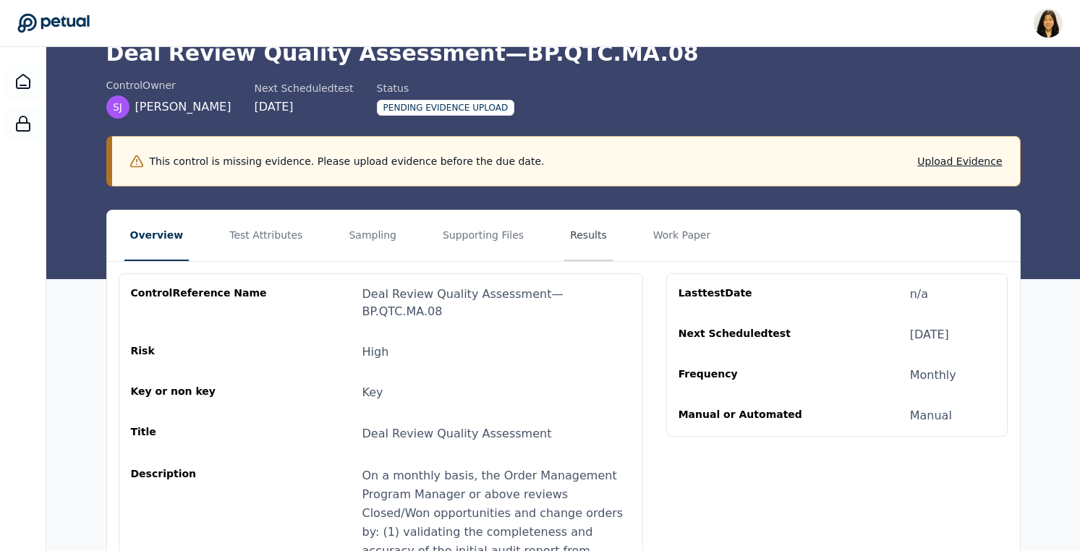
click at [567, 221] on button "Results" at bounding box center [588, 236] width 48 height 51
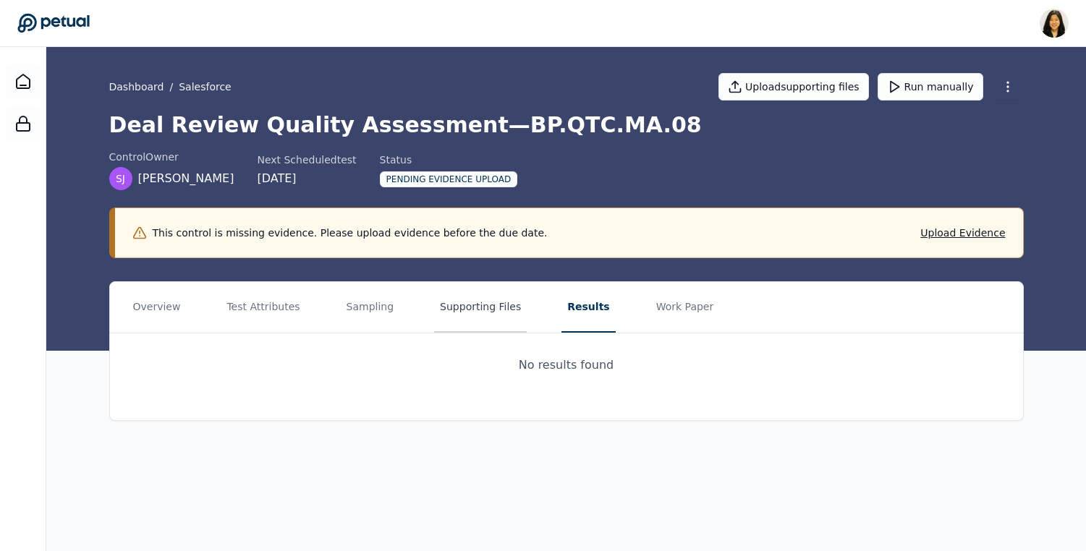
click at [464, 315] on button "Supporting Files" at bounding box center [480, 307] width 93 height 51
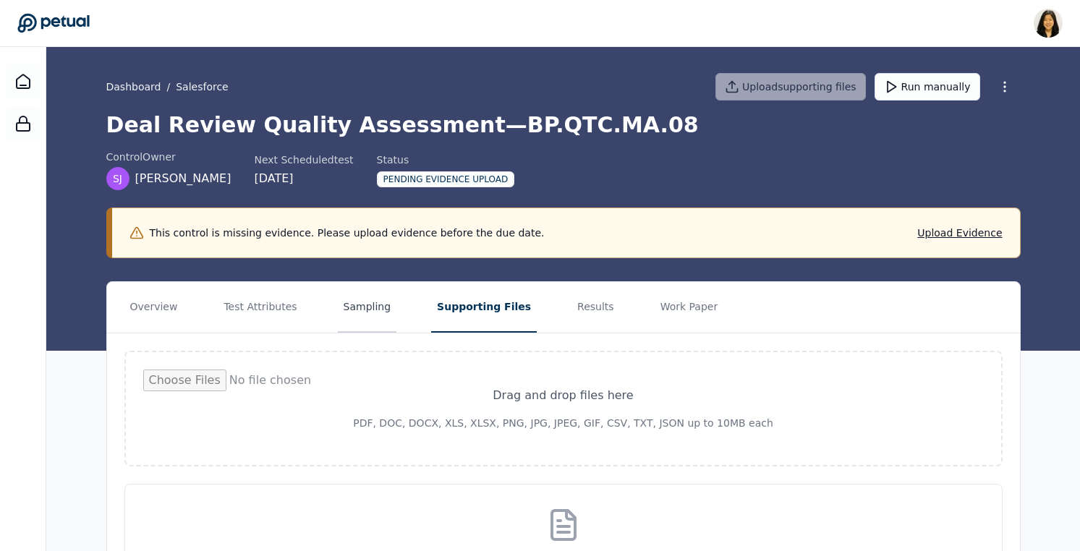
click at [365, 315] on button "Sampling" at bounding box center [367, 307] width 59 height 51
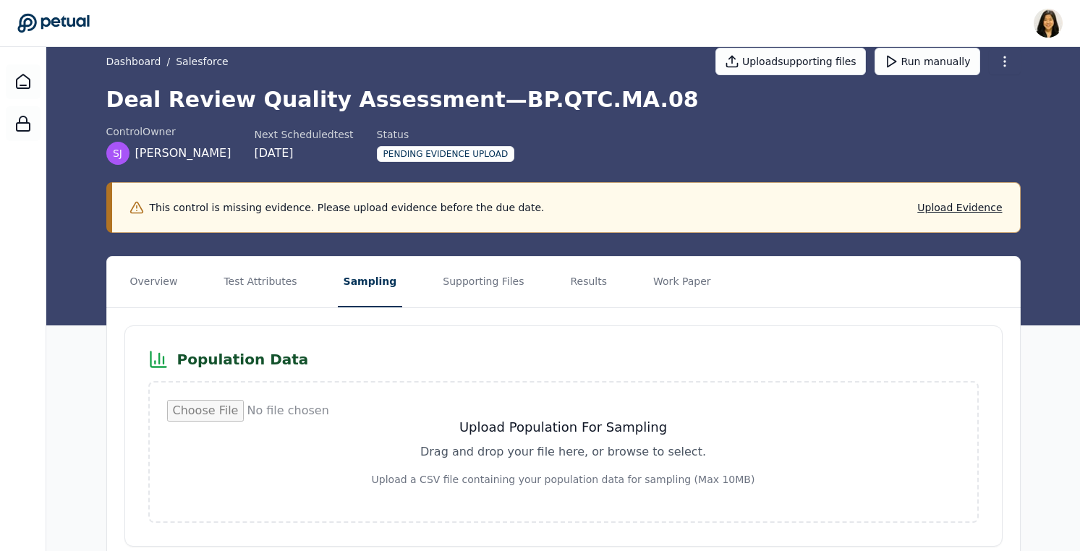
scroll to position [5, 0]
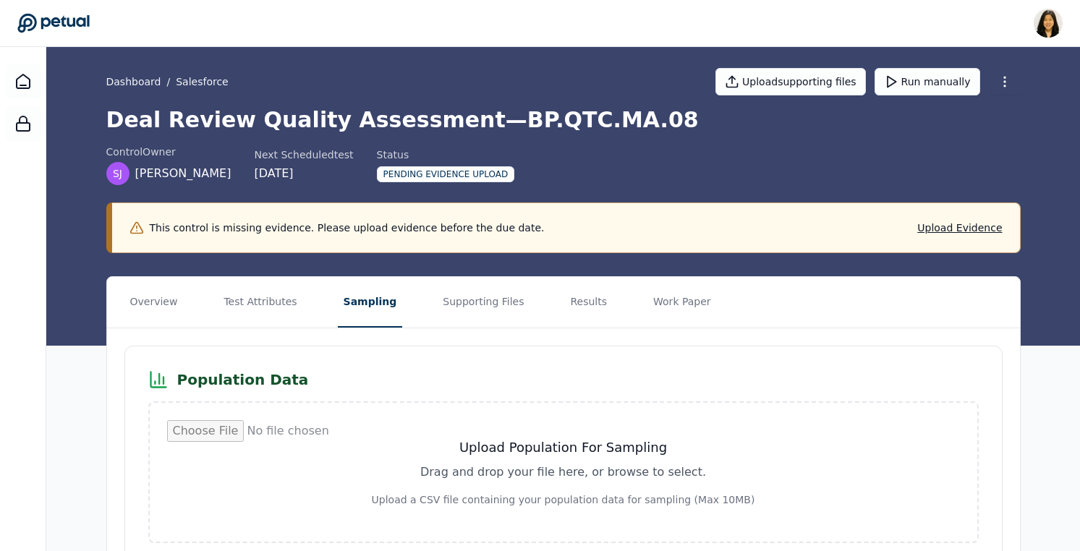
click at [132, 73] on div "Dashboard / Salesforce Upload supporting files Run manually" at bounding box center [563, 81] width 915 height 51
click at [135, 82] on link "Dashboard" at bounding box center [133, 82] width 55 height 14
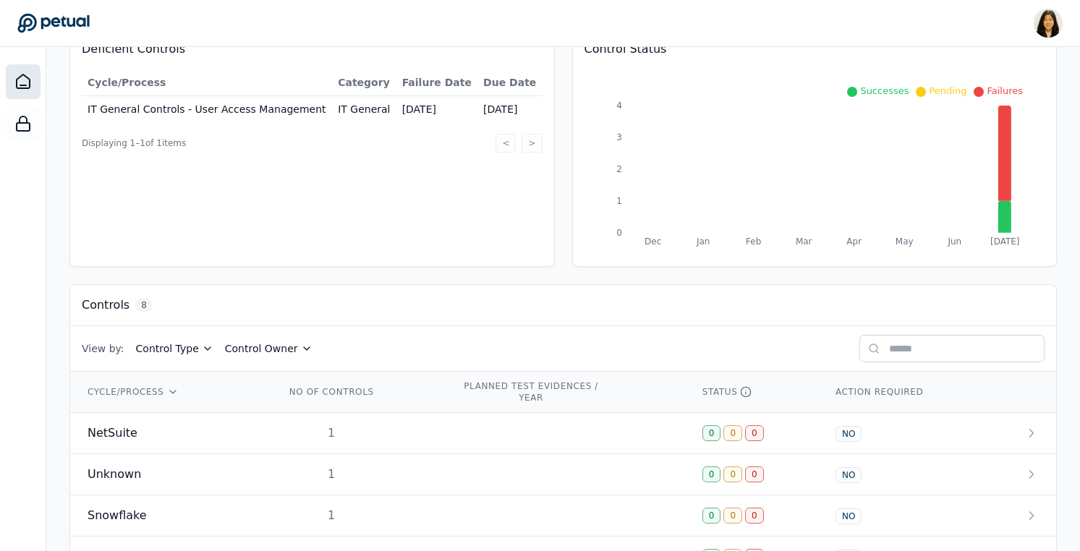
scroll to position [389, 0]
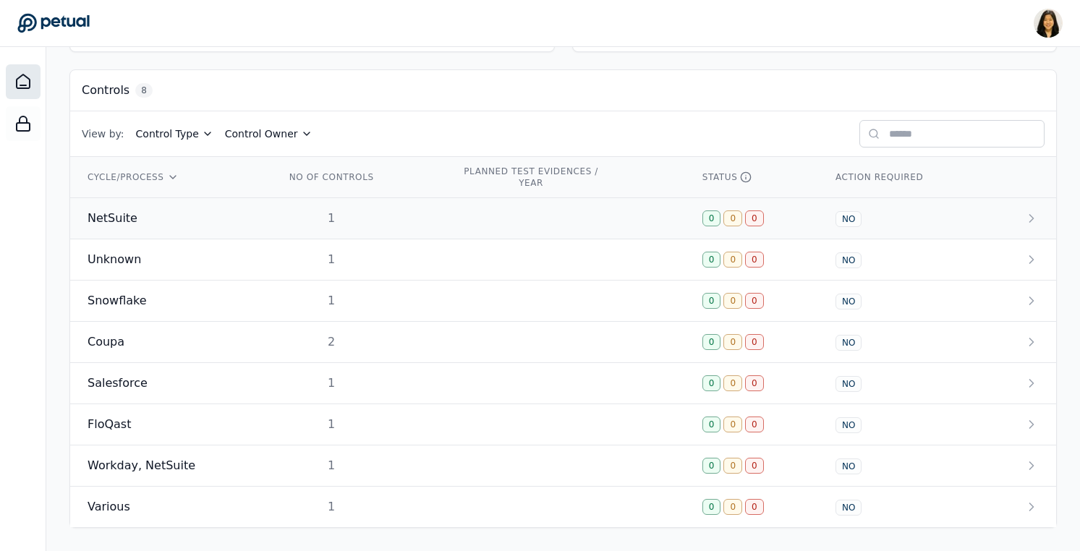
click at [167, 213] on div "NetSuite" at bounding box center [169, 218] width 163 height 17
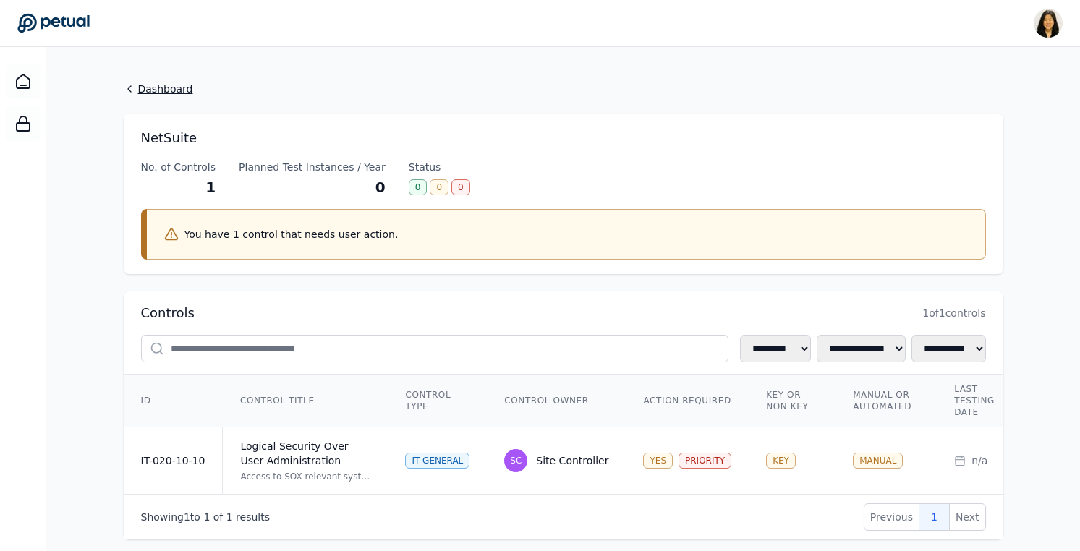
click at [143, 82] on link "Dashboard" at bounding box center [564, 89] width 880 height 14
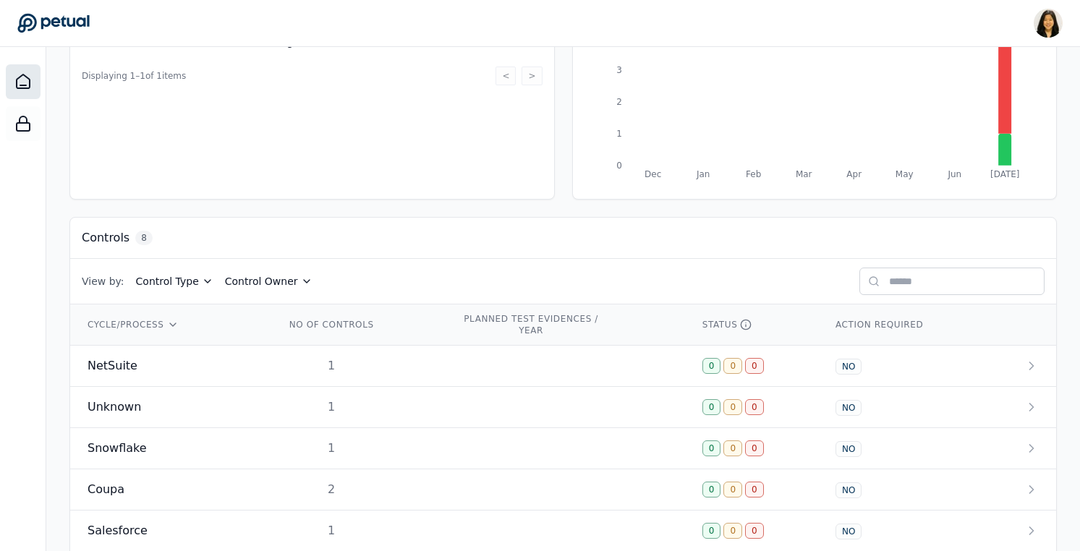
scroll to position [389, 0]
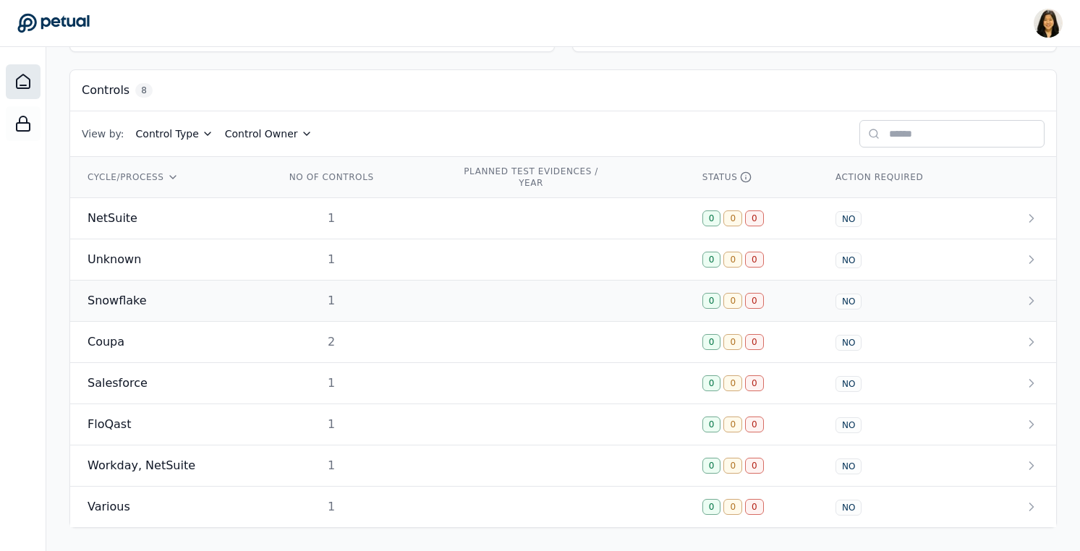
click at [126, 294] on span "Snowflake" at bounding box center [117, 300] width 59 height 17
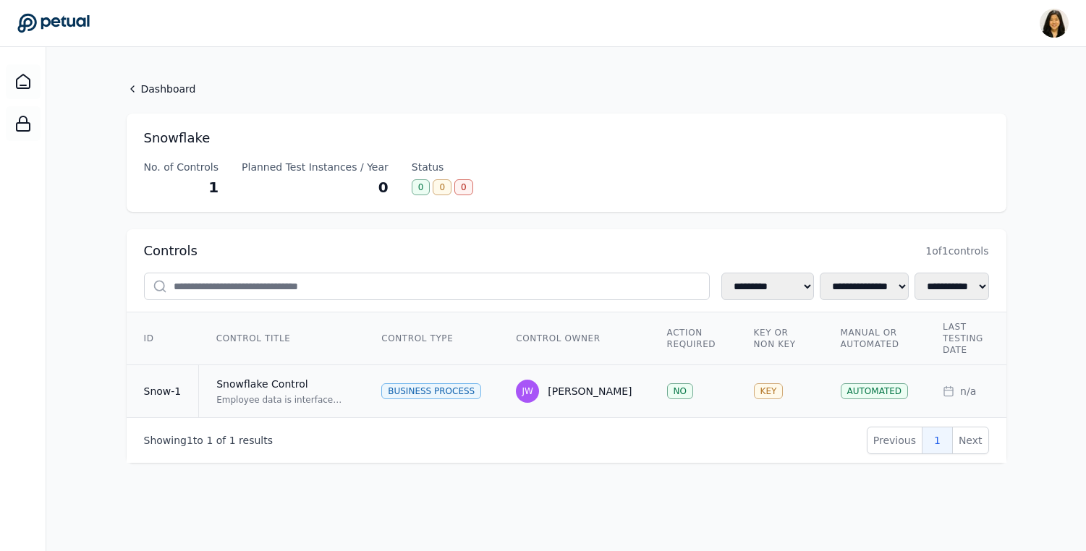
click at [321, 378] on div "Snowflake Control" at bounding box center [281, 384] width 130 height 14
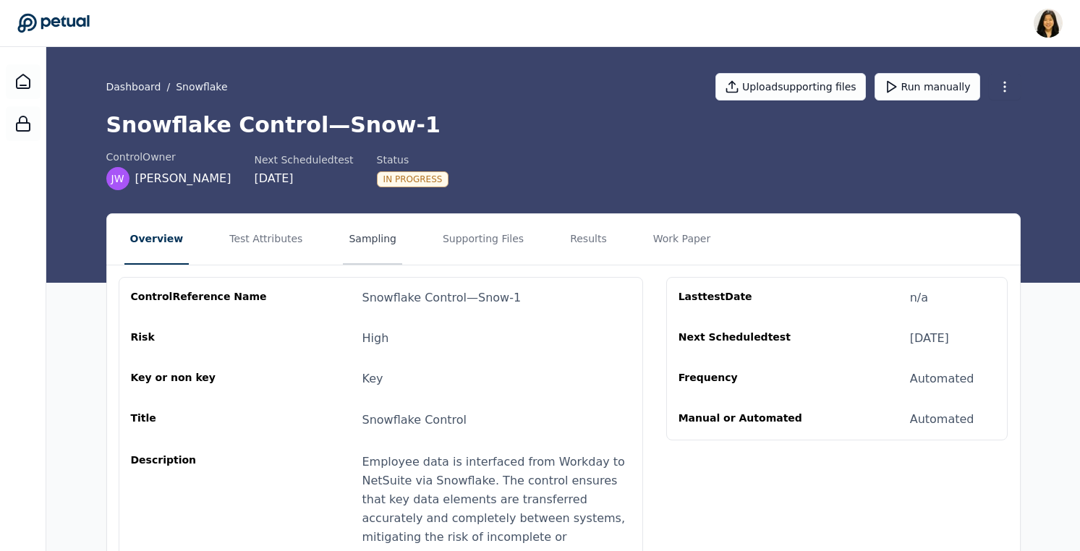
click at [371, 243] on button "Sampling" at bounding box center [372, 239] width 59 height 51
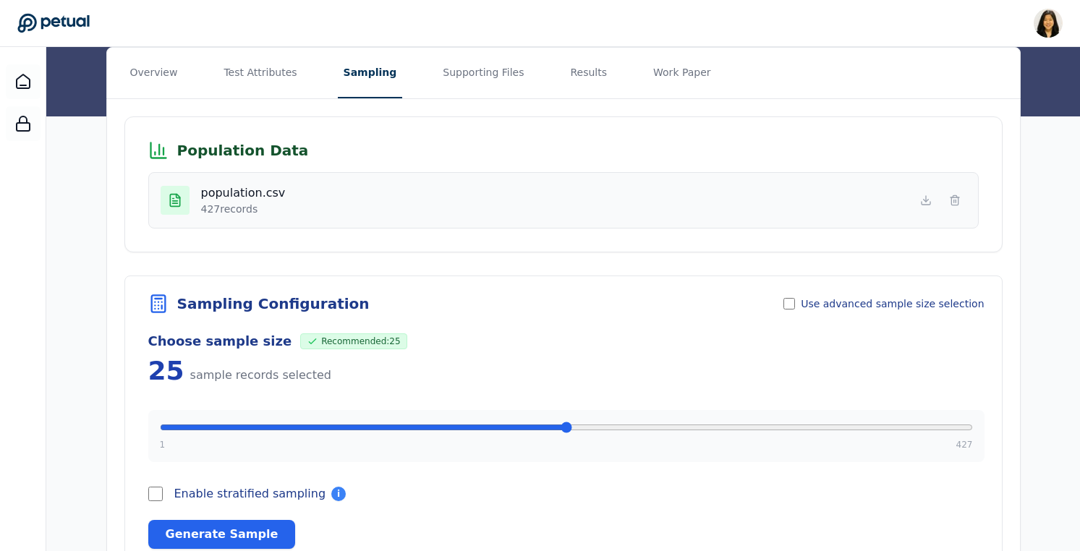
scroll to position [162, 0]
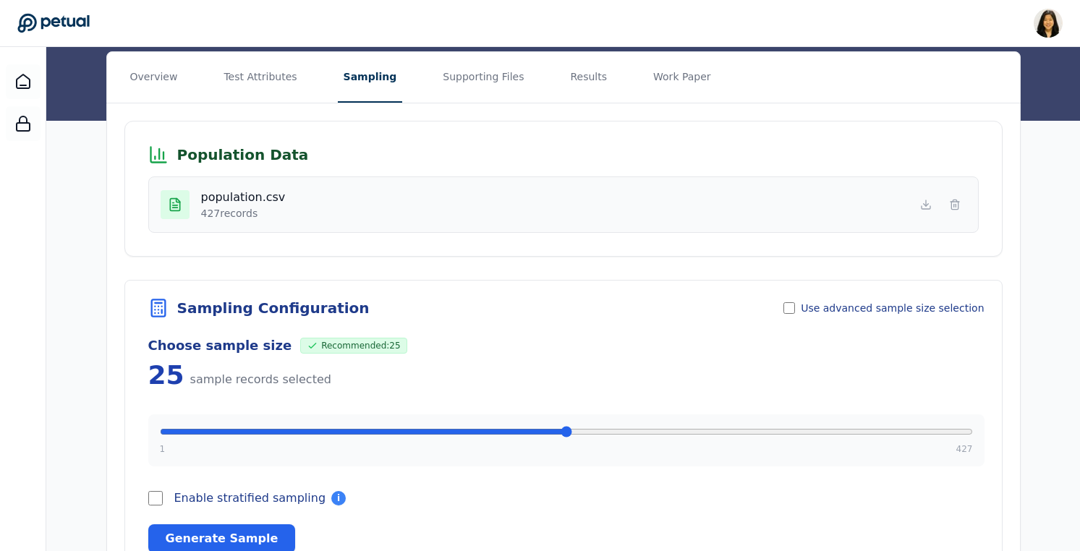
drag, startPoint x: 200, startPoint y: 213, endPoint x: 265, endPoint y: 213, distance: 64.4
click at [265, 213] on p "427 records" at bounding box center [243, 213] width 85 height 14
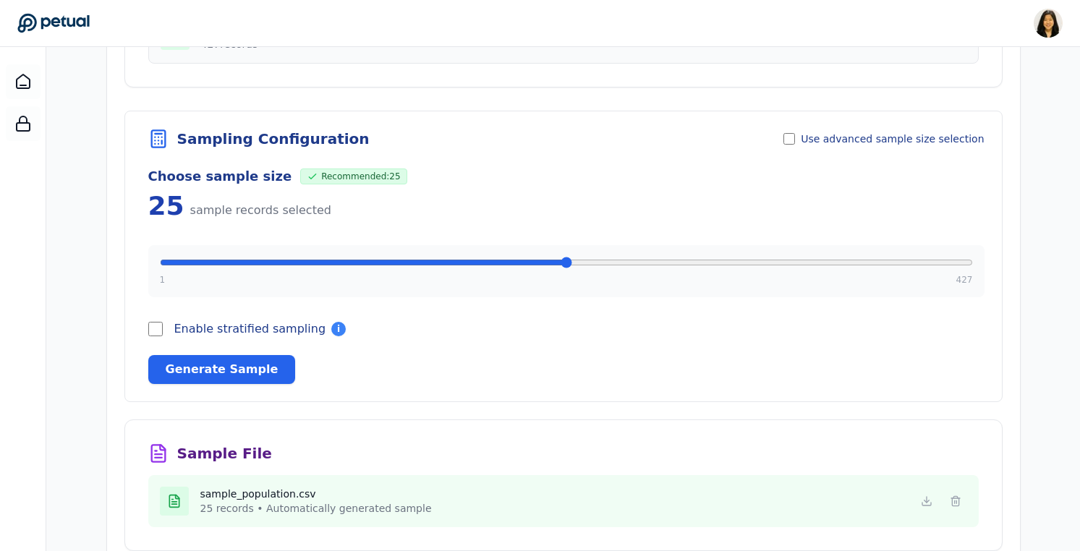
scroll to position [396, 0]
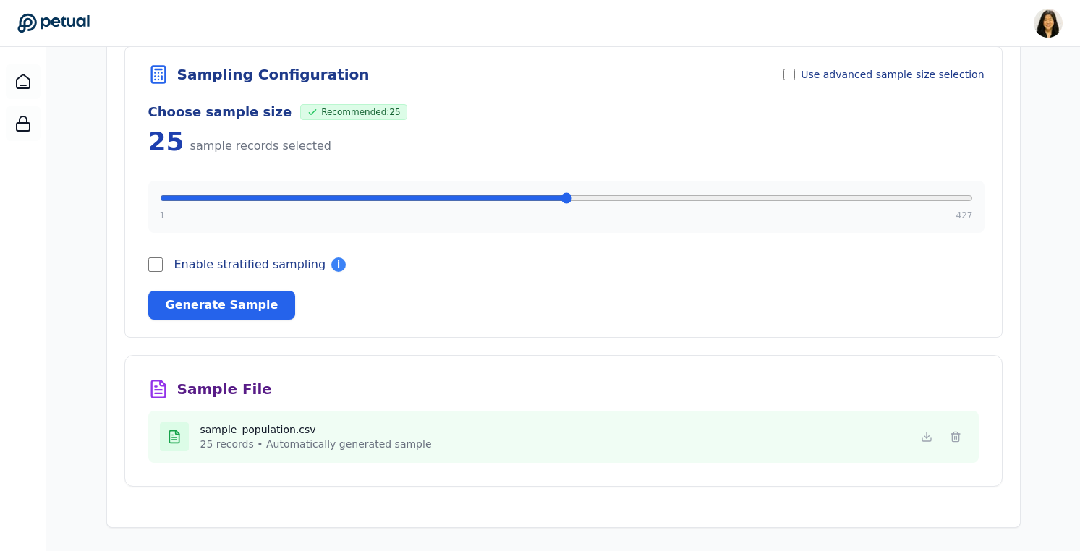
click at [223, 451] on p "25 records • Automatically generated sample" at bounding box center [316, 444] width 232 height 14
click at [260, 299] on button "Generate Sample" at bounding box center [222, 305] width 148 height 29
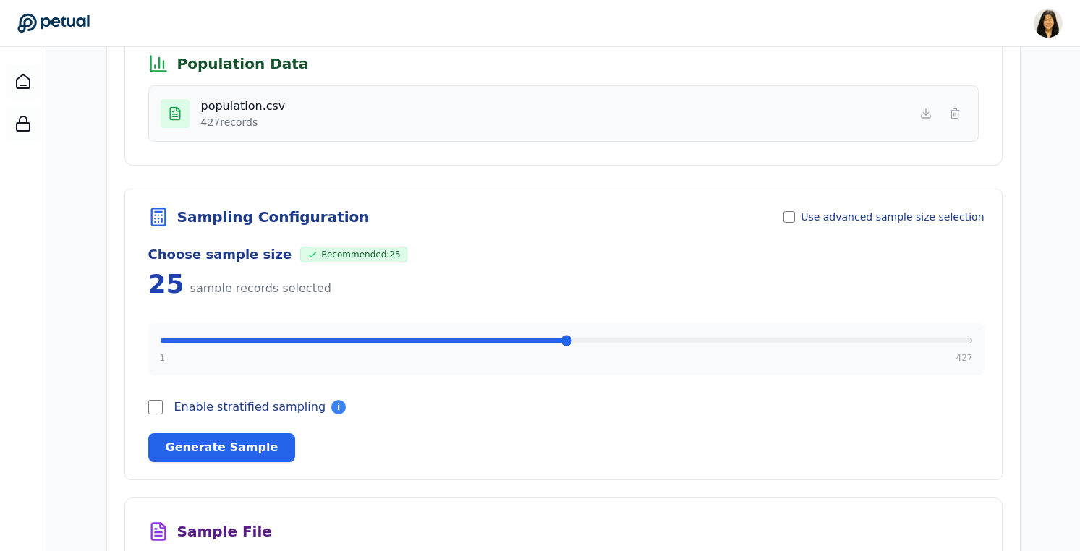
scroll to position [278, 0]
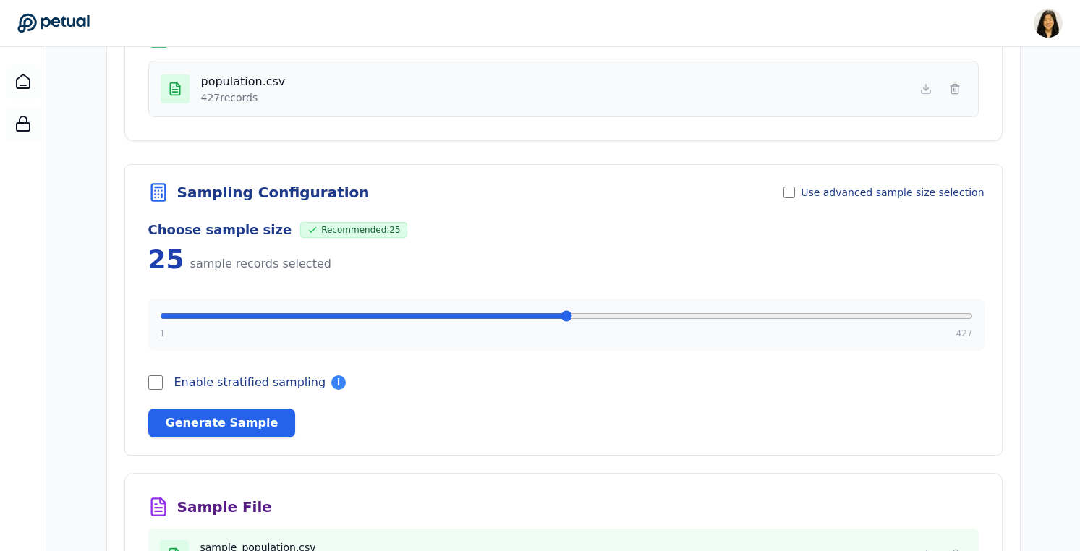
click at [820, 187] on span "Use advanced sample size selection" at bounding box center [892, 192] width 183 height 14
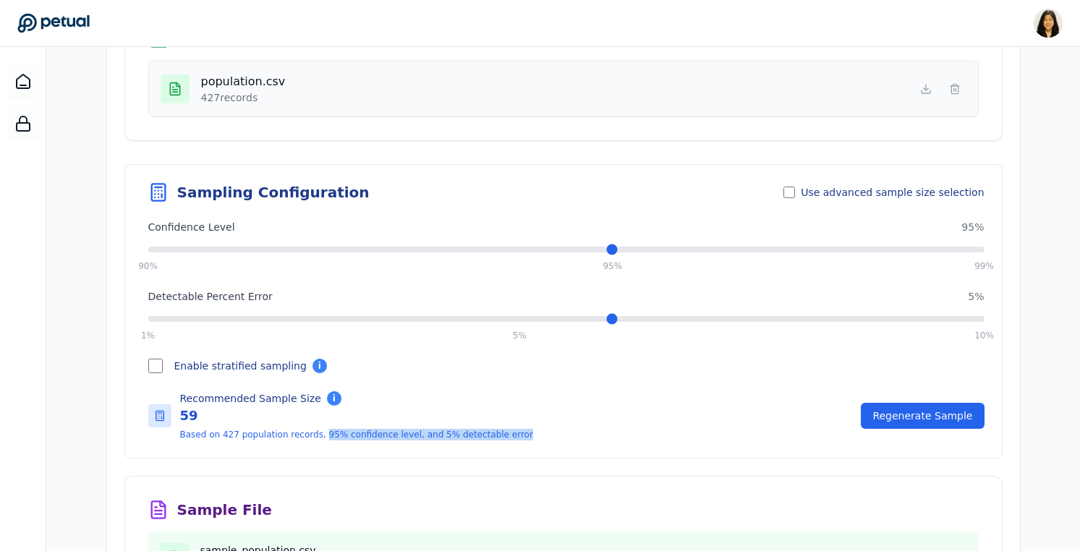
drag, startPoint x: 319, startPoint y: 432, endPoint x: 543, endPoint y: 432, distance: 223.6
click at [543, 432] on p "Based on 427 population records, 95% confidence level, and 5% detectable error" at bounding box center [516, 435] width 673 height 12
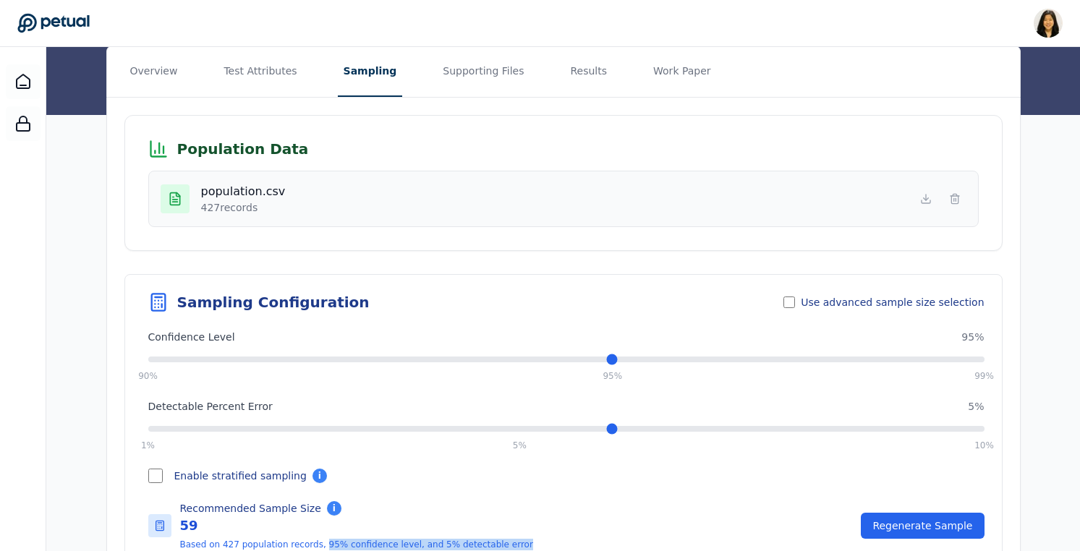
scroll to position [167, 0]
click at [531, 484] on div "Confidence Level 95 % 90 % 95 % 99 % Detectable Percent Error 5 % 1 % 5 % 10 % …" at bounding box center [566, 441] width 836 height 221
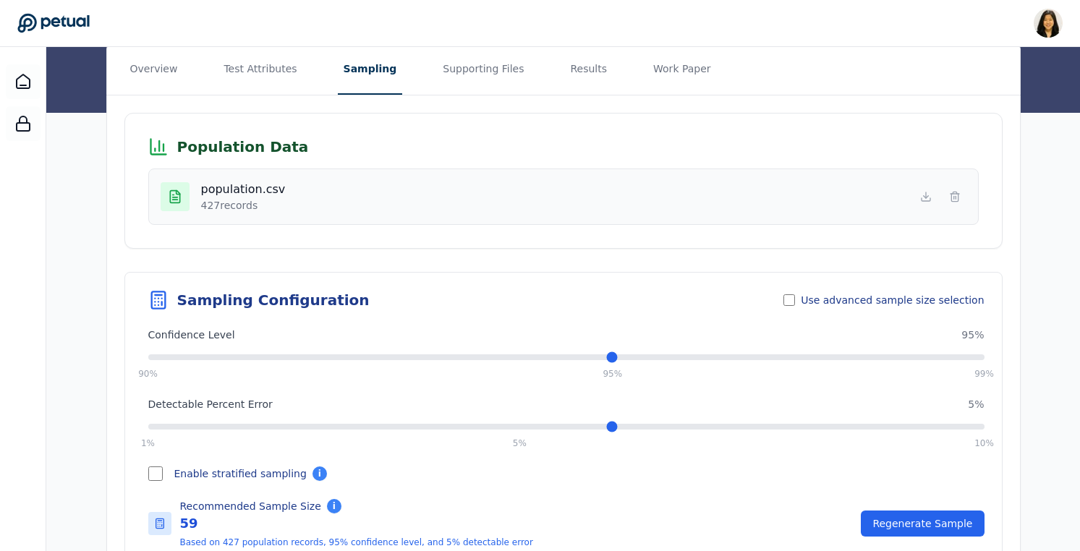
scroll to position [0, 0]
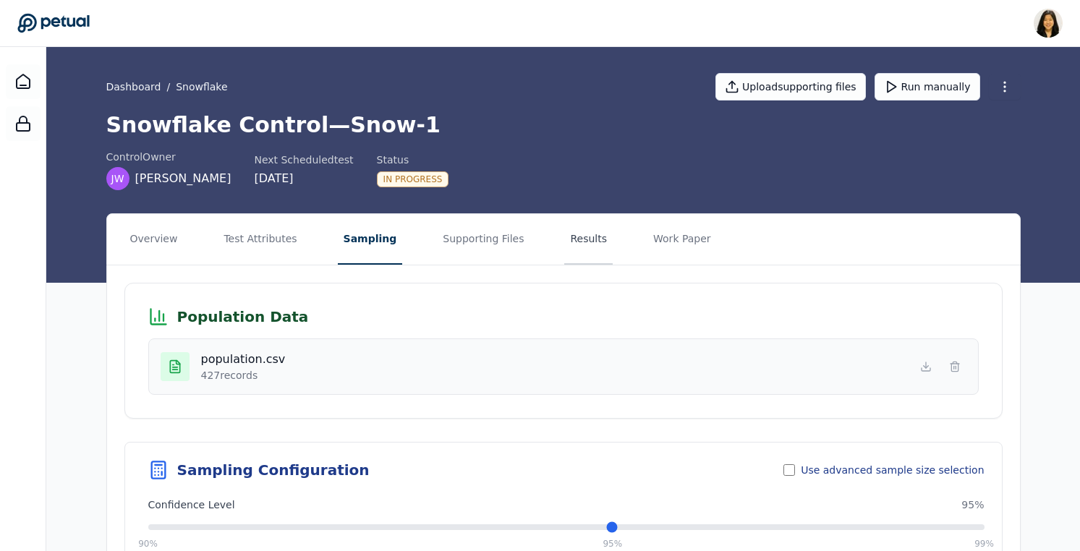
click at [564, 243] on button "Results" at bounding box center [588, 239] width 48 height 51
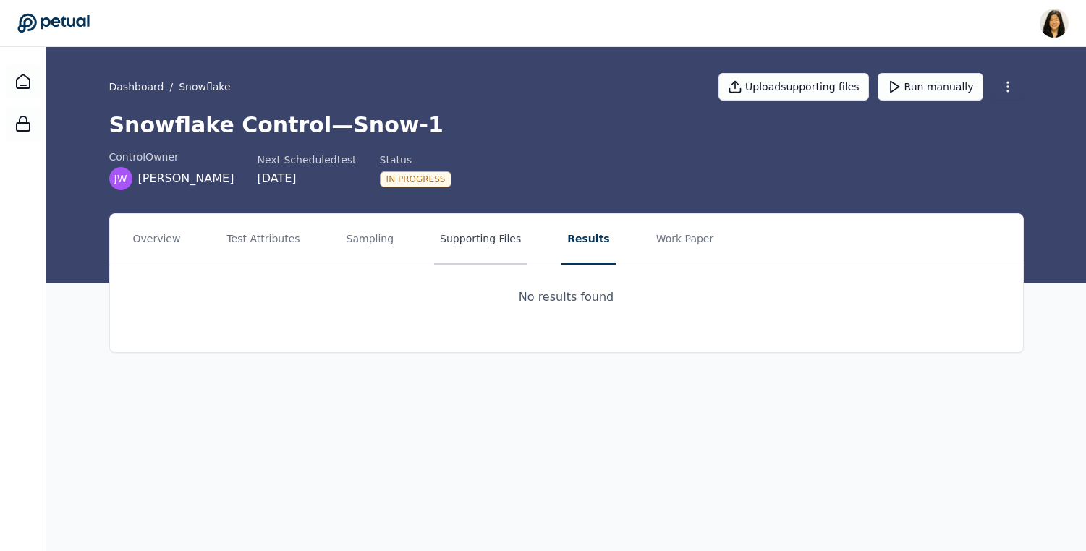
click at [470, 247] on button "Supporting Files" at bounding box center [480, 239] width 93 height 51
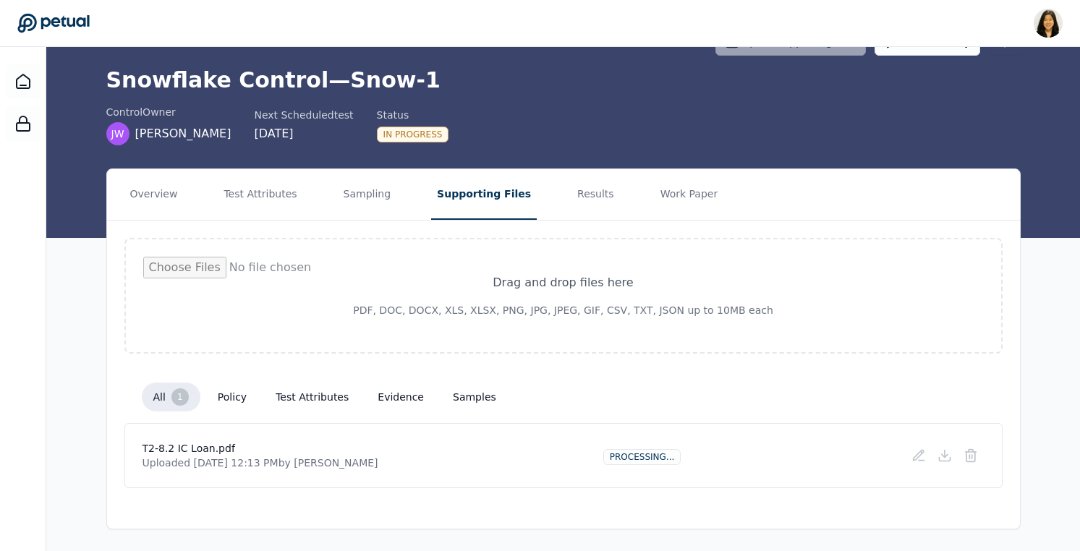
scroll to position [46, 0]
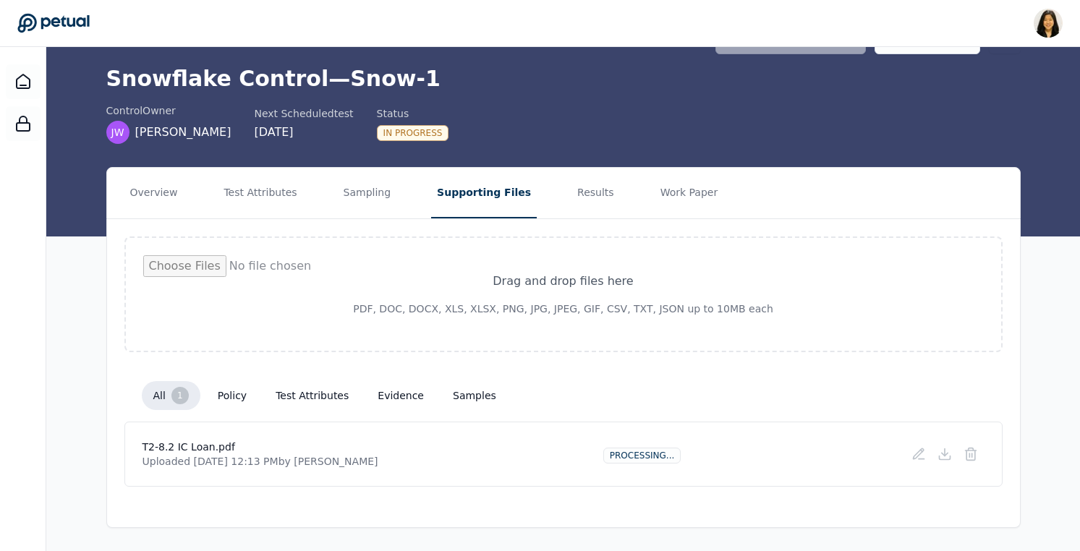
click at [477, 396] on button "samples" at bounding box center [474, 396] width 67 height 26
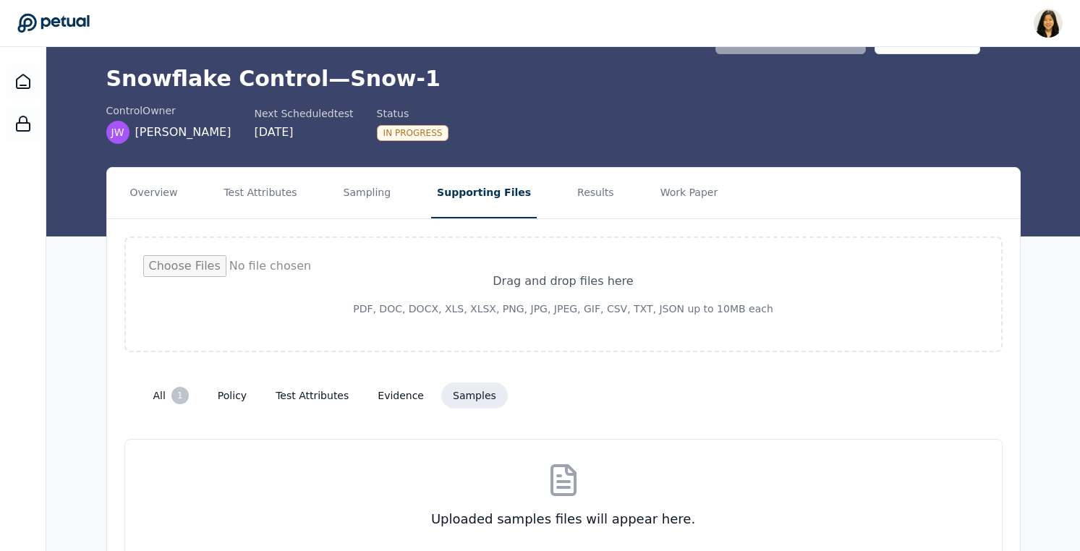
scroll to position [119, 0]
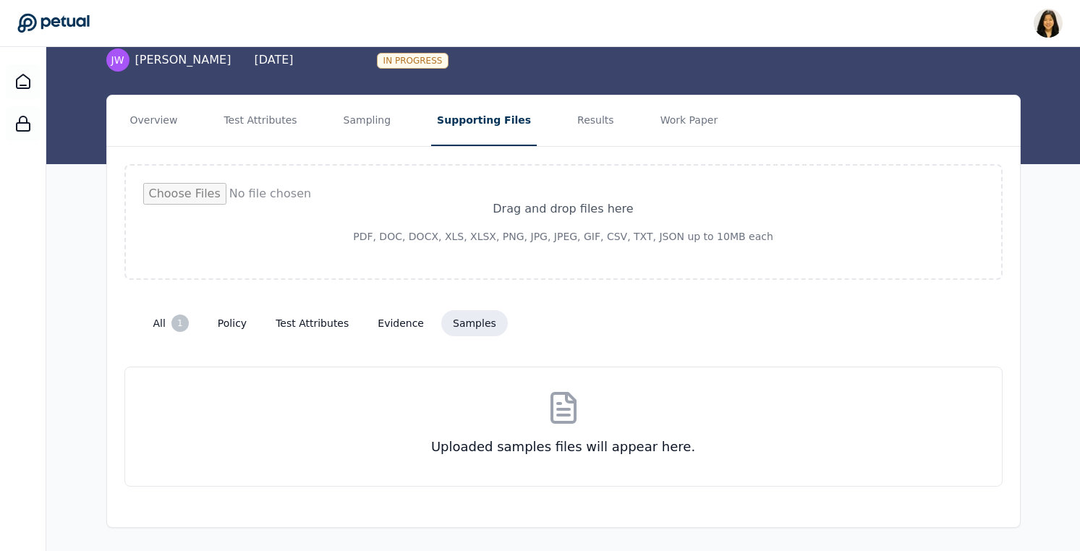
click at [402, 326] on button "evidence" at bounding box center [400, 323] width 69 height 26
click at [355, 123] on button "Sampling" at bounding box center [367, 121] width 59 height 51
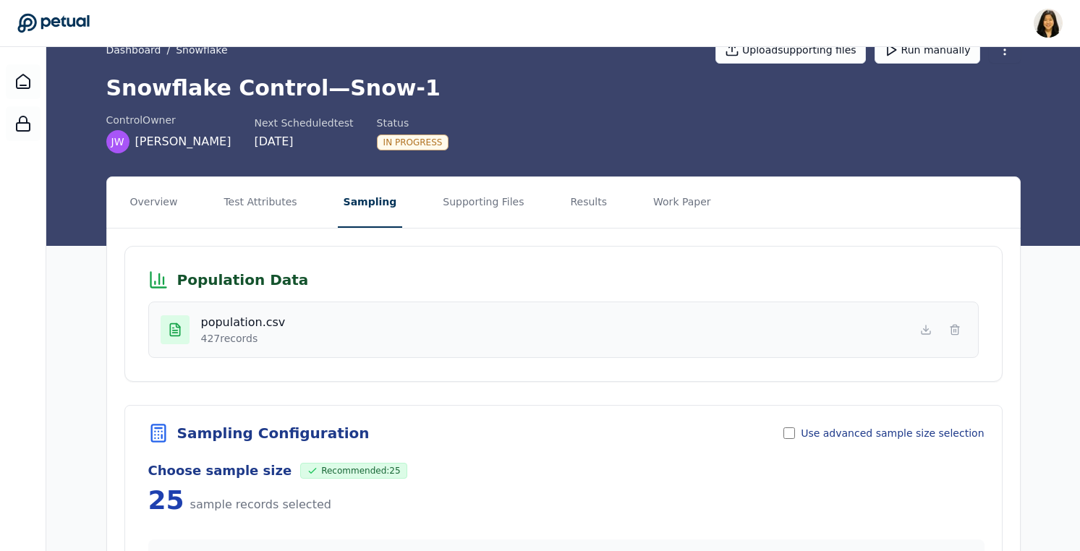
scroll to position [25, 0]
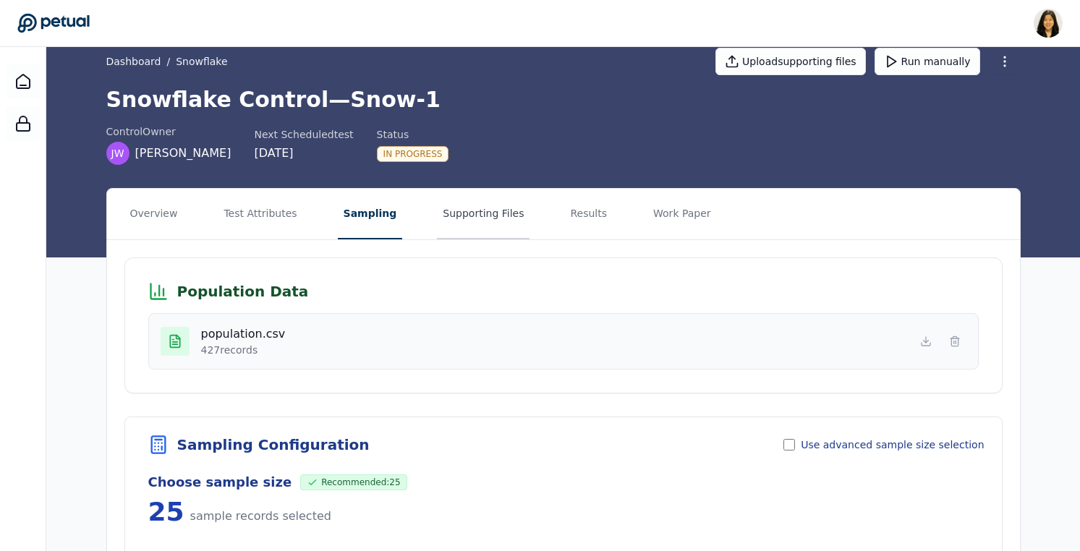
click at [471, 219] on button "Supporting Files" at bounding box center [483, 214] width 93 height 51
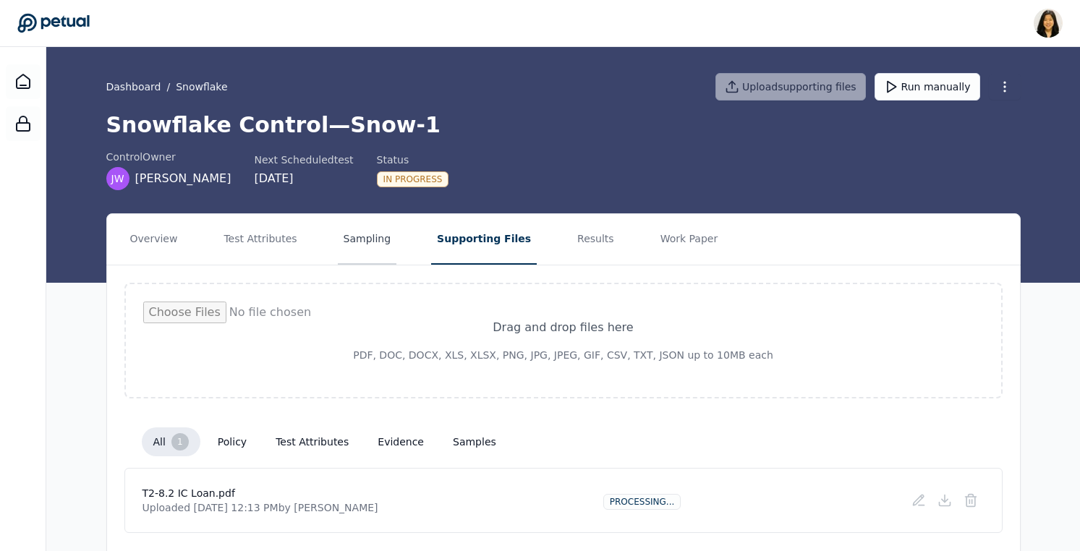
click at [366, 240] on button "Sampling" at bounding box center [367, 239] width 59 height 51
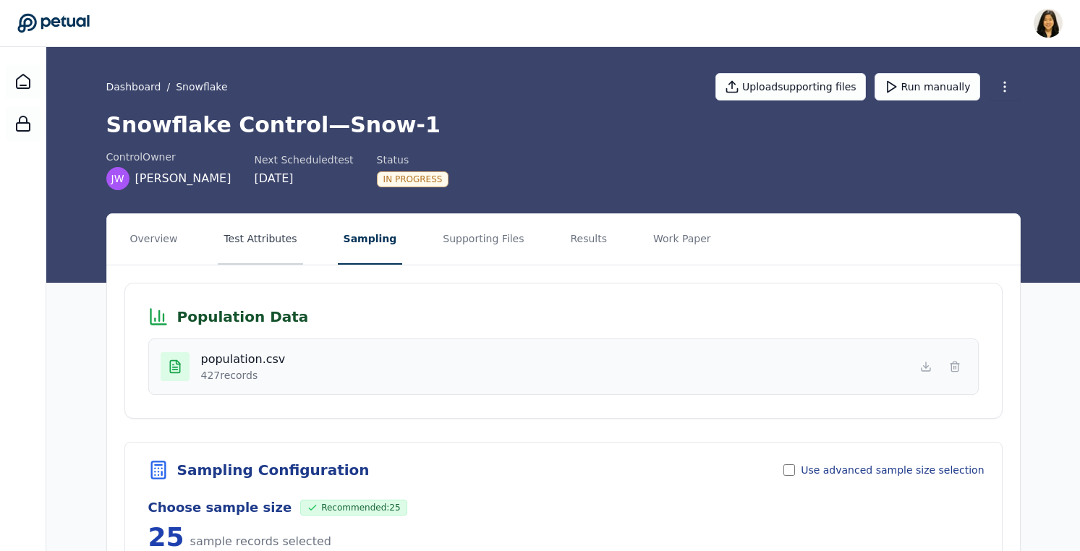
click at [239, 235] on button "Test Attributes" at bounding box center [260, 239] width 85 height 51
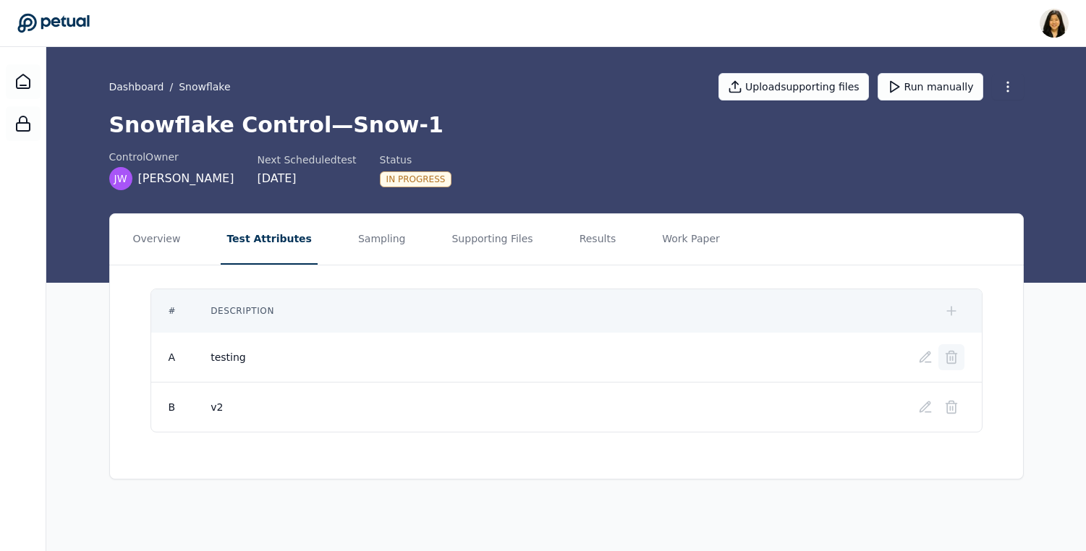
click at [949, 361] on icon at bounding box center [951, 357] width 14 height 14
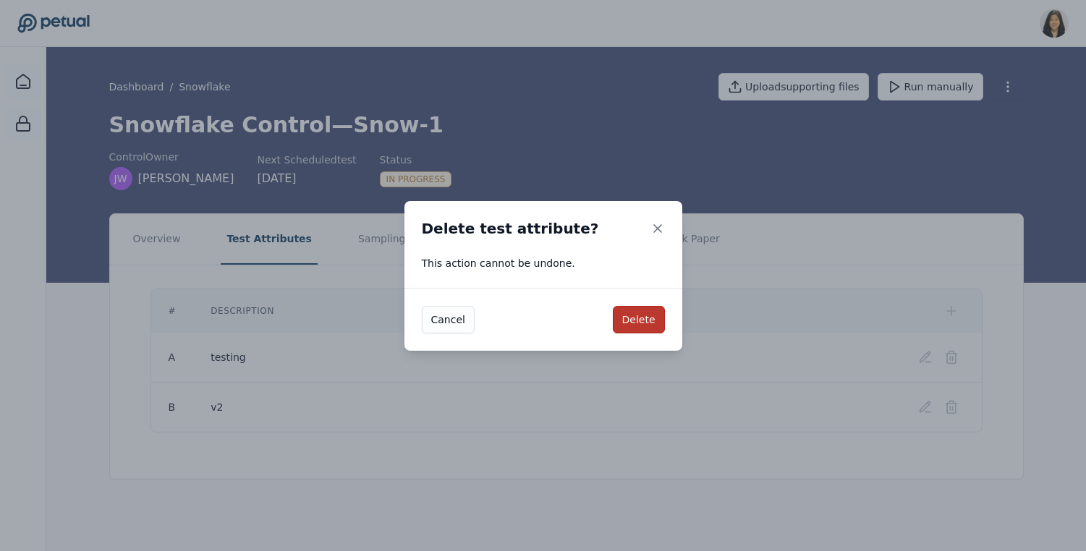
click at [631, 314] on button "Delete" at bounding box center [639, 319] width 52 height 27
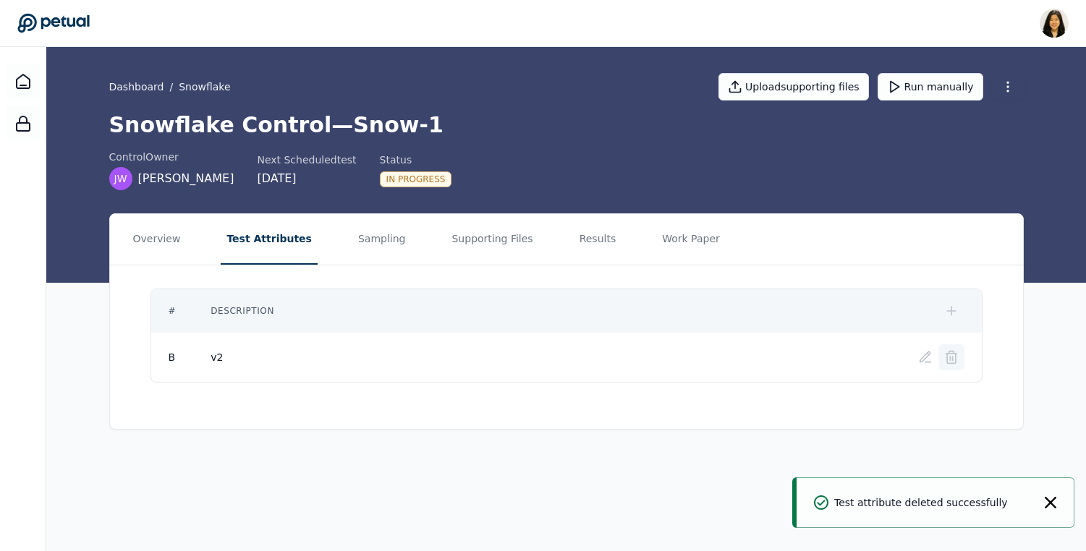
click at [954, 355] on icon at bounding box center [951, 357] width 14 height 14
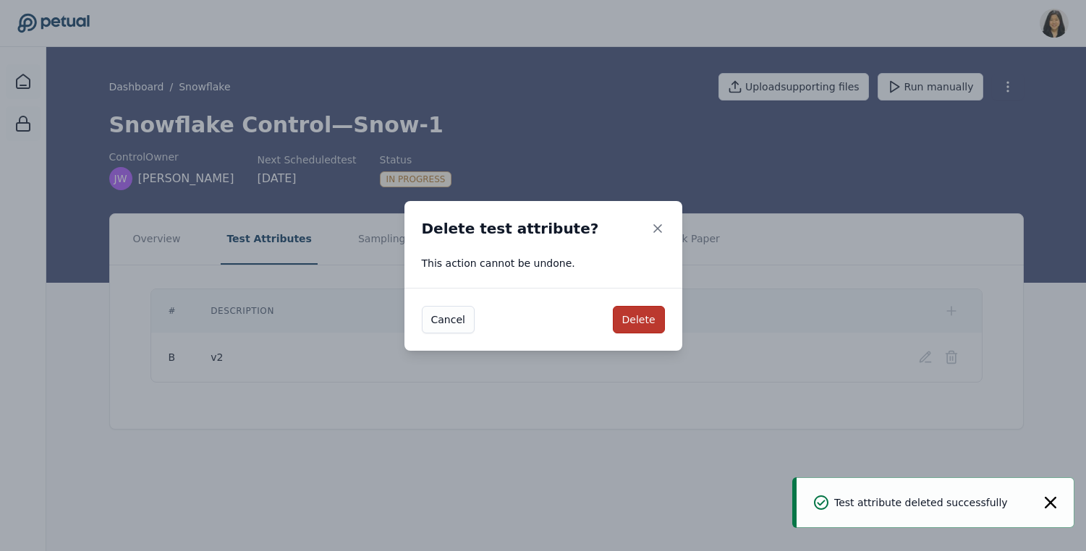
click at [640, 317] on button "Delete" at bounding box center [639, 319] width 52 height 27
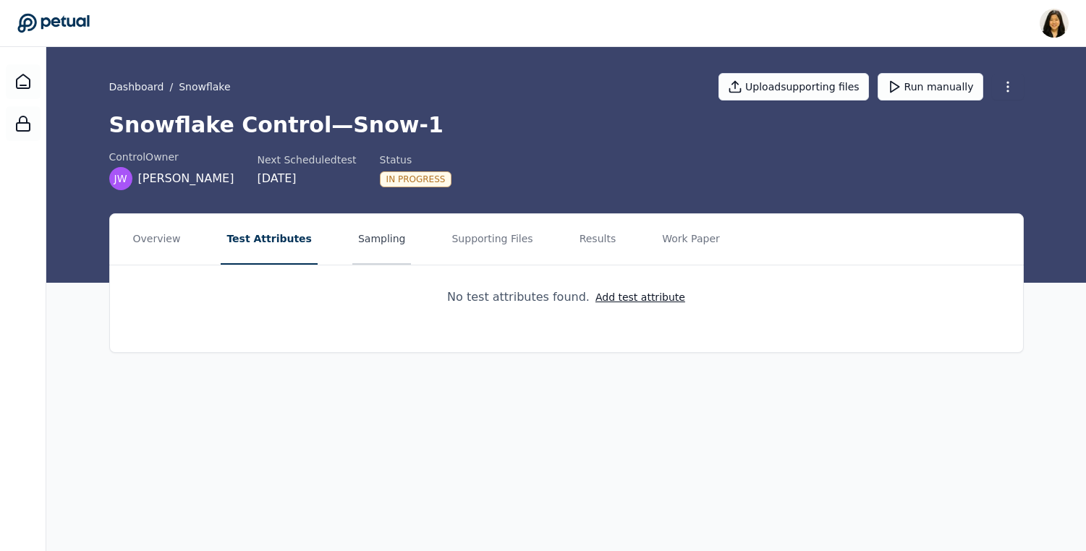
click at [354, 236] on button "Sampling" at bounding box center [381, 239] width 59 height 51
click at [481, 236] on button "Supporting Files" at bounding box center [486, 239] width 93 height 51
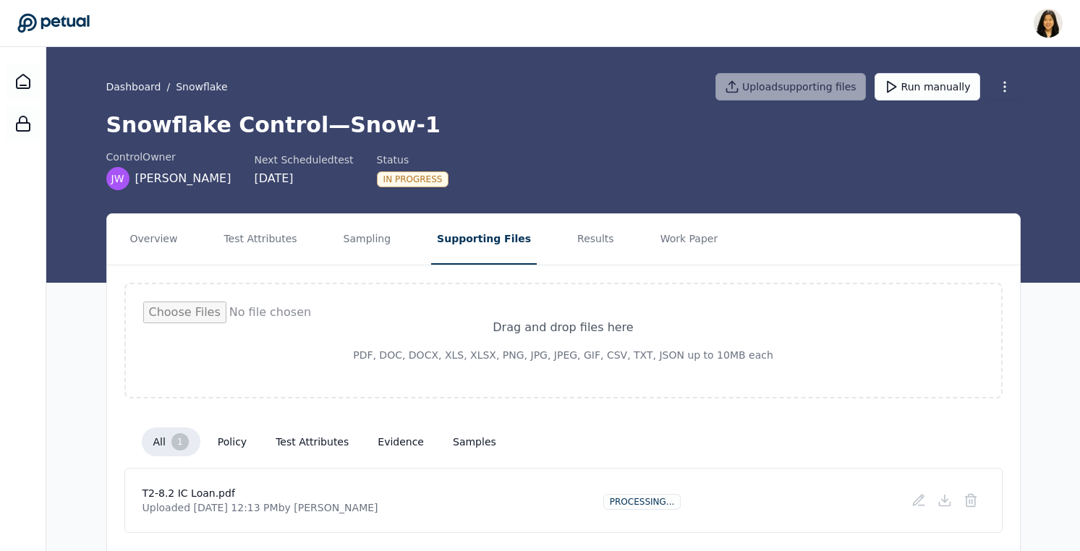
scroll to position [46, 0]
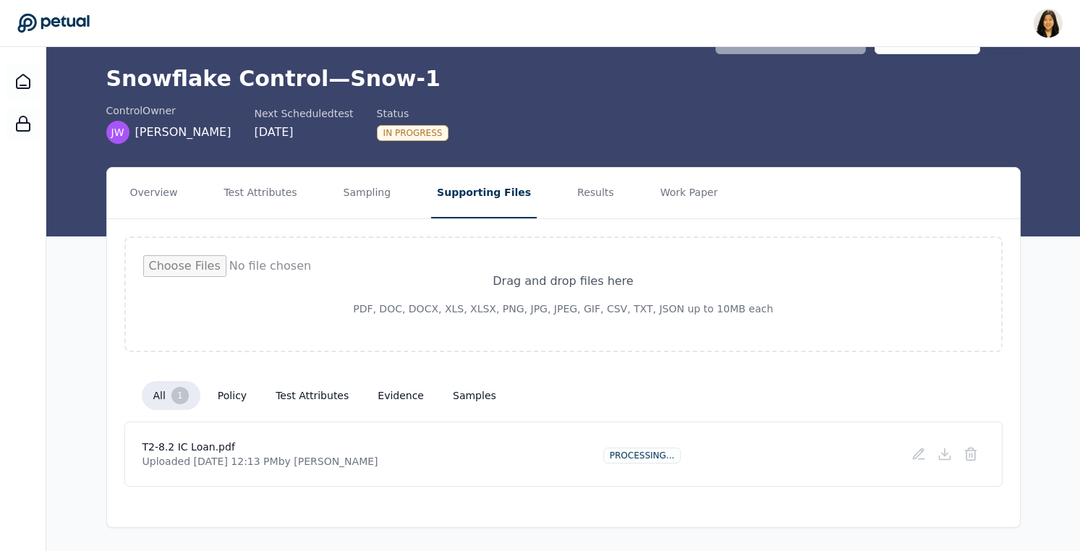
click at [290, 397] on button "test attributes" at bounding box center [312, 396] width 96 height 26
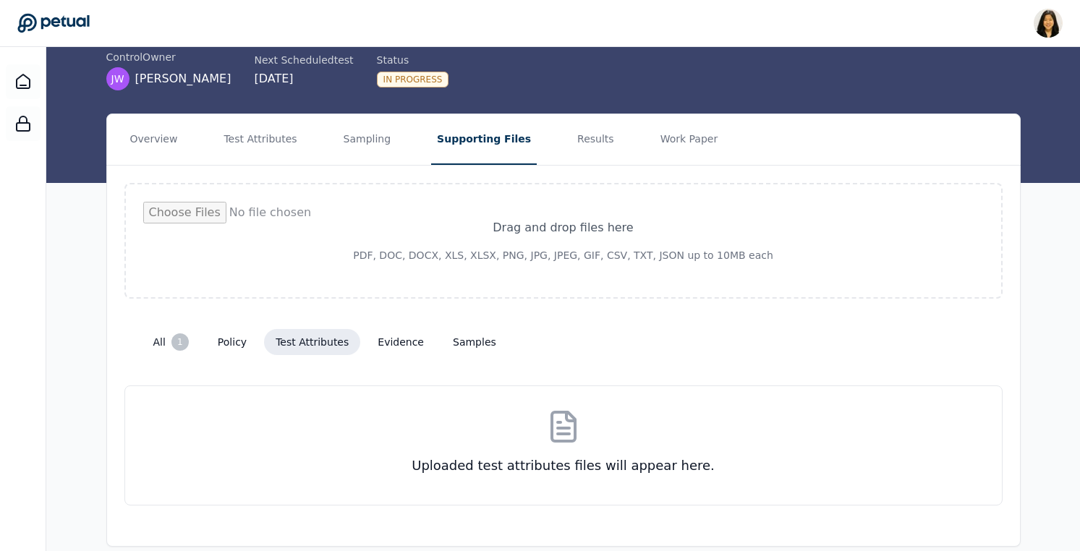
scroll to position [119, 0]
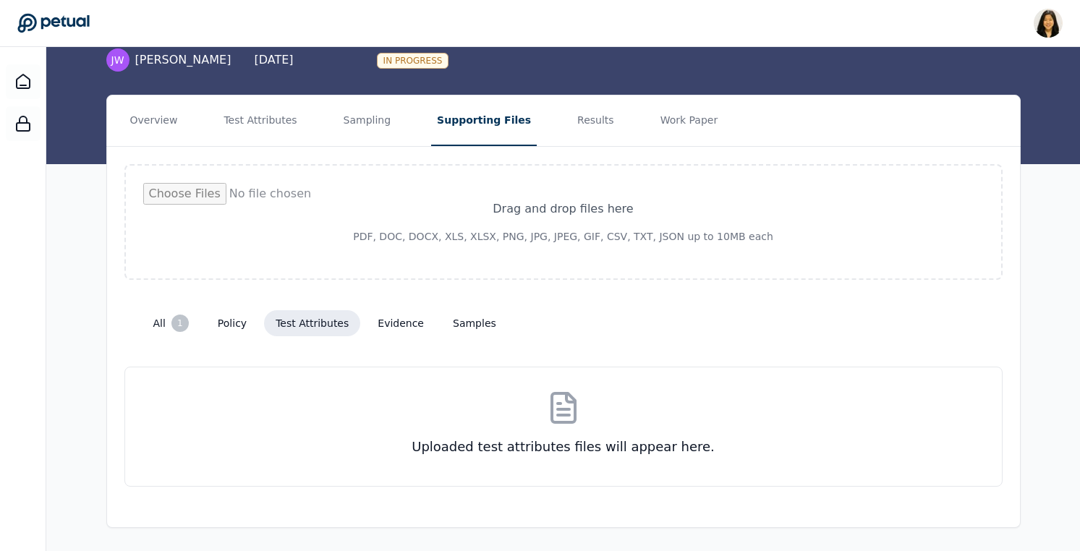
click at [381, 324] on button "evidence" at bounding box center [400, 323] width 69 height 26
click at [460, 313] on button "samples" at bounding box center [474, 323] width 67 height 26
click at [237, 324] on button "policy" at bounding box center [232, 323] width 52 height 26
click at [374, 124] on button "Sampling" at bounding box center [367, 121] width 59 height 51
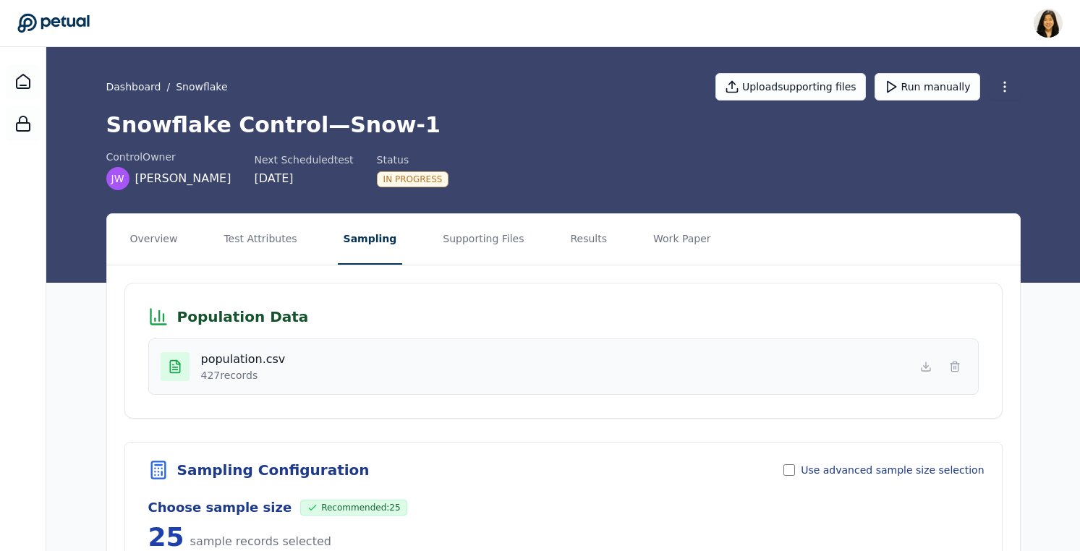
scroll to position [16, 0]
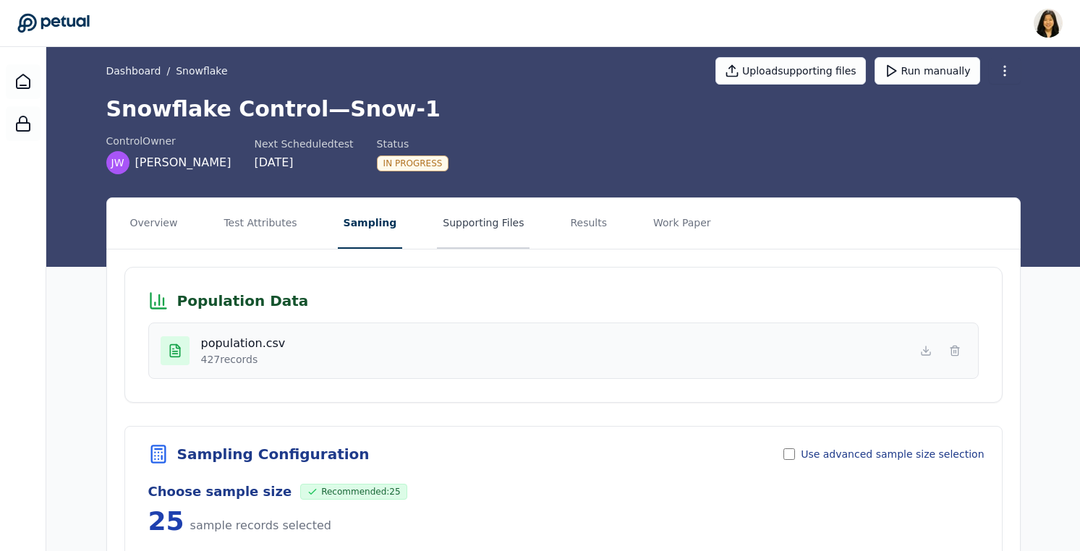
click at [469, 218] on button "Supporting Files" at bounding box center [483, 223] width 93 height 51
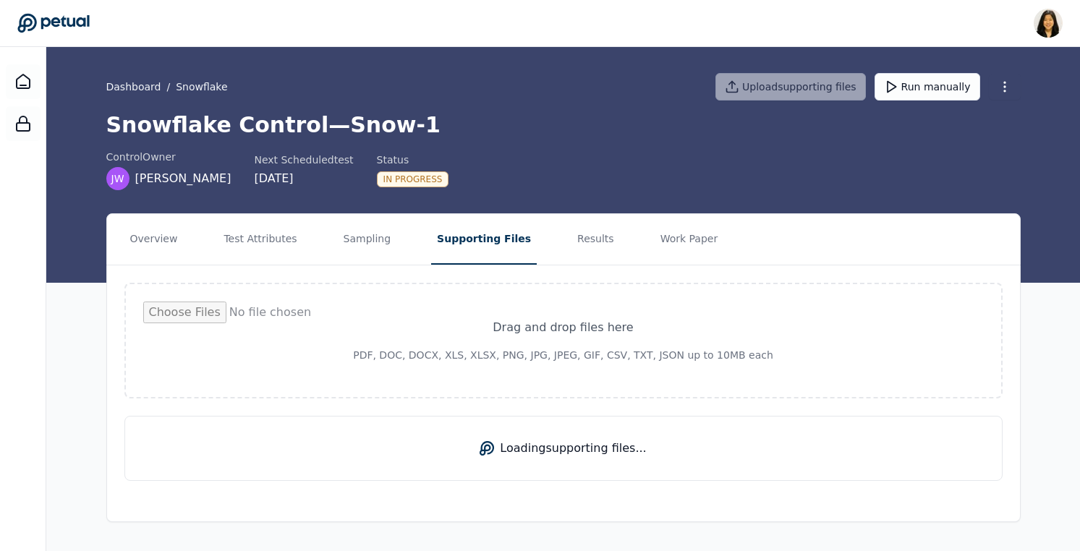
scroll to position [0, 0]
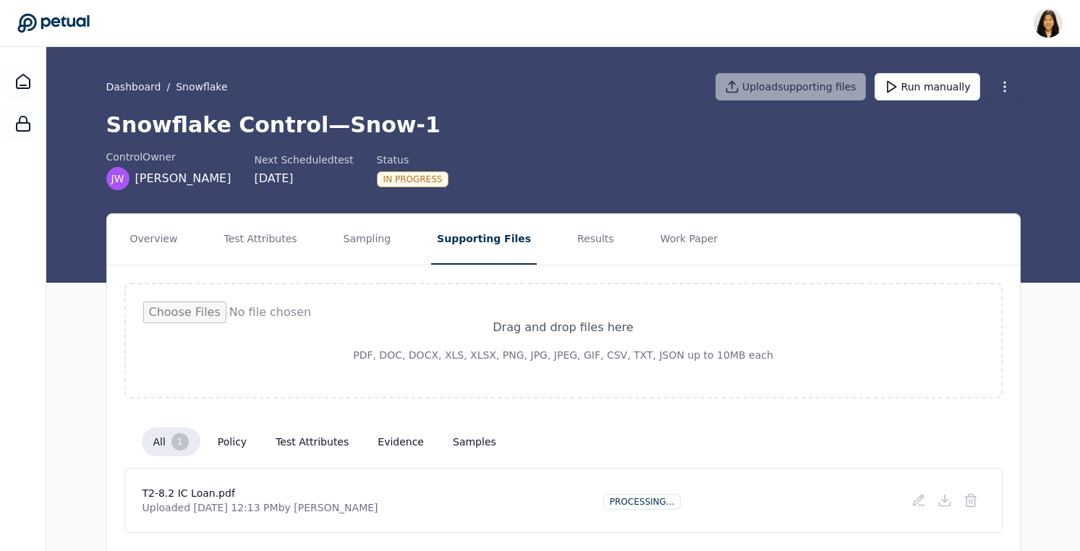
click at [470, 442] on button "samples" at bounding box center [474, 442] width 67 height 26
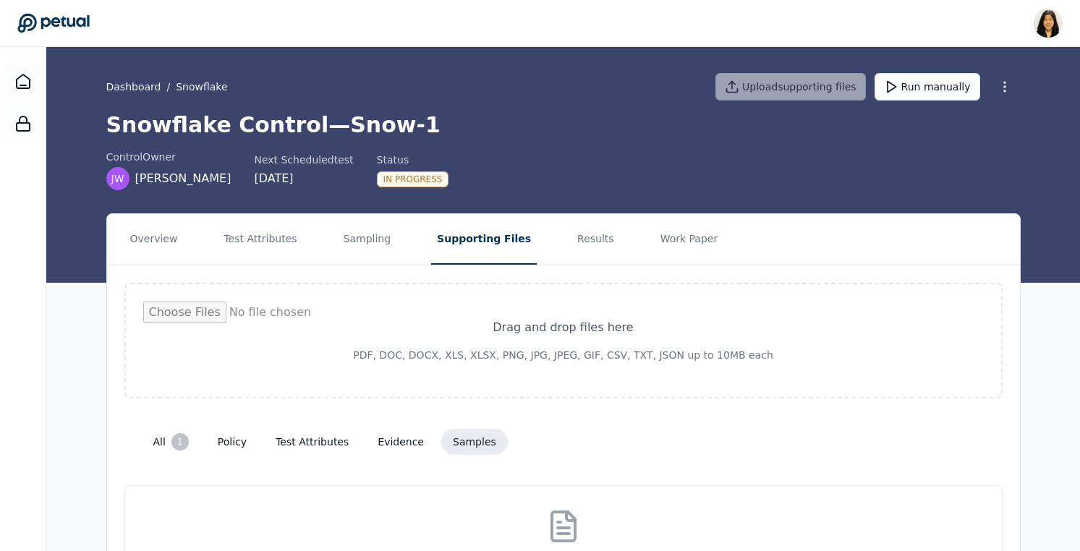
scroll to position [119, 0]
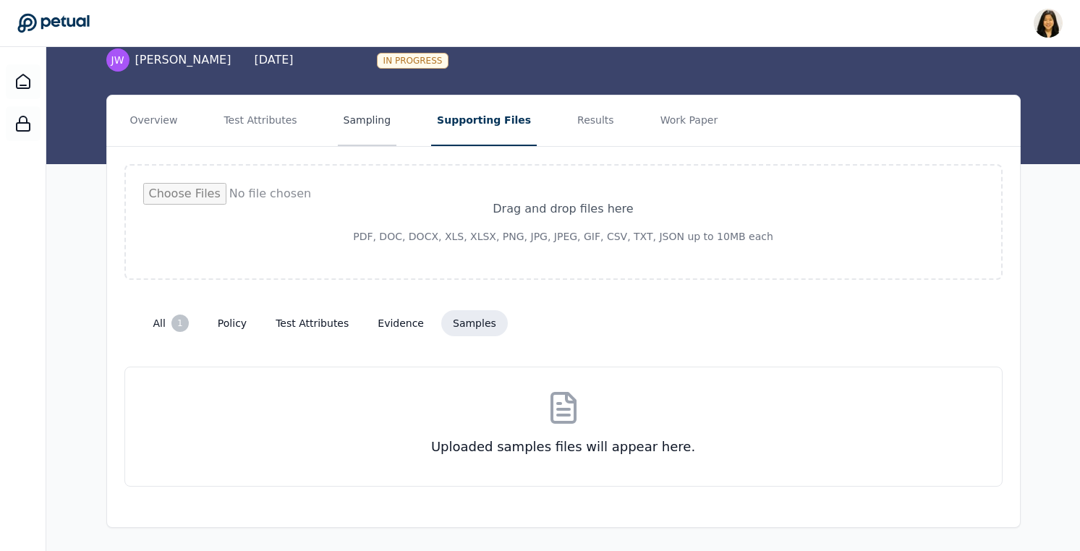
click at [351, 111] on button "Sampling" at bounding box center [367, 121] width 59 height 51
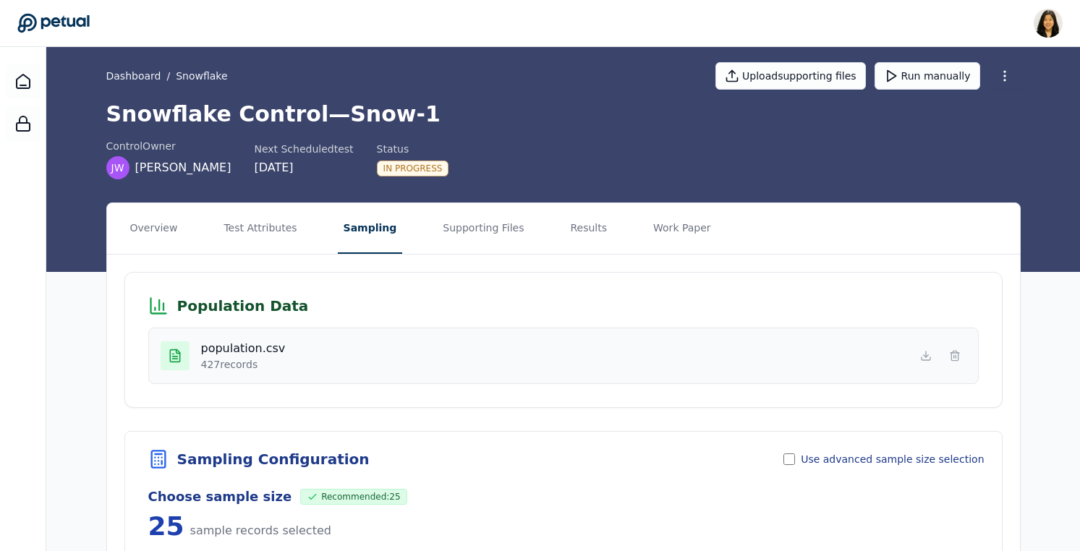
scroll to position [13, 0]
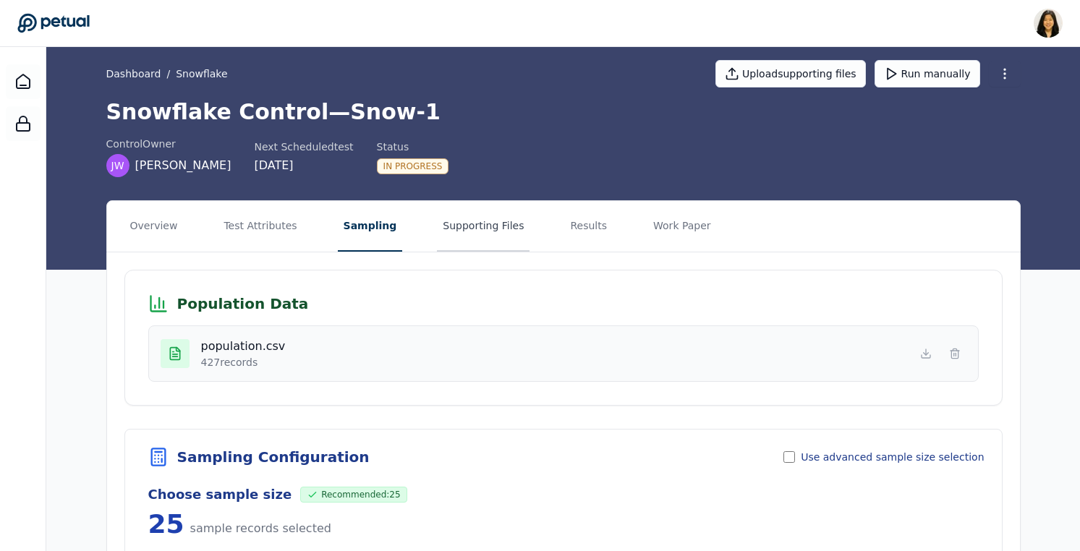
click at [472, 229] on button "Supporting Files" at bounding box center [483, 226] width 93 height 51
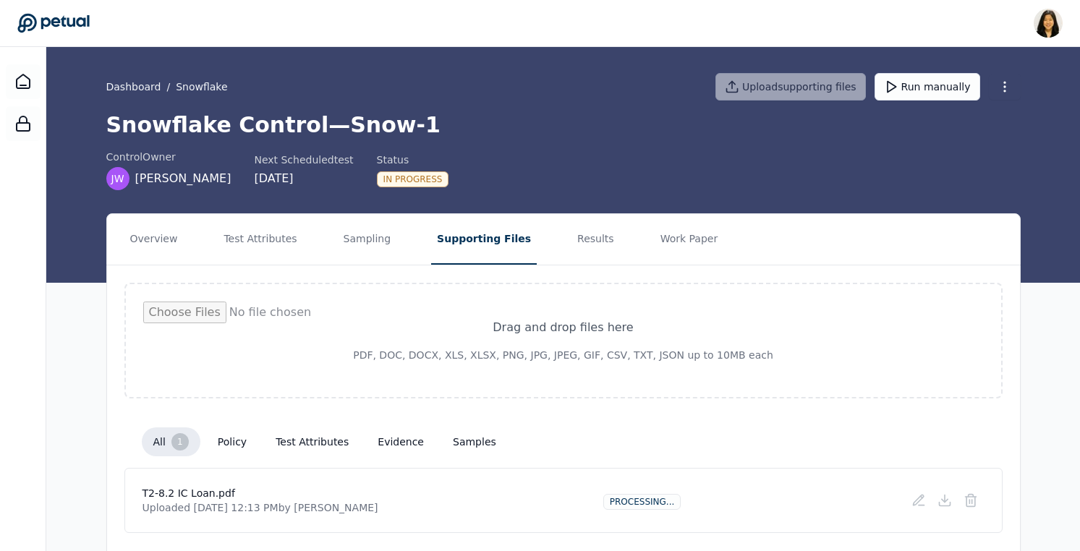
scroll to position [46, 0]
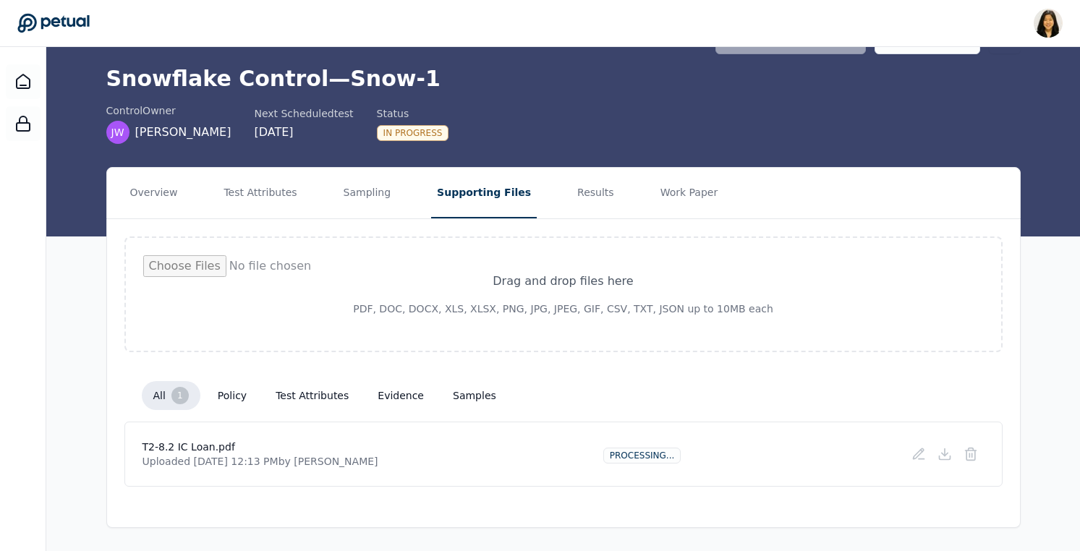
click at [465, 404] on button "samples" at bounding box center [474, 396] width 67 height 26
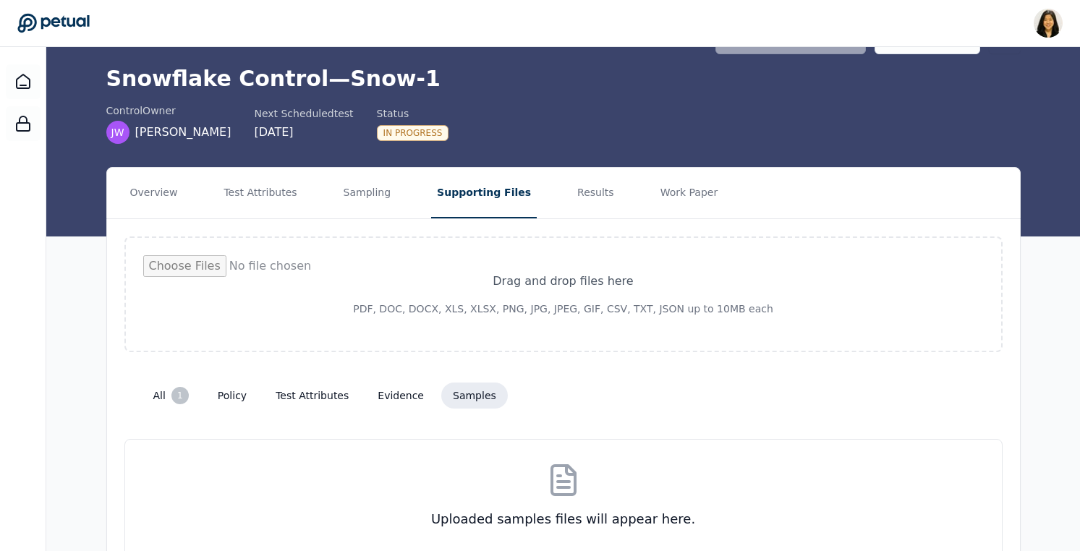
click at [289, 396] on button "test attributes" at bounding box center [312, 396] width 96 height 26
click at [257, 190] on button "Test Attributes" at bounding box center [260, 193] width 85 height 51
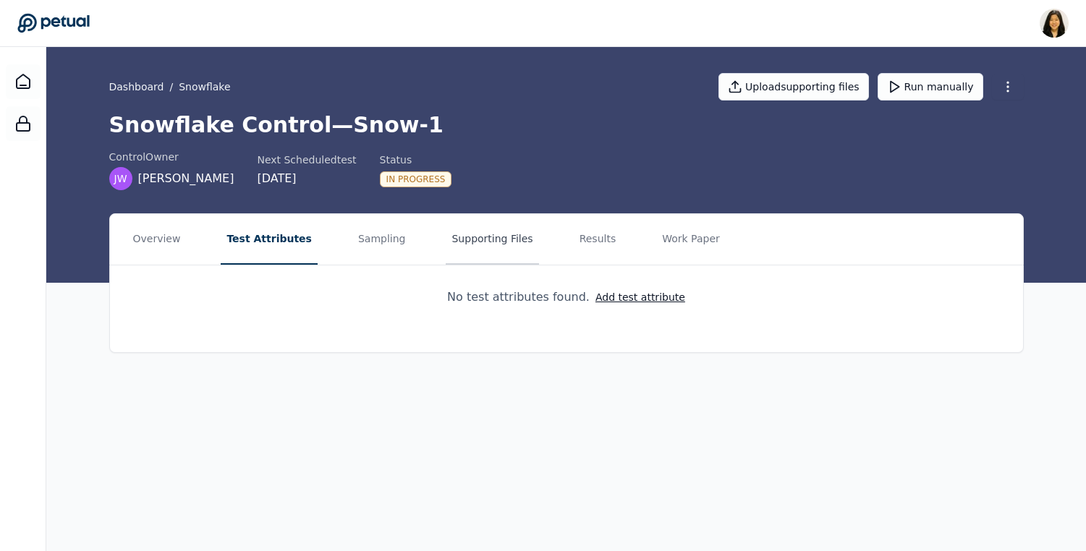
click at [454, 243] on button "Supporting Files" at bounding box center [492, 239] width 93 height 51
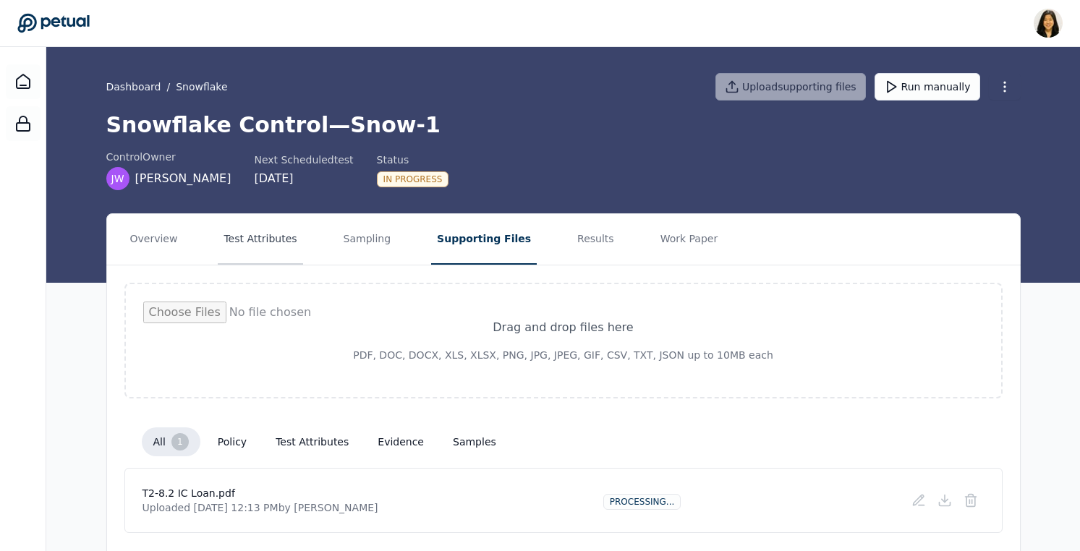
click at [266, 239] on button "Test Attributes" at bounding box center [260, 239] width 85 height 51
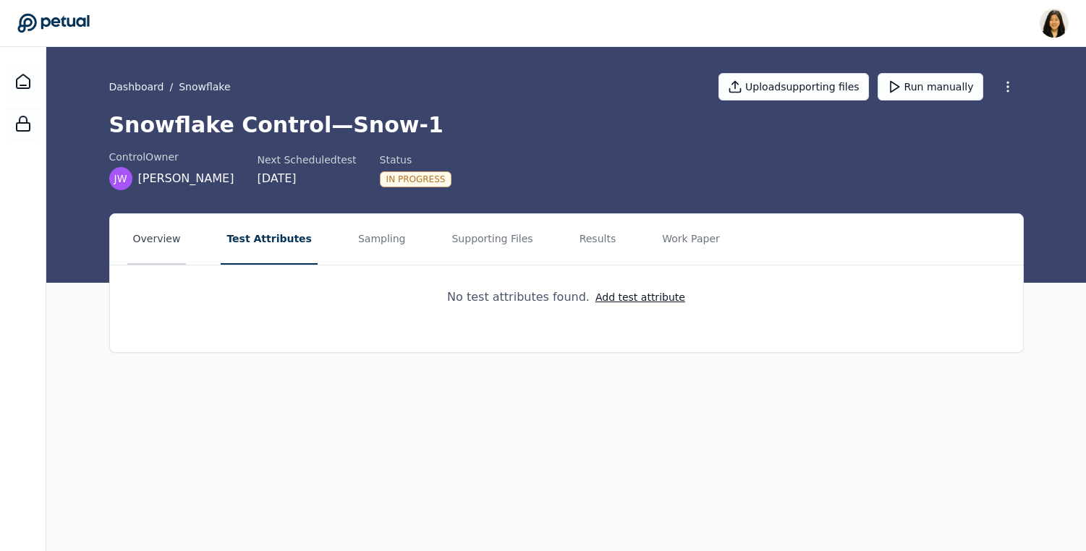
click at [157, 237] on button "Overview" at bounding box center [156, 239] width 59 height 51
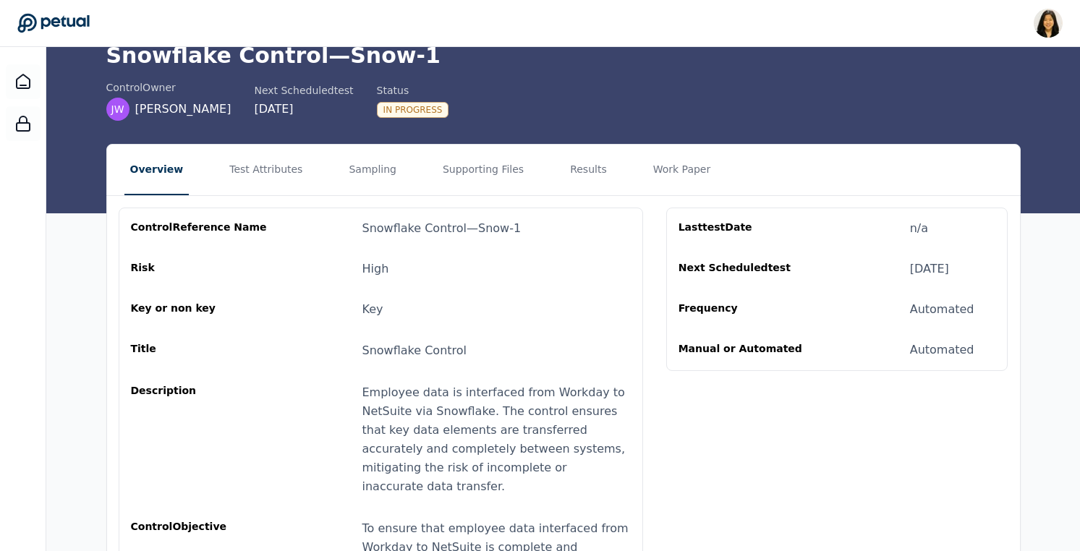
scroll to position [127, 0]
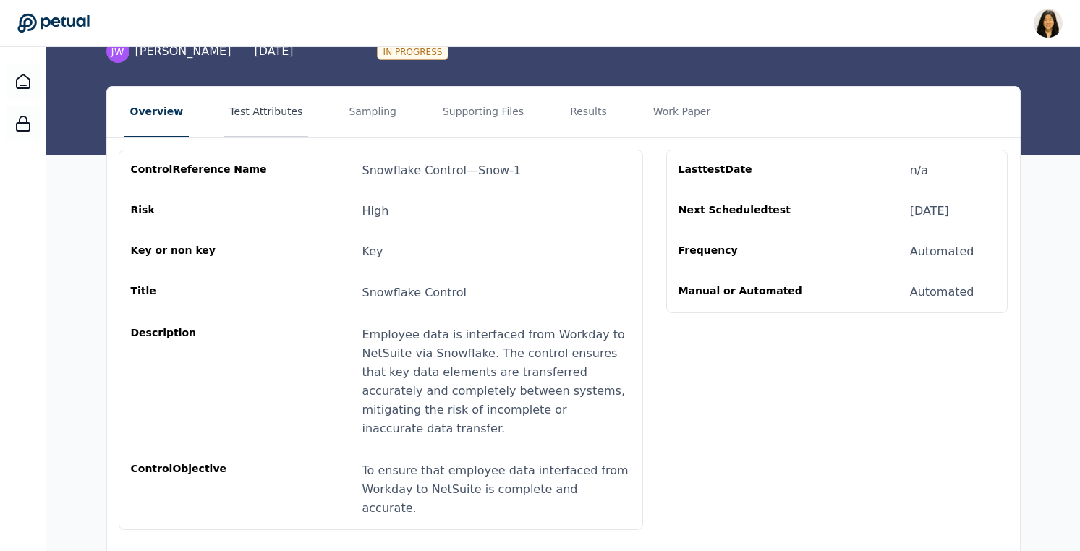
click at [255, 112] on button "Test Attributes" at bounding box center [266, 112] width 85 height 51
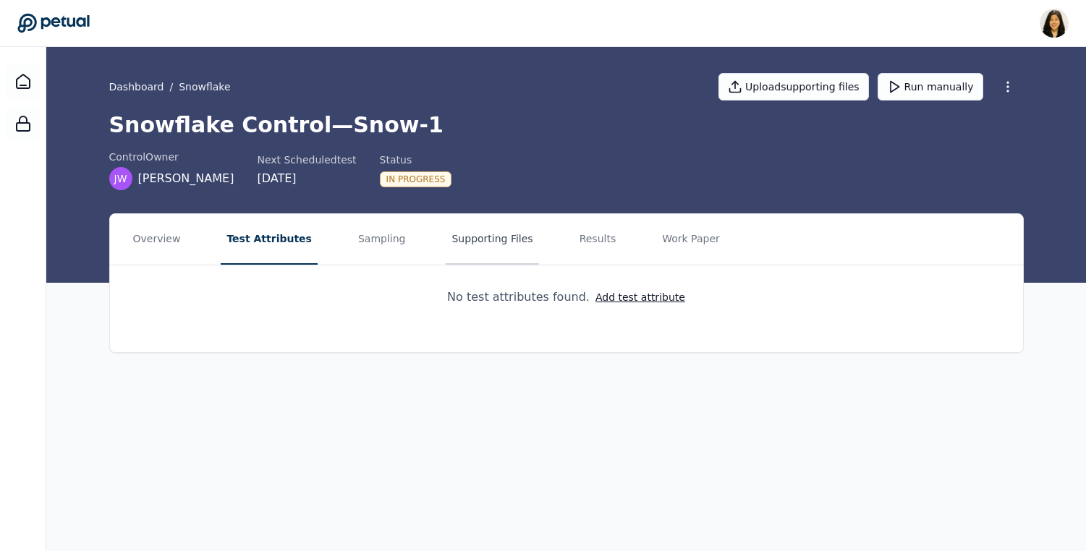
click at [488, 240] on button "Supporting Files" at bounding box center [492, 239] width 93 height 51
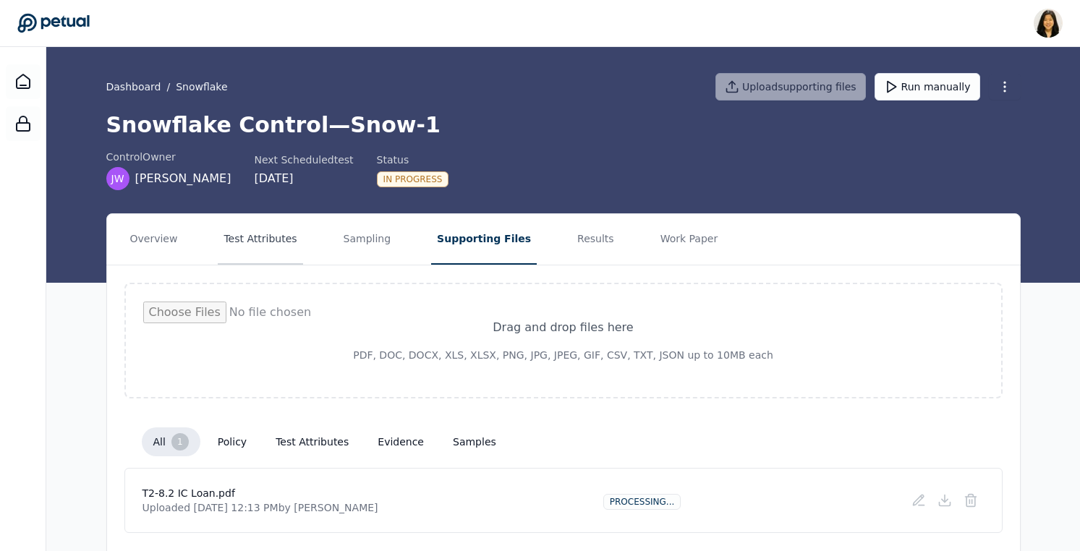
click at [270, 244] on button "Test Attributes" at bounding box center [260, 239] width 85 height 51
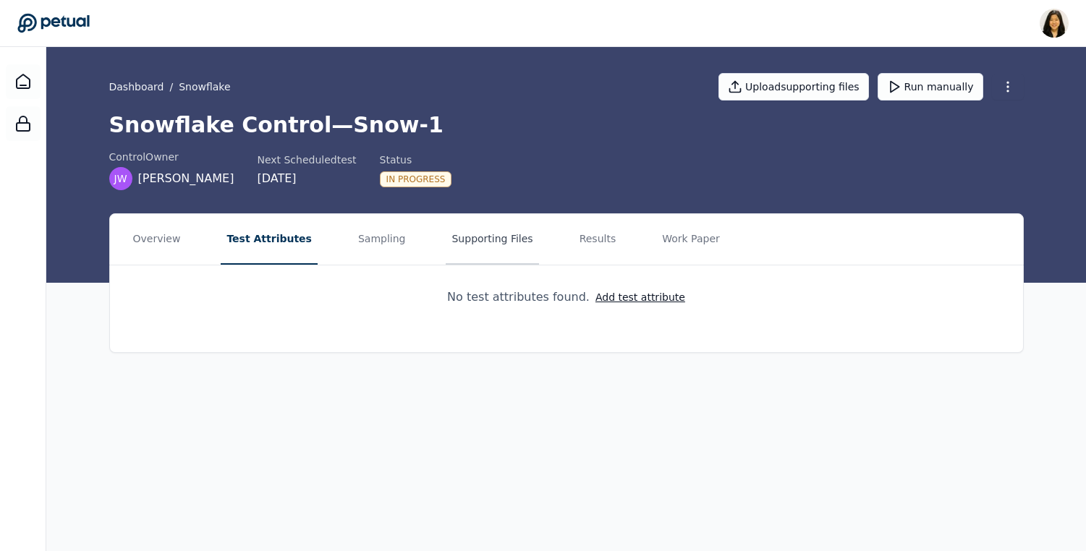
click at [493, 236] on button "Supporting Files" at bounding box center [492, 239] width 93 height 51
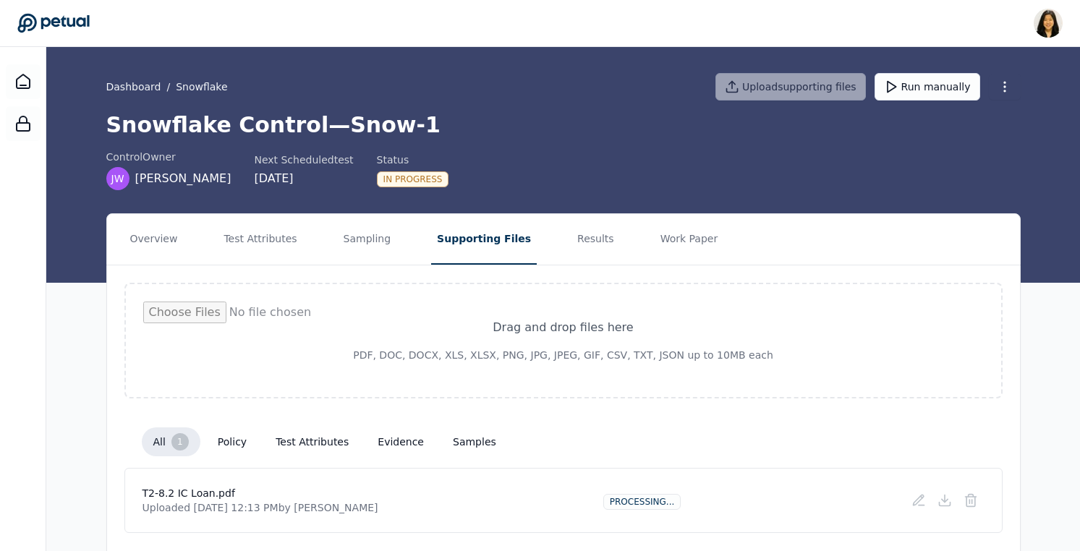
click at [313, 441] on button "test attributes" at bounding box center [312, 442] width 96 height 26
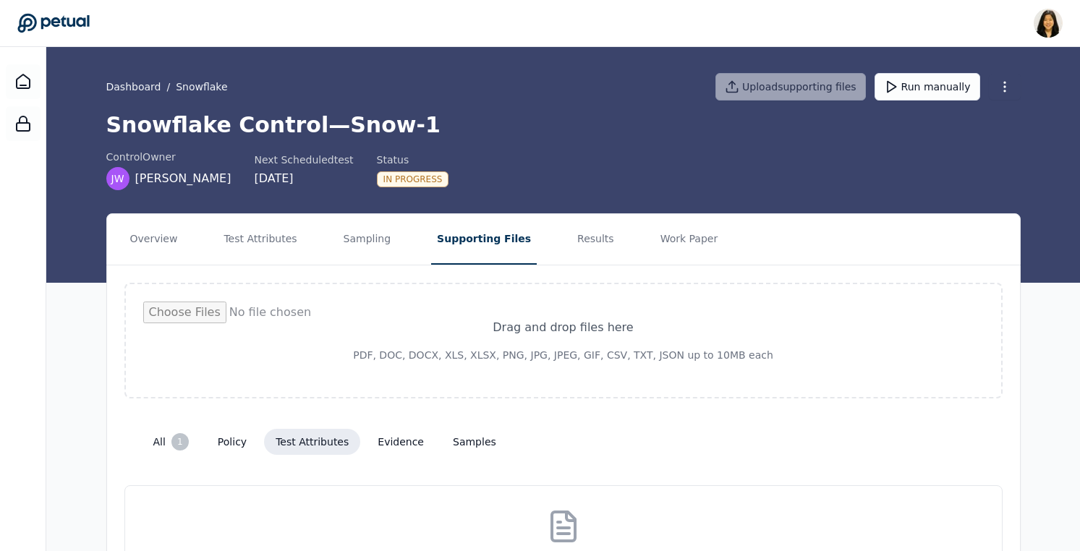
scroll to position [119, 0]
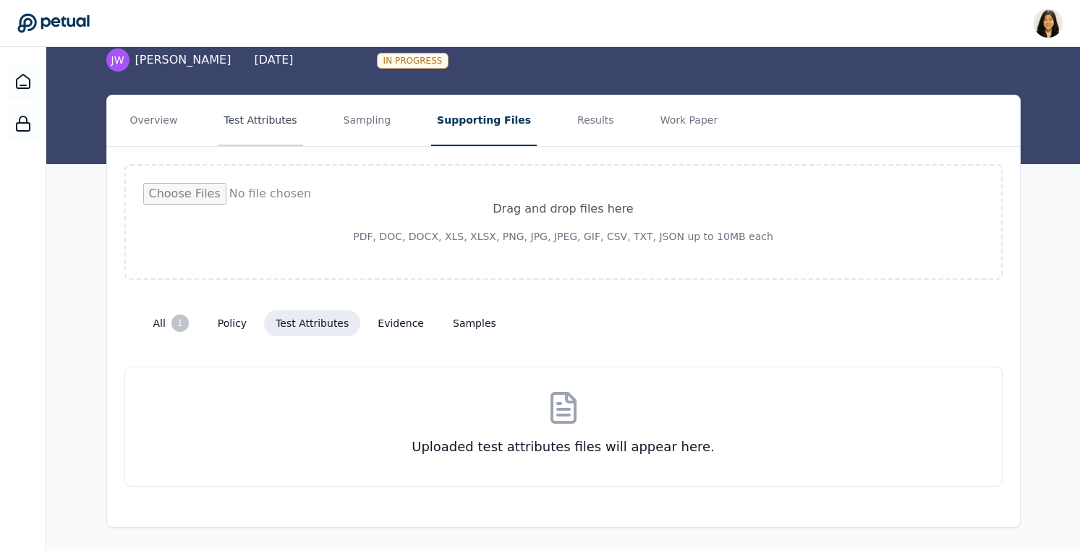
click at [263, 119] on button "Test Attributes" at bounding box center [260, 121] width 85 height 51
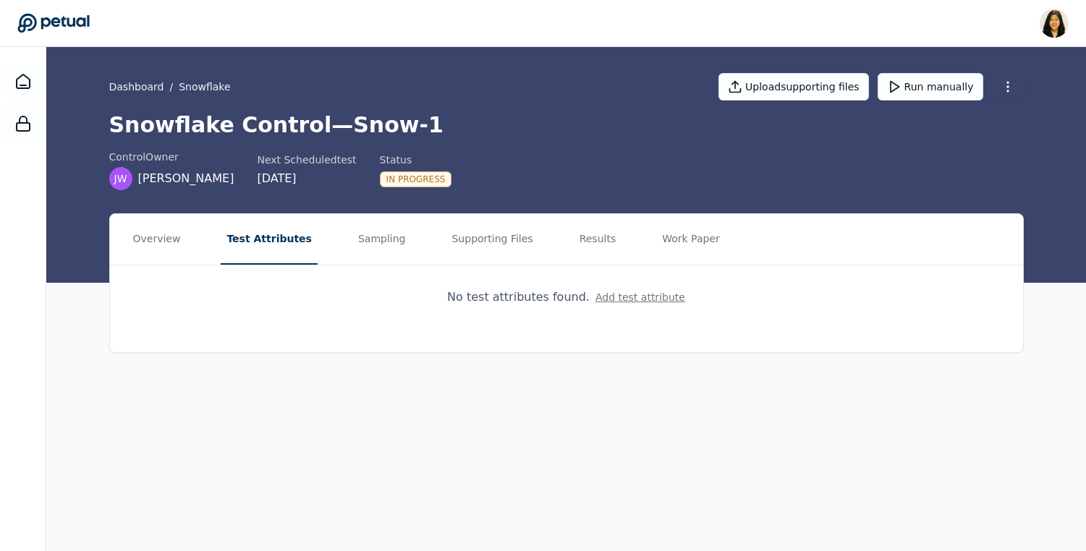
click at [654, 297] on button "Add test attribute" at bounding box center [640, 297] width 90 height 14
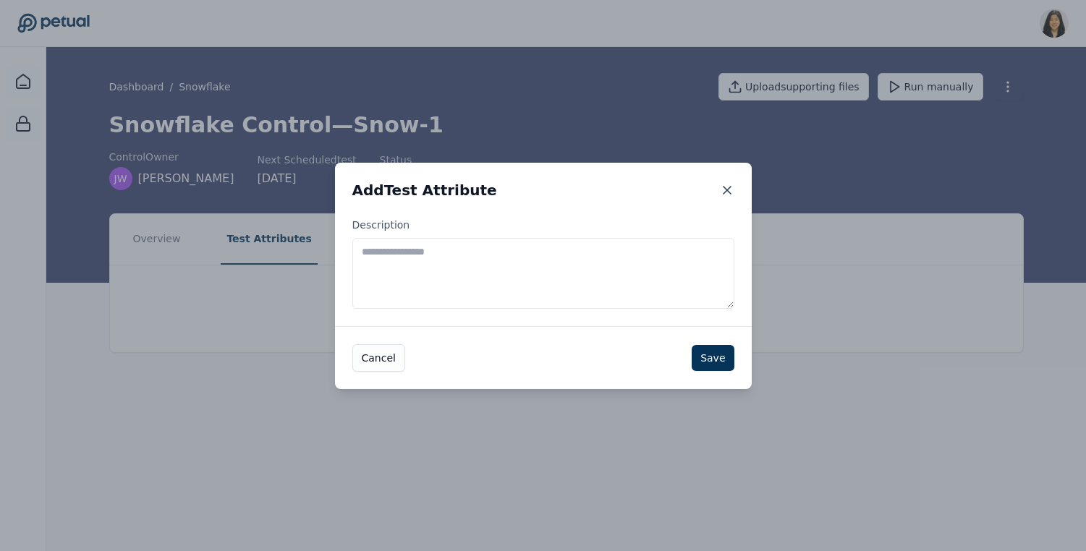
click at [730, 189] on icon at bounding box center [727, 190] width 14 height 14
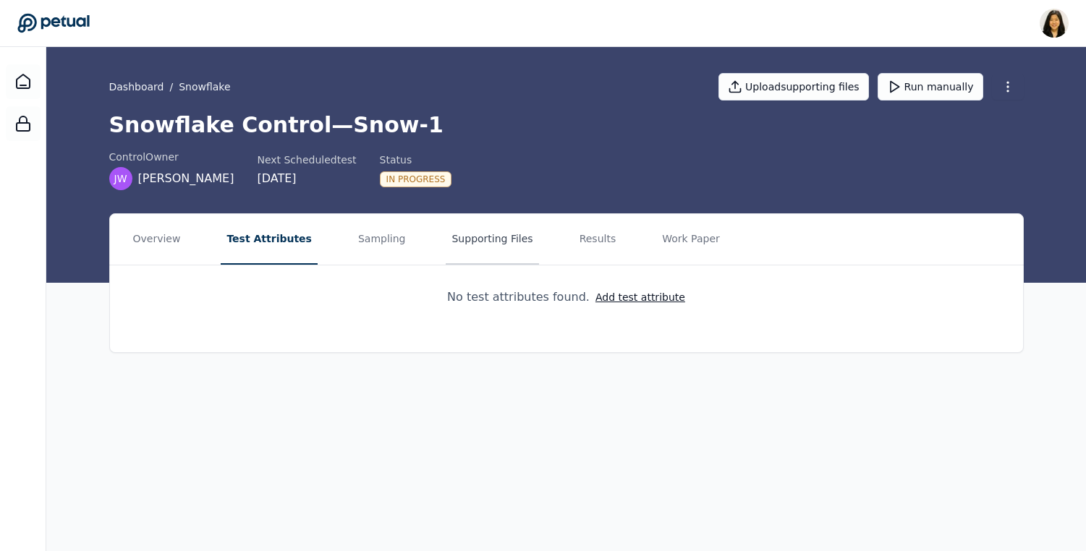
click at [446, 241] on button "Supporting Files" at bounding box center [492, 239] width 93 height 51
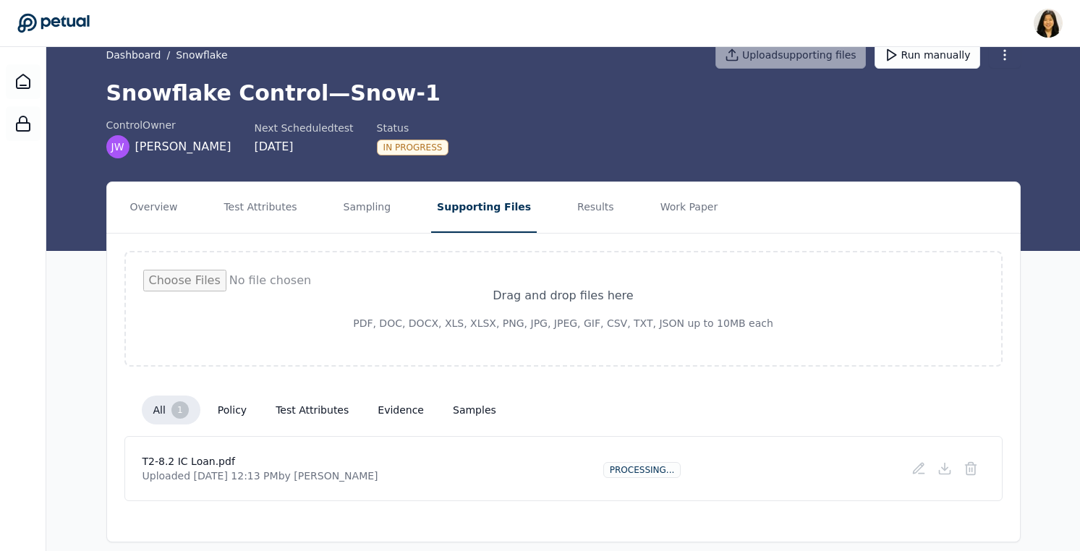
scroll to position [46, 0]
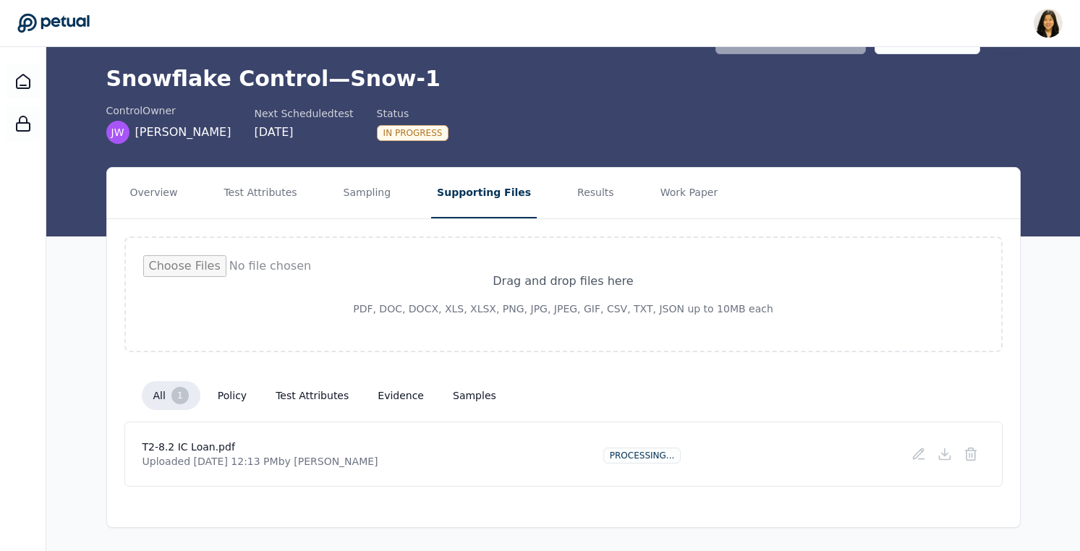
click at [475, 399] on button "samples" at bounding box center [474, 396] width 67 height 26
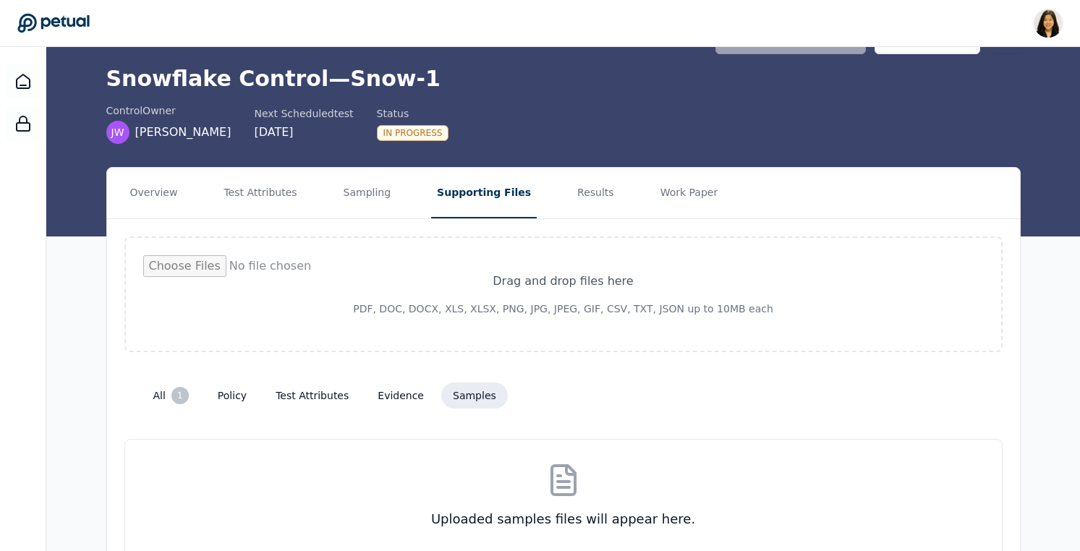
scroll to position [119, 0]
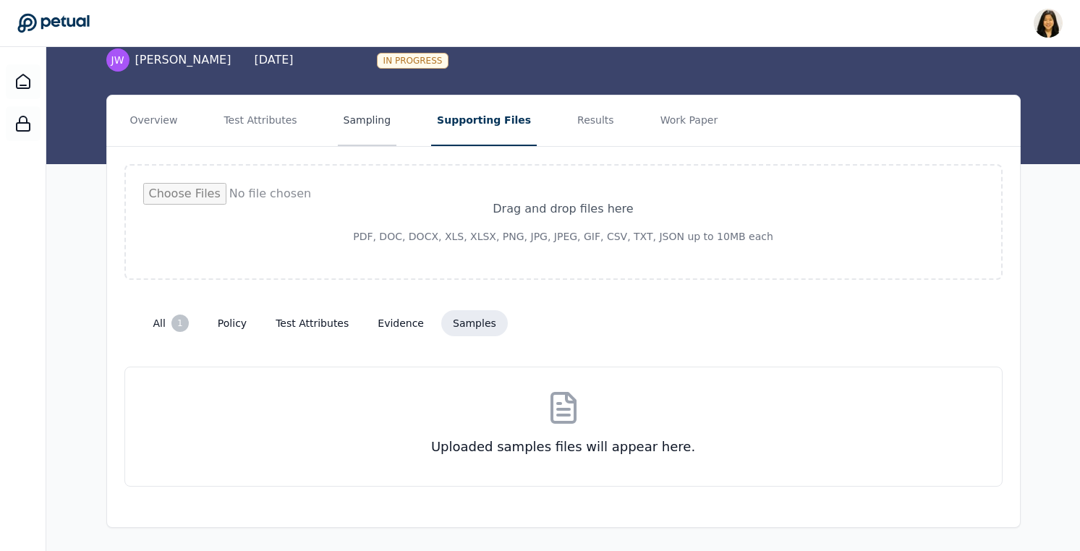
click at [368, 134] on button "Sampling" at bounding box center [367, 121] width 59 height 51
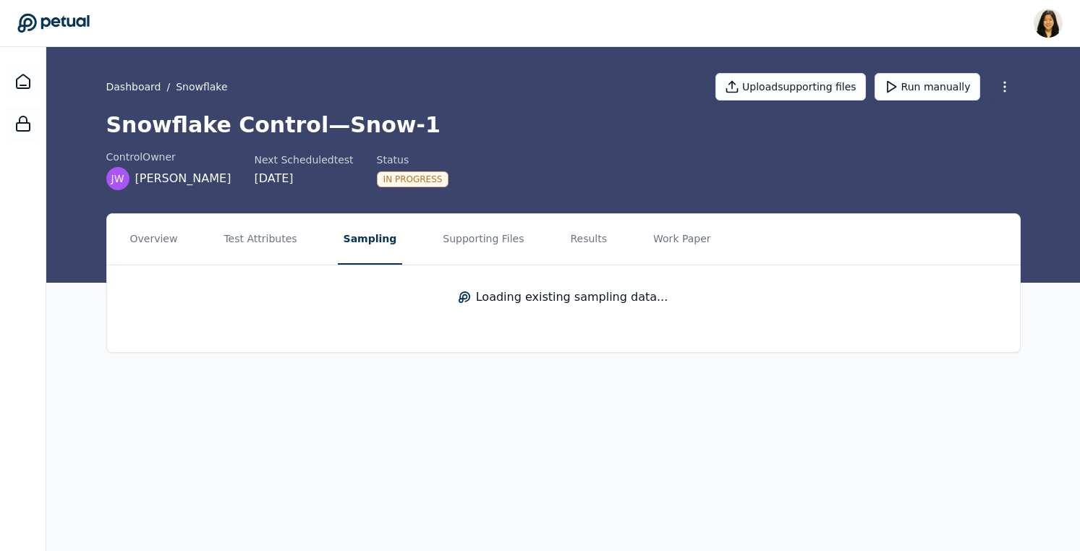
scroll to position [0, 0]
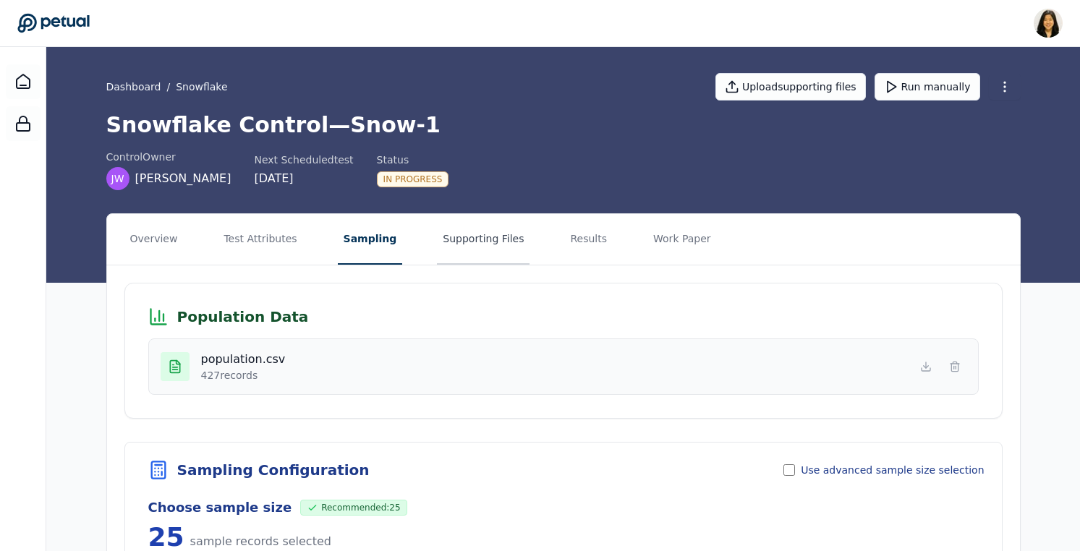
click at [466, 244] on button "Supporting Files" at bounding box center [483, 239] width 93 height 51
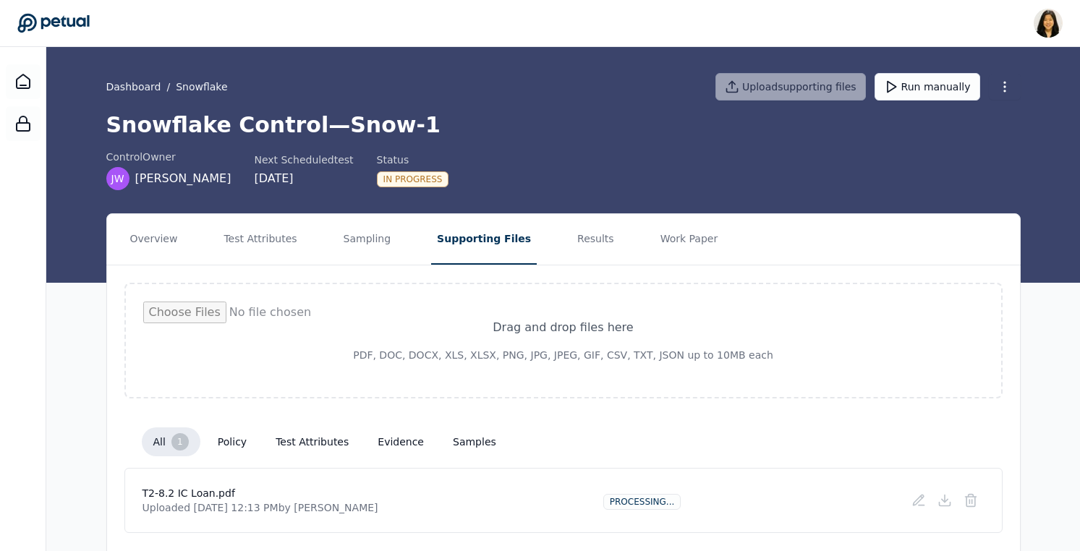
scroll to position [46, 0]
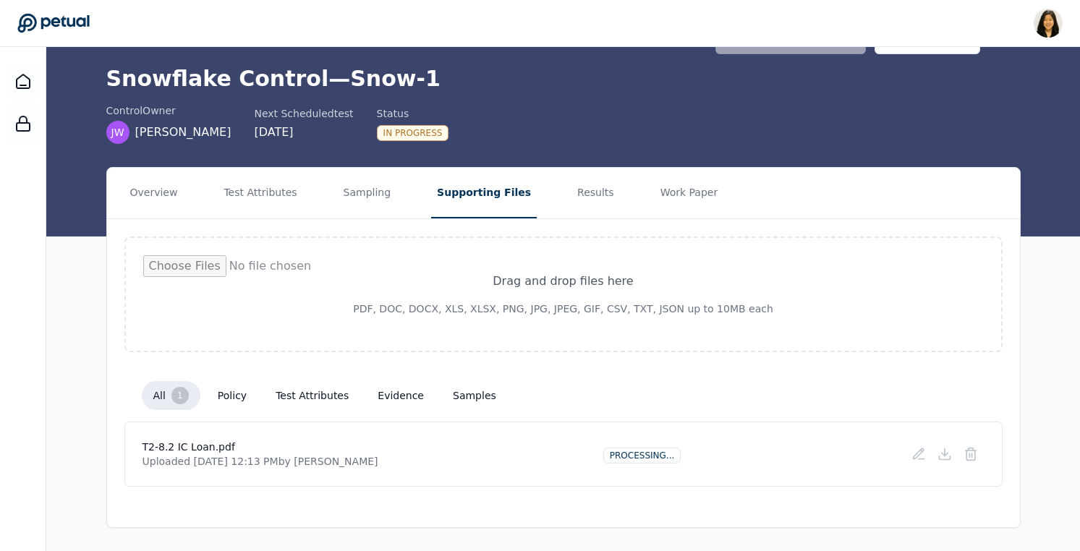
click at [235, 393] on button "policy" at bounding box center [232, 396] width 52 height 26
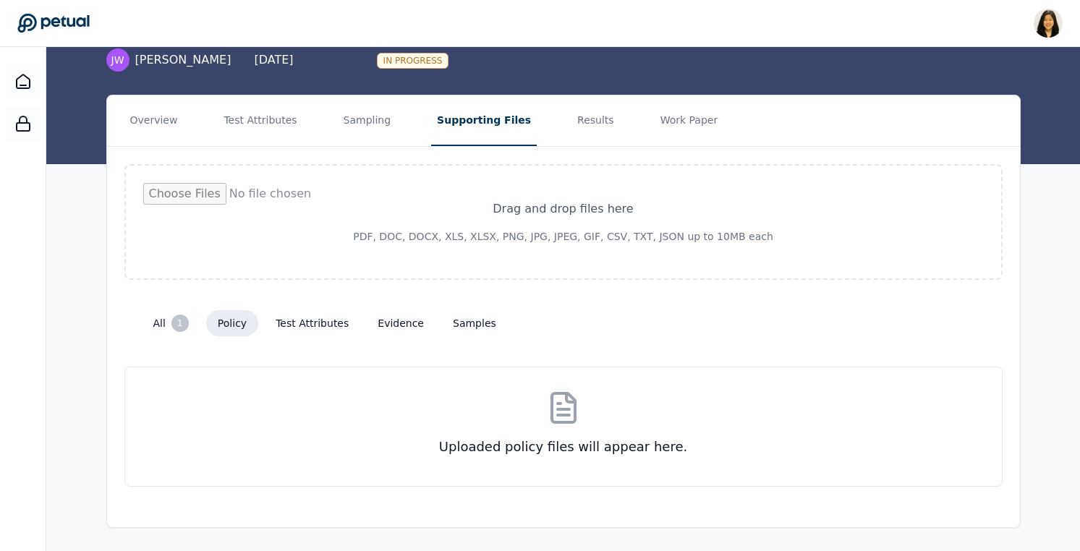
click at [171, 321] on div "1" at bounding box center [179, 323] width 17 height 17
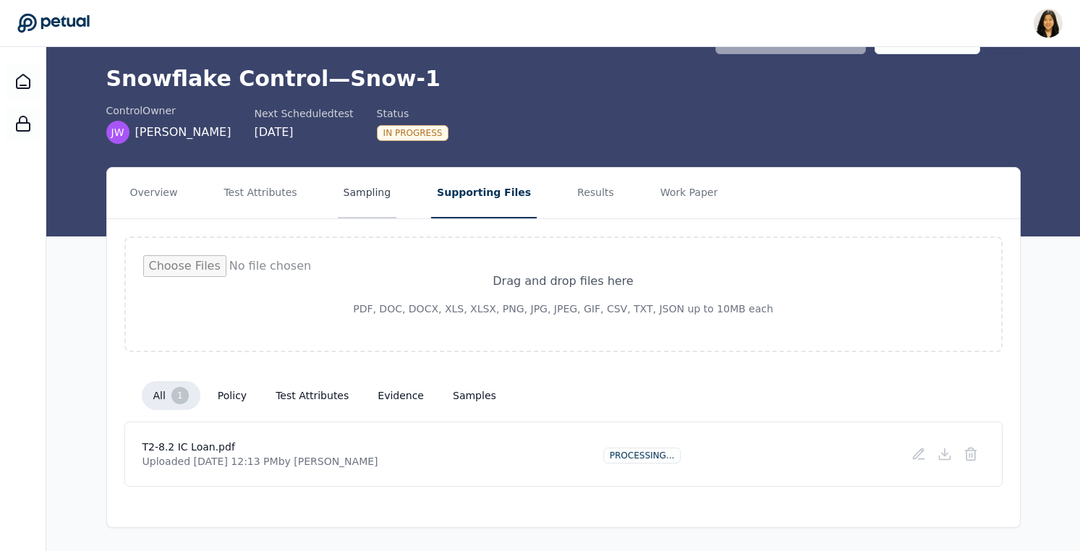
click at [366, 198] on button "Sampling" at bounding box center [367, 193] width 59 height 51
